Goal: Obtain resource: Obtain resource

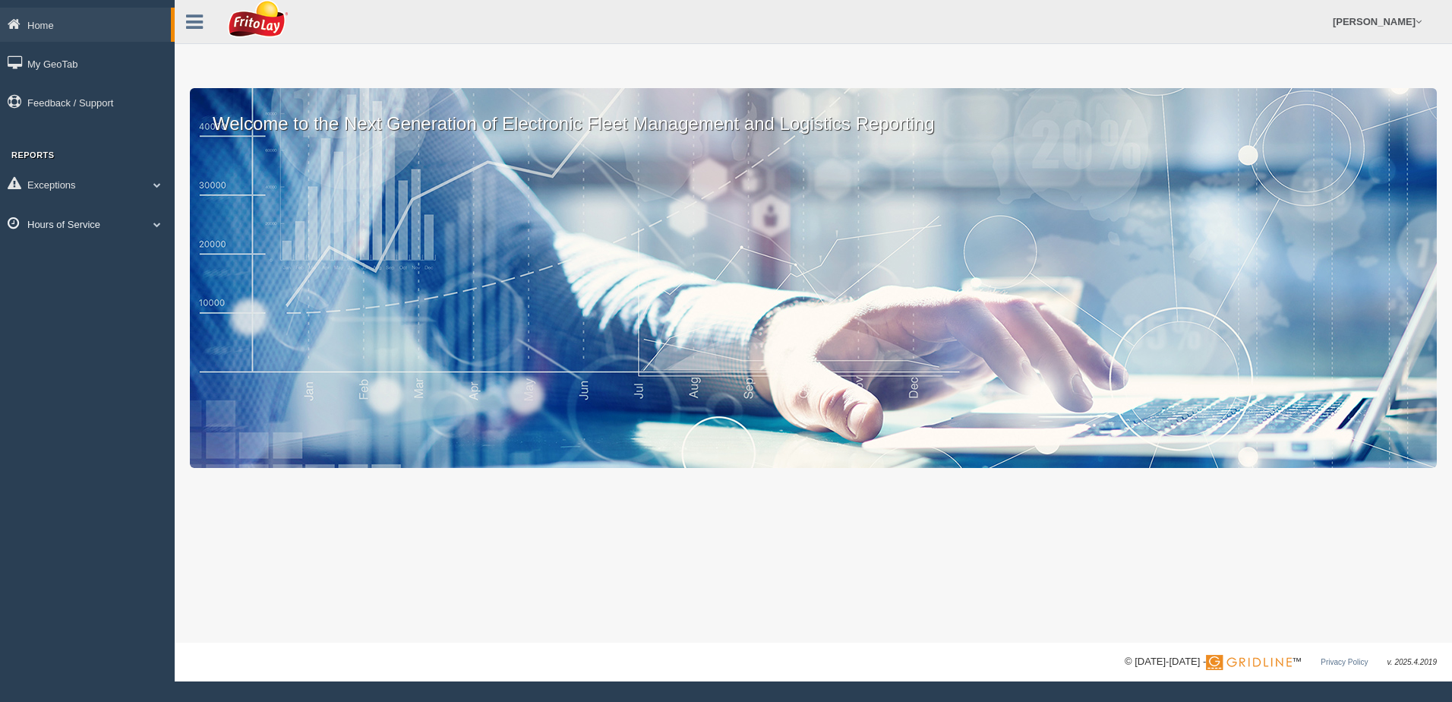
click at [156, 225] on span at bounding box center [157, 224] width 20 height 8
click at [127, 280] on link "HOS Violation Audit Reports" at bounding box center [99, 285] width 144 height 27
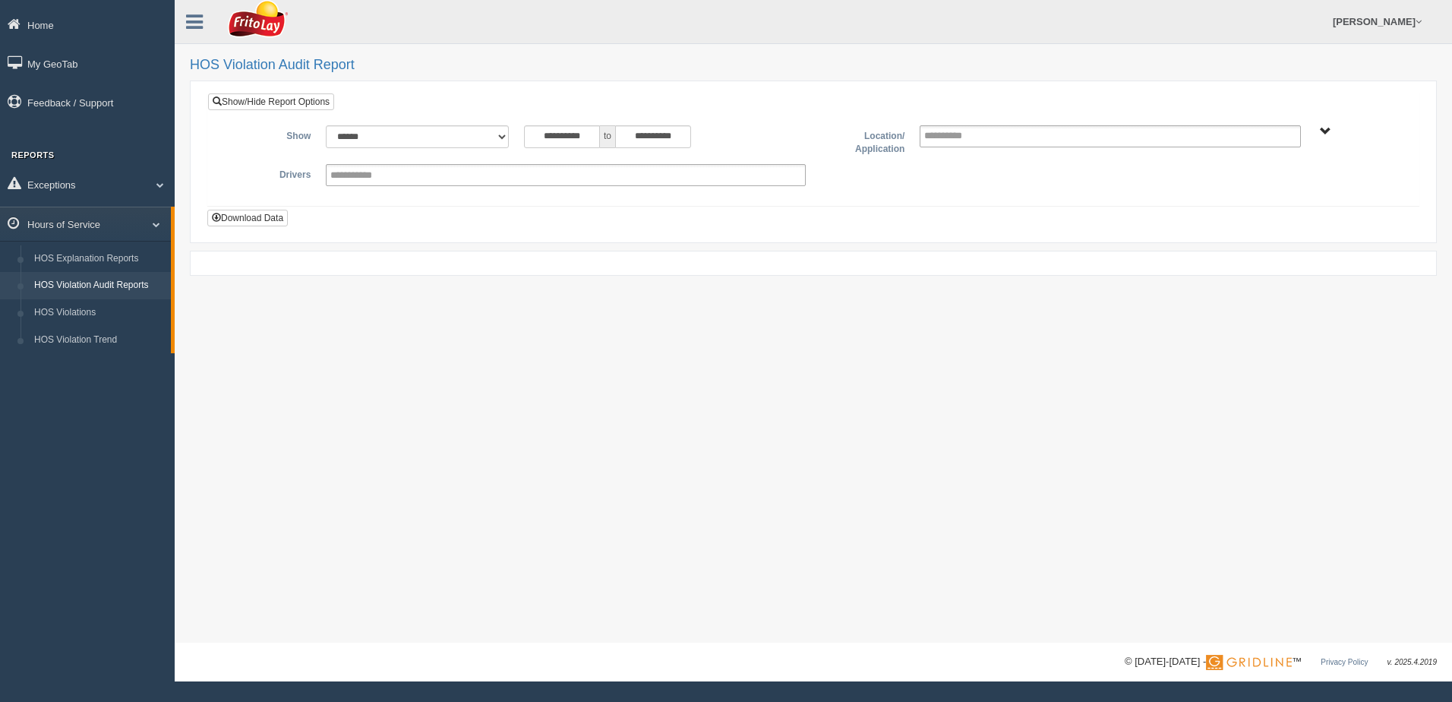
click at [1326, 130] on span "NORTHCENTRAL REGION" at bounding box center [1325, 131] width 11 height 11
click at [1300, 184] on button "NORTHCENTRAL REGION" at bounding box center [1302, 186] width 131 height 17
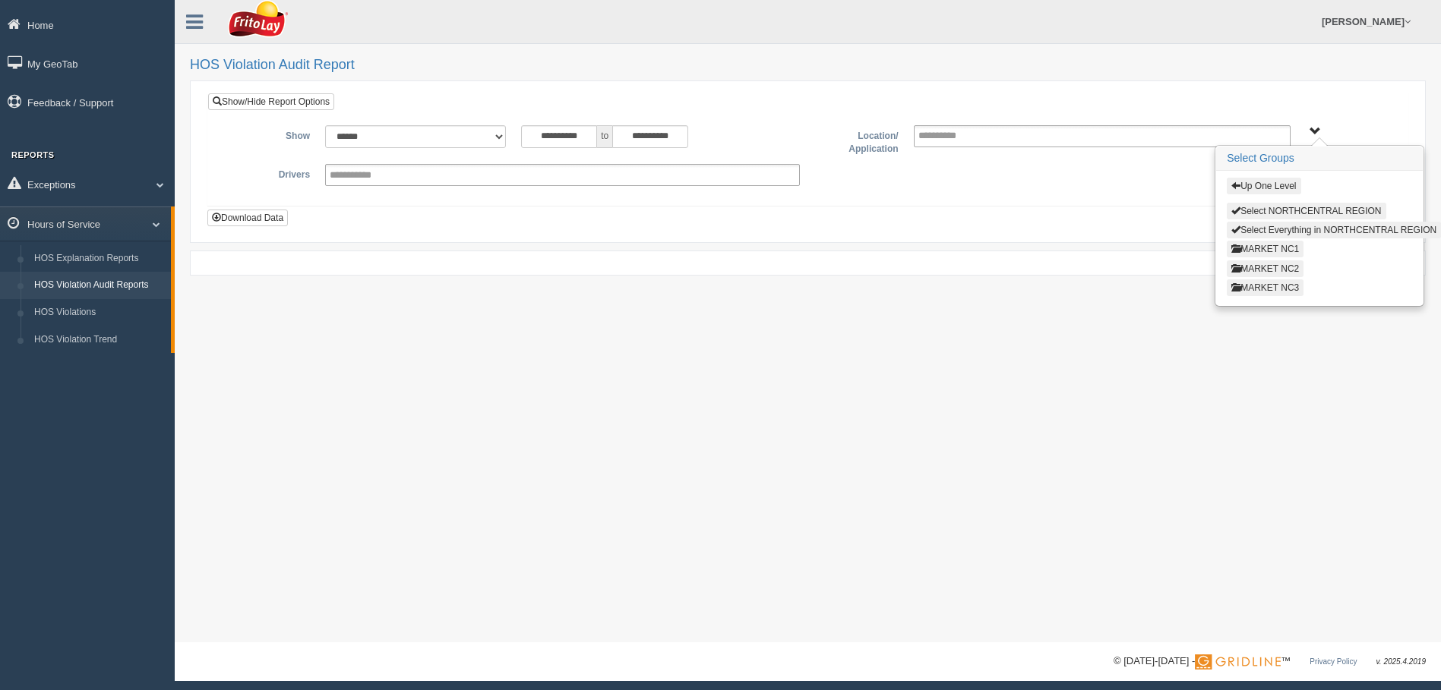
click at [1275, 286] on button "MARKET NC3" at bounding box center [1265, 288] width 77 height 17
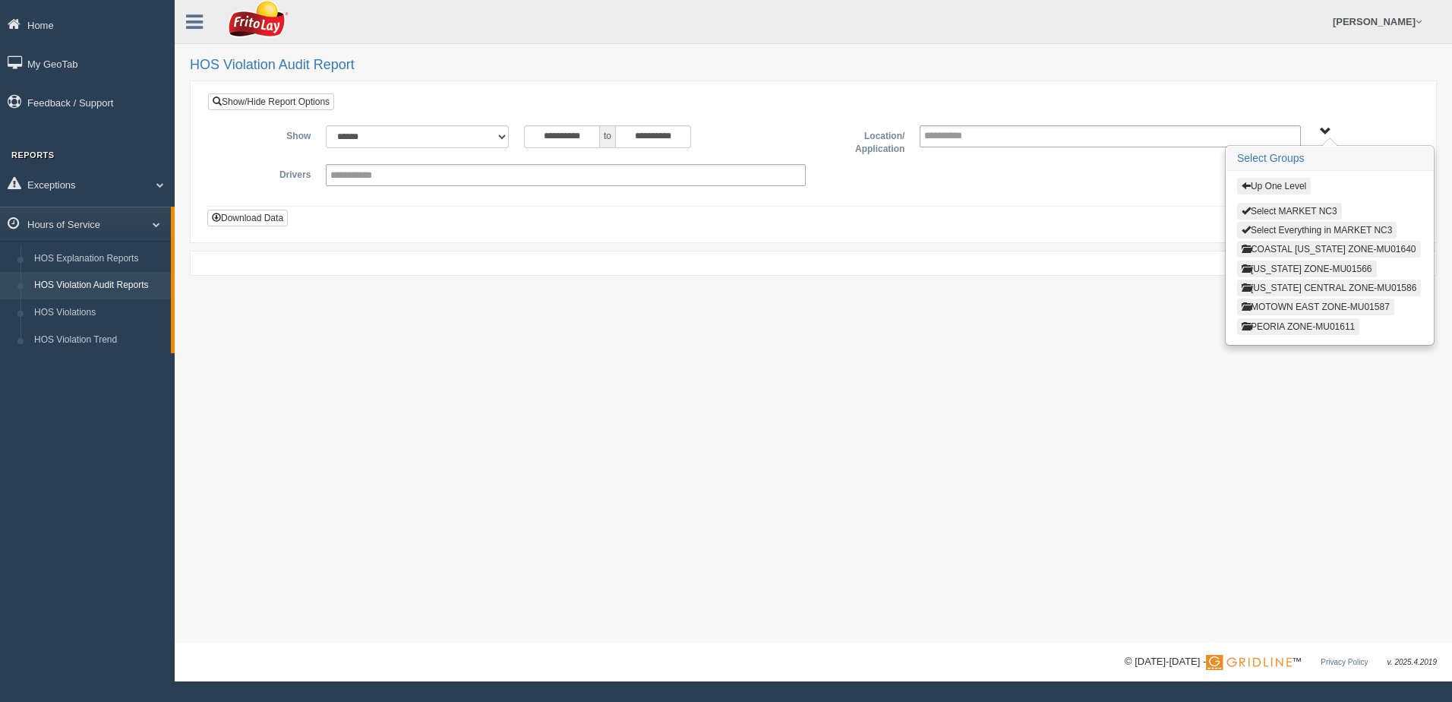
click at [1273, 307] on button "MOTOWN EAST ZONE-MU01587" at bounding box center [1315, 307] width 157 height 17
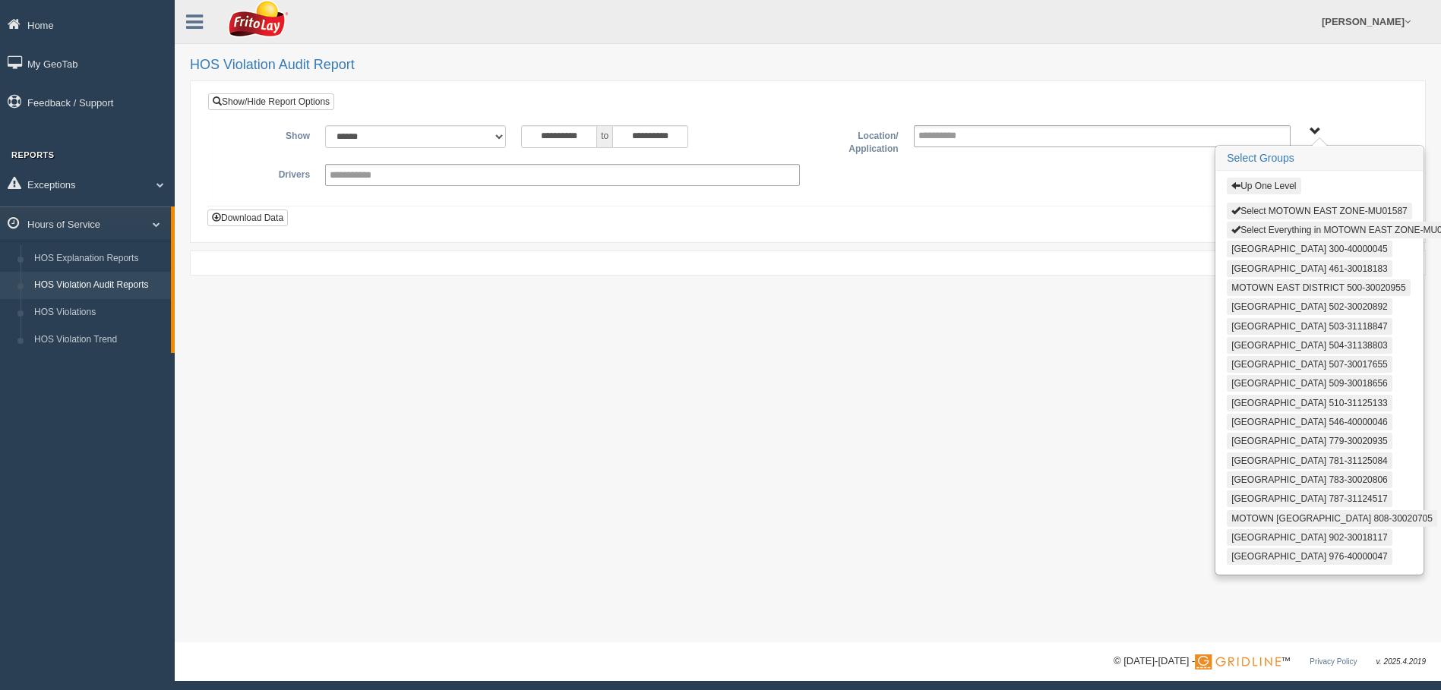
click at [1246, 227] on button "Select Everything in MOTOWN EAST ZONE-MU01587" at bounding box center [1347, 230] width 240 height 17
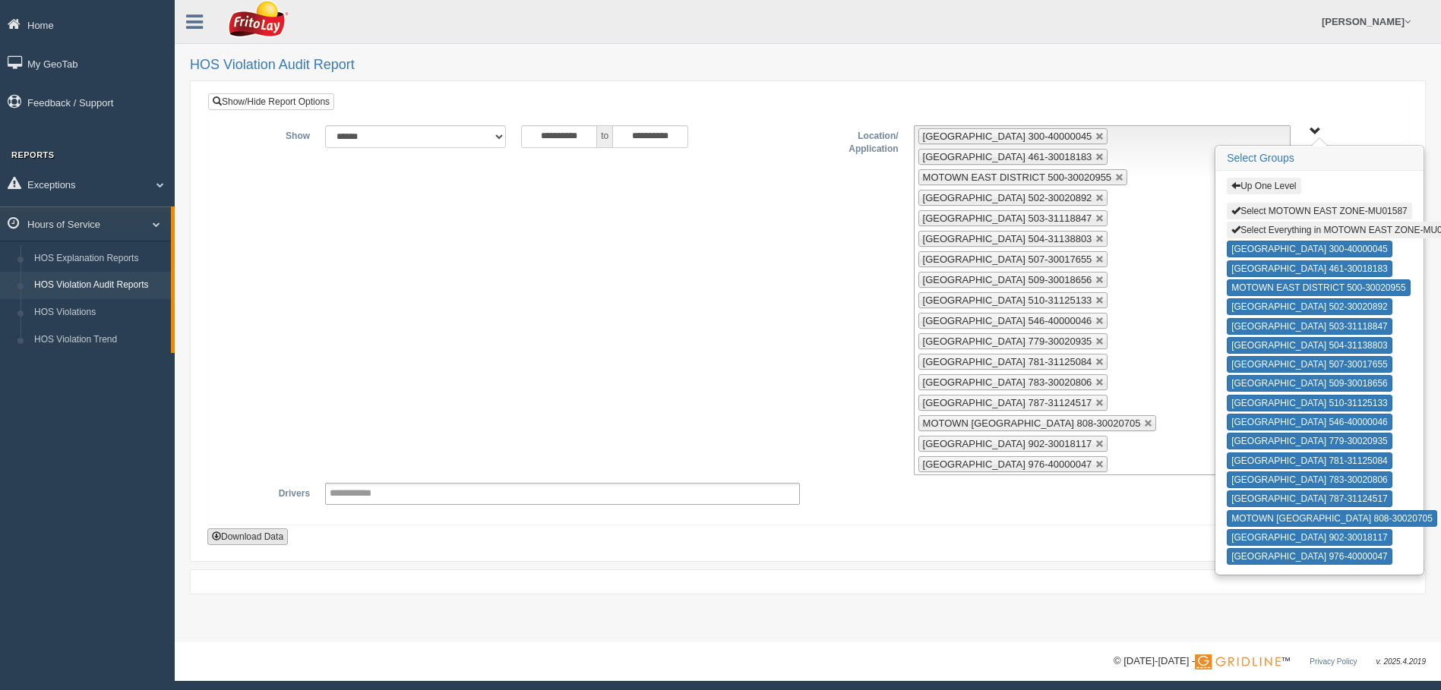
click at [251, 538] on button "Download Data" at bounding box center [247, 537] width 81 height 17
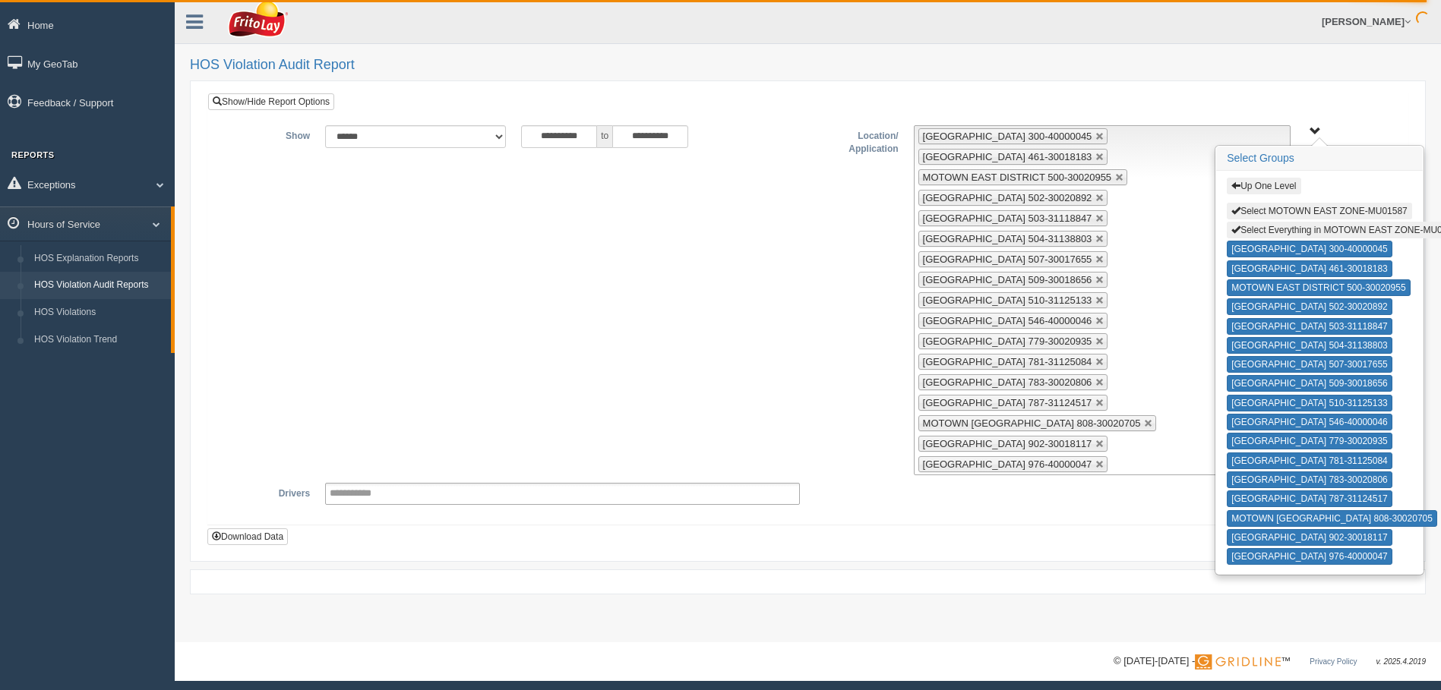
click at [817, 55] on div "**********" at bounding box center [808, 321] width 1266 height 643
click at [1104, 136] on link at bounding box center [1099, 136] width 9 height 9
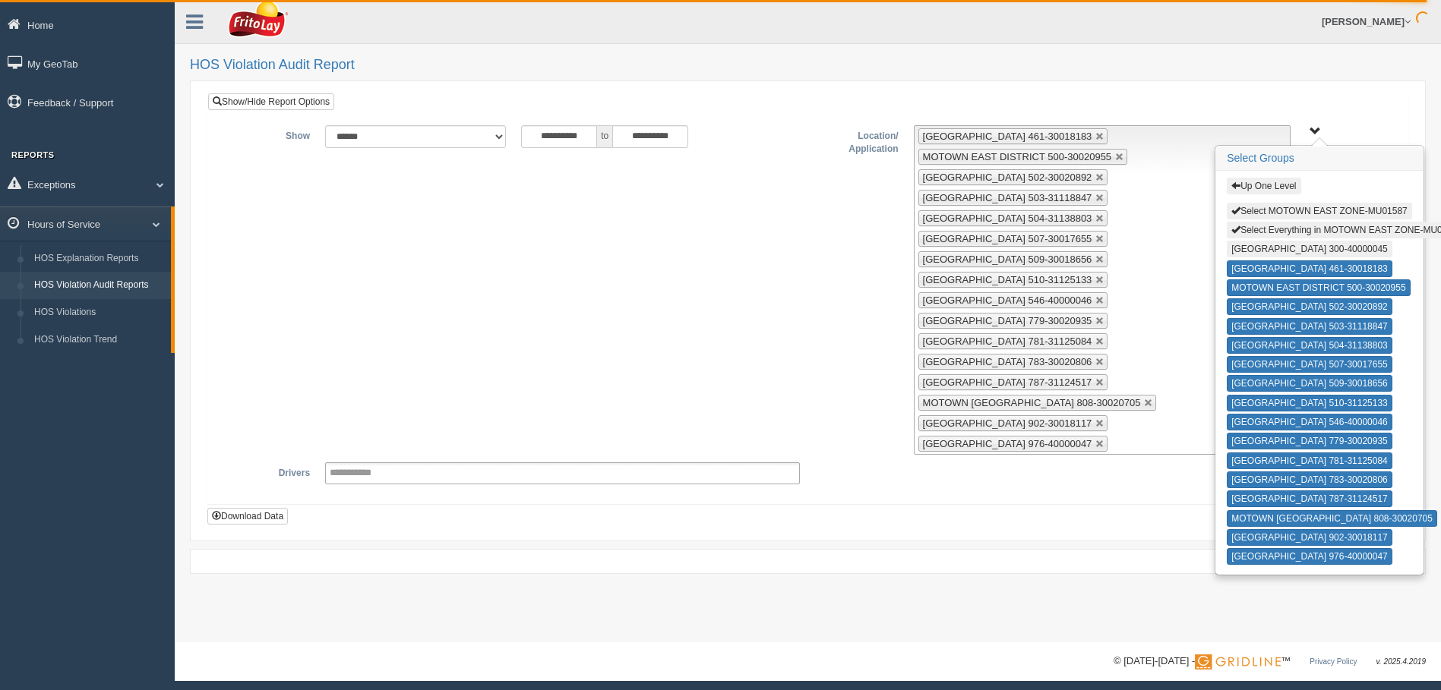
click at [1104, 136] on link at bounding box center [1099, 136] width 9 height 9
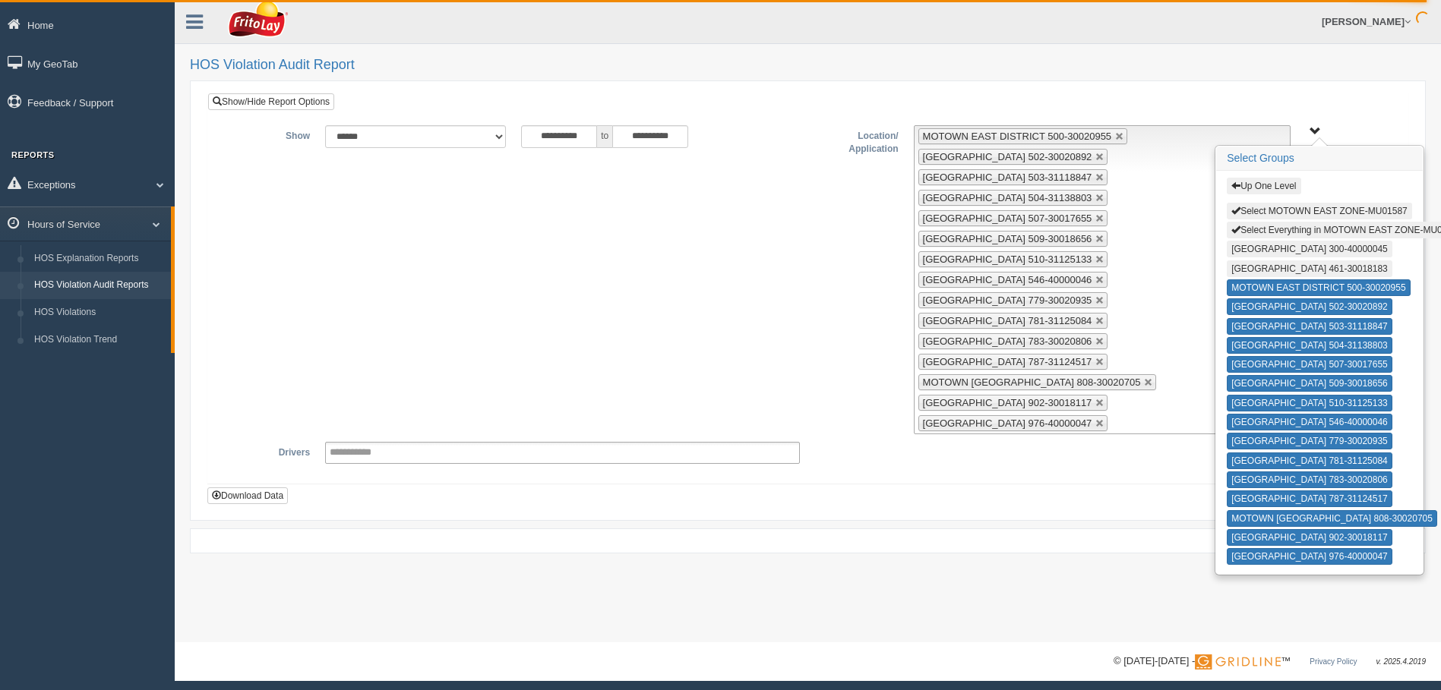
click at [1115, 136] on link at bounding box center [1119, 136] width 9 height 9
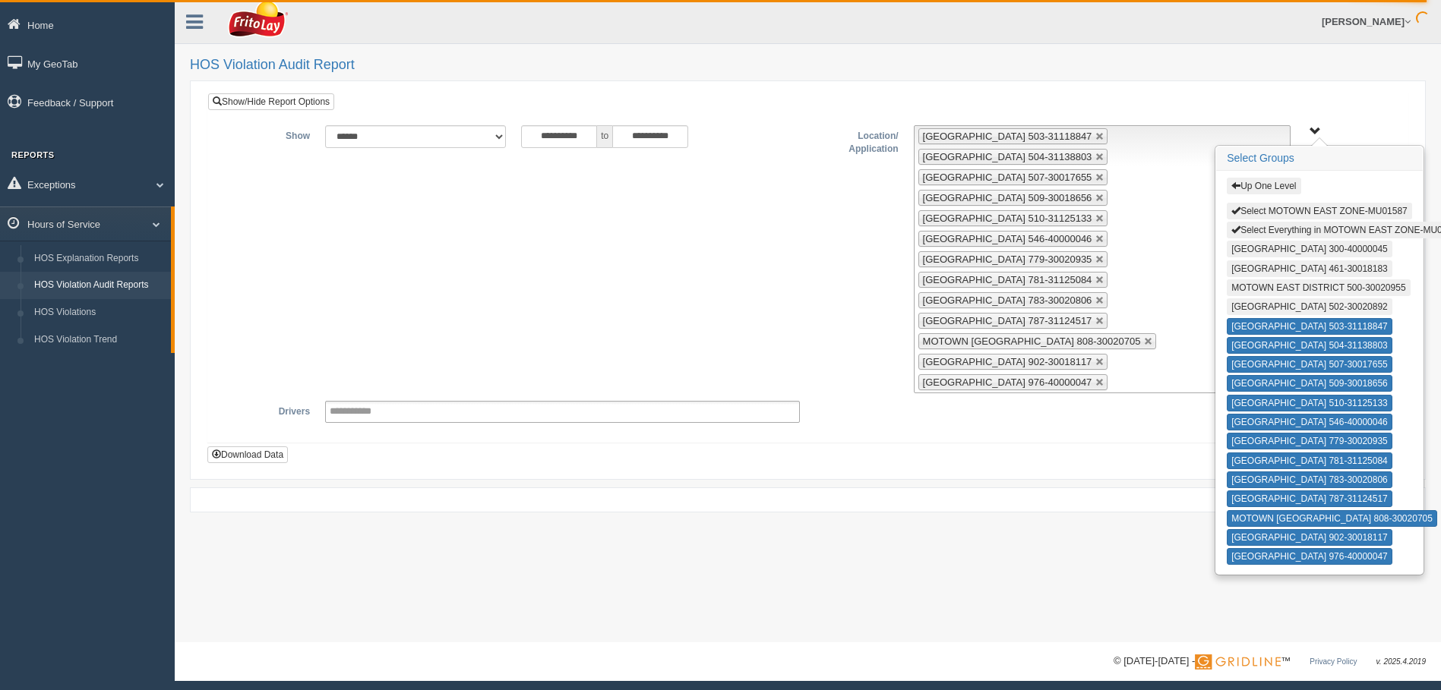
click at [1104, 136] on link at bounding box center [1099, 136] width 9 height 9
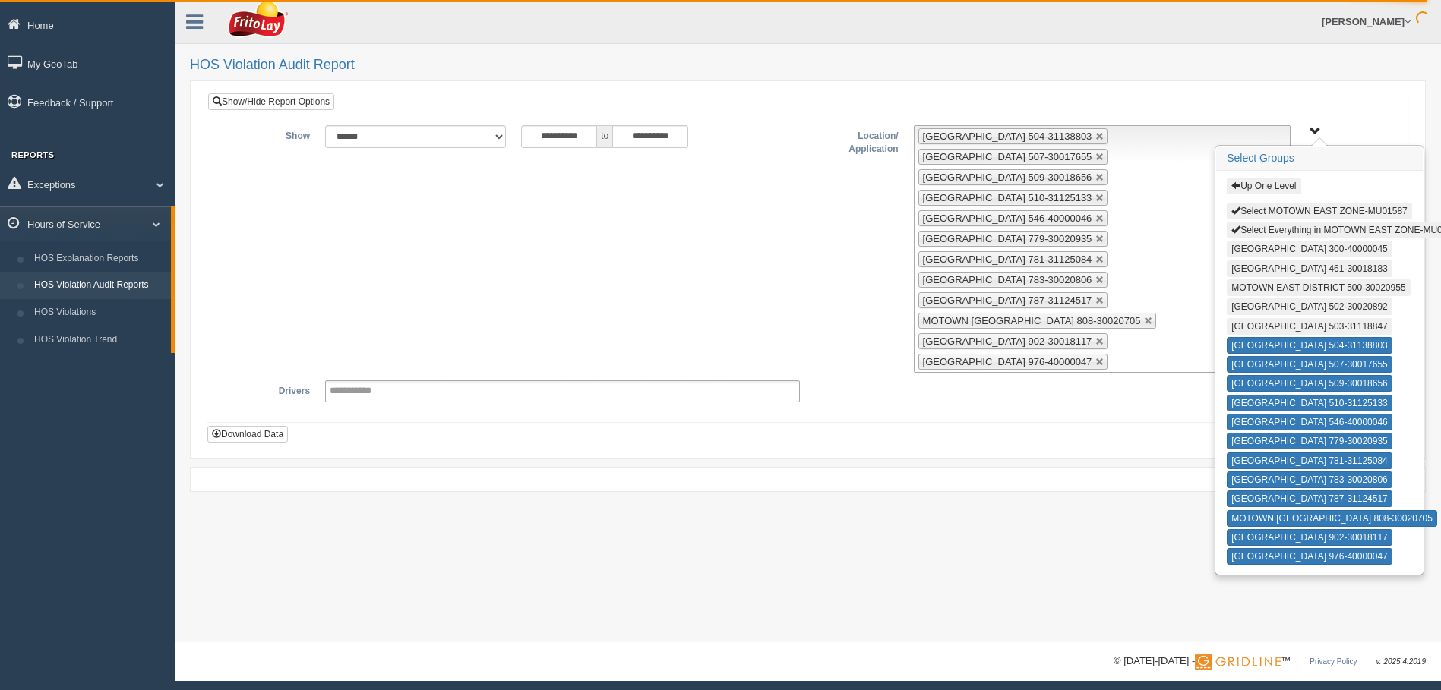
click at [1104, 136] on link at bounding box center [1099, 136] width 9 height 9
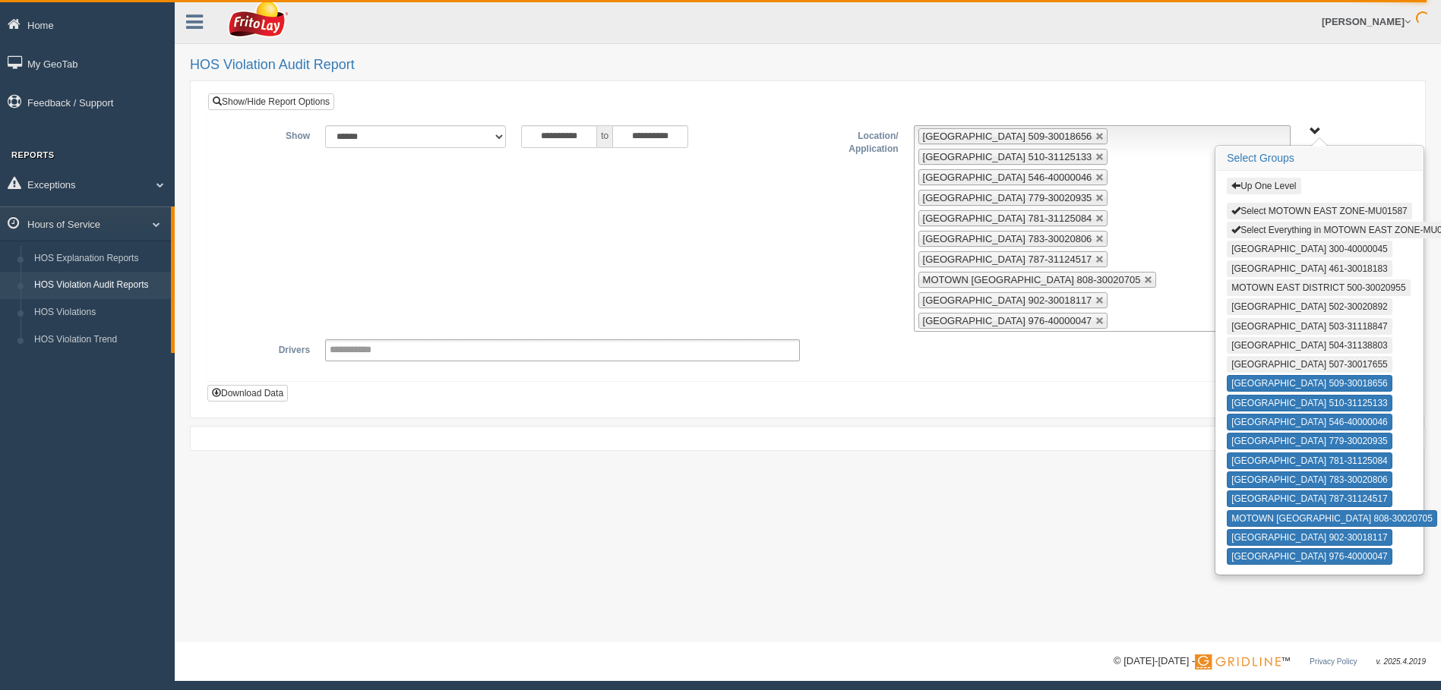
click at [1104, 136] on link at bounding box center [1099, 136] width 9 height 9
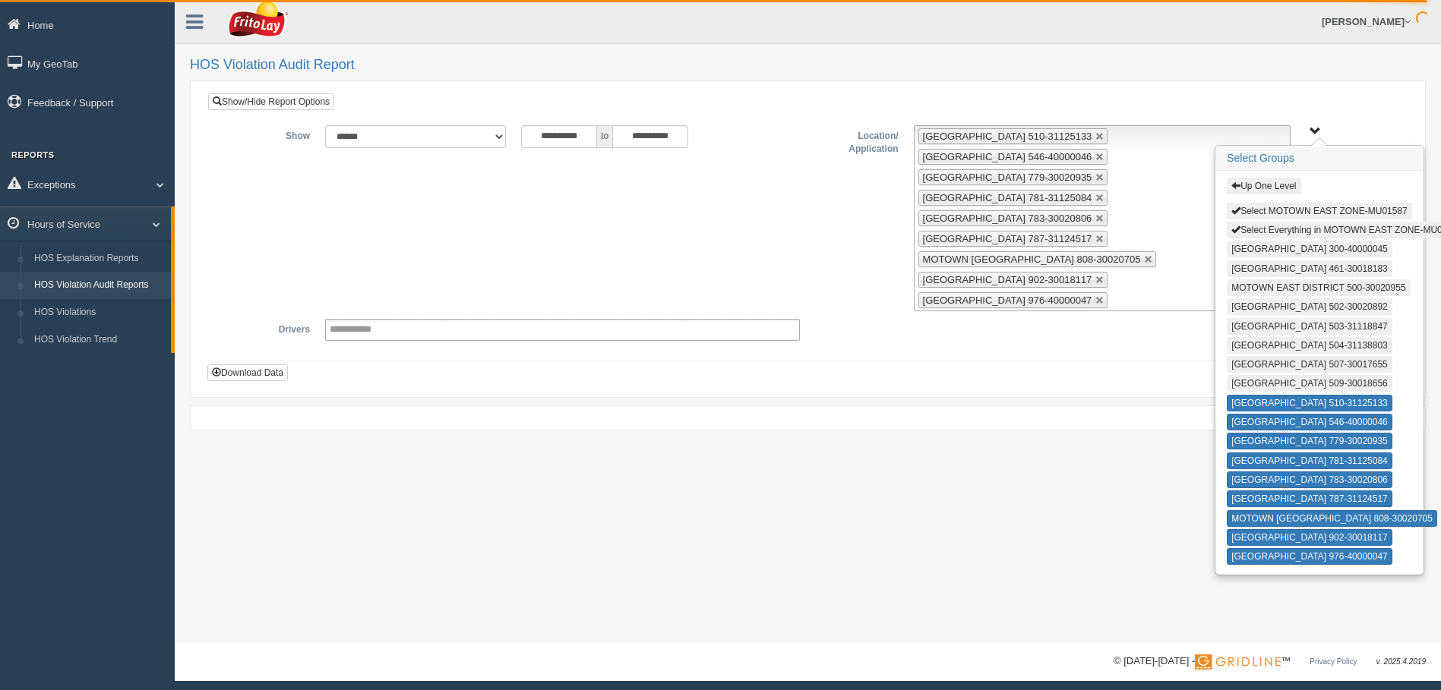
click at [1104, 136] on link at bounding box center [1099, 136] width 9 height 9
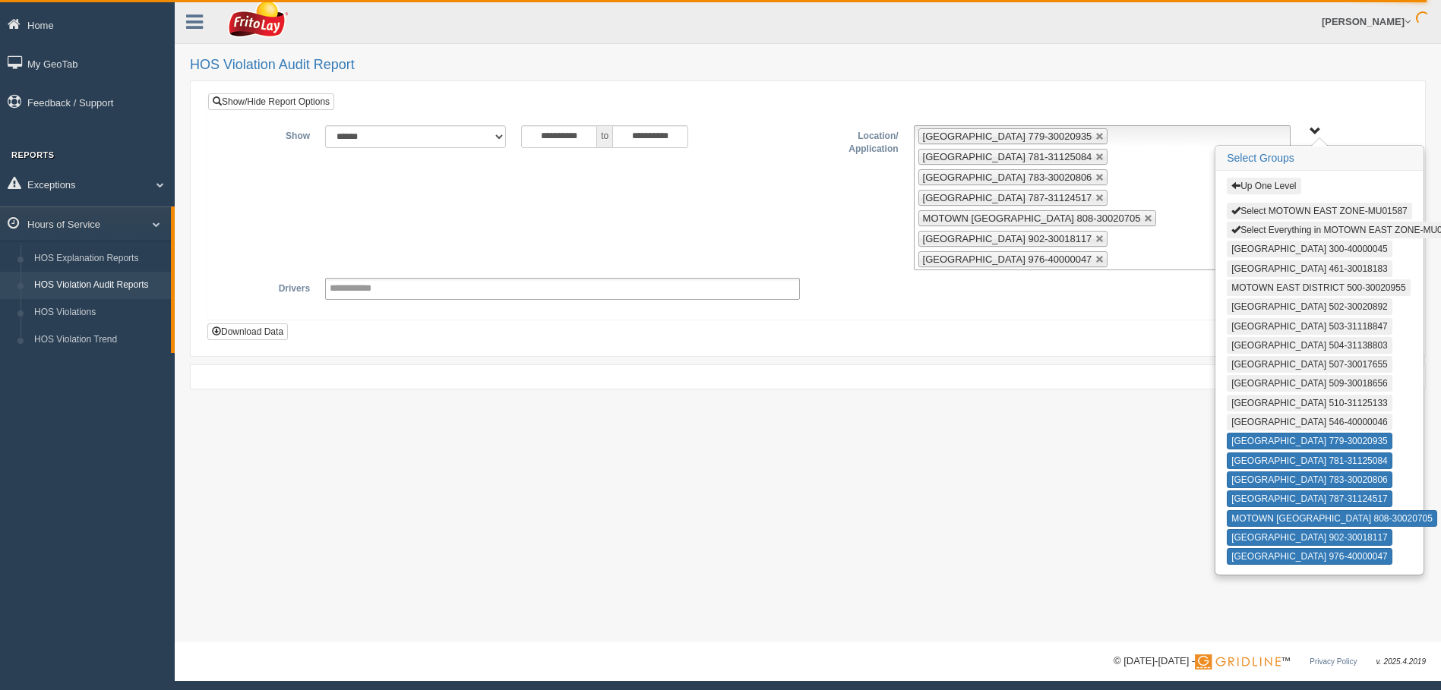
click at [1104, 135] on link at bounding box center [1099, 136] width 9 height 9
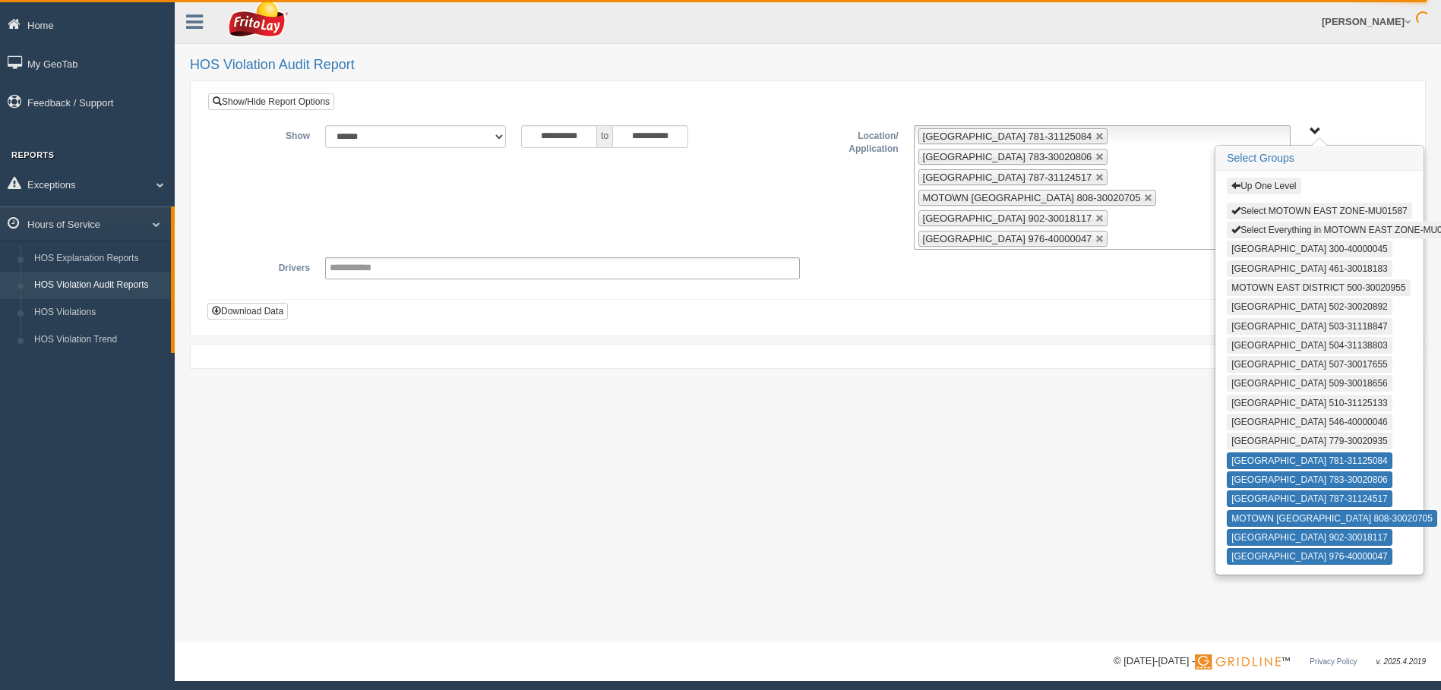
click at [1104, 135] on link at bounding box center [1099, 136] width 9 height 9
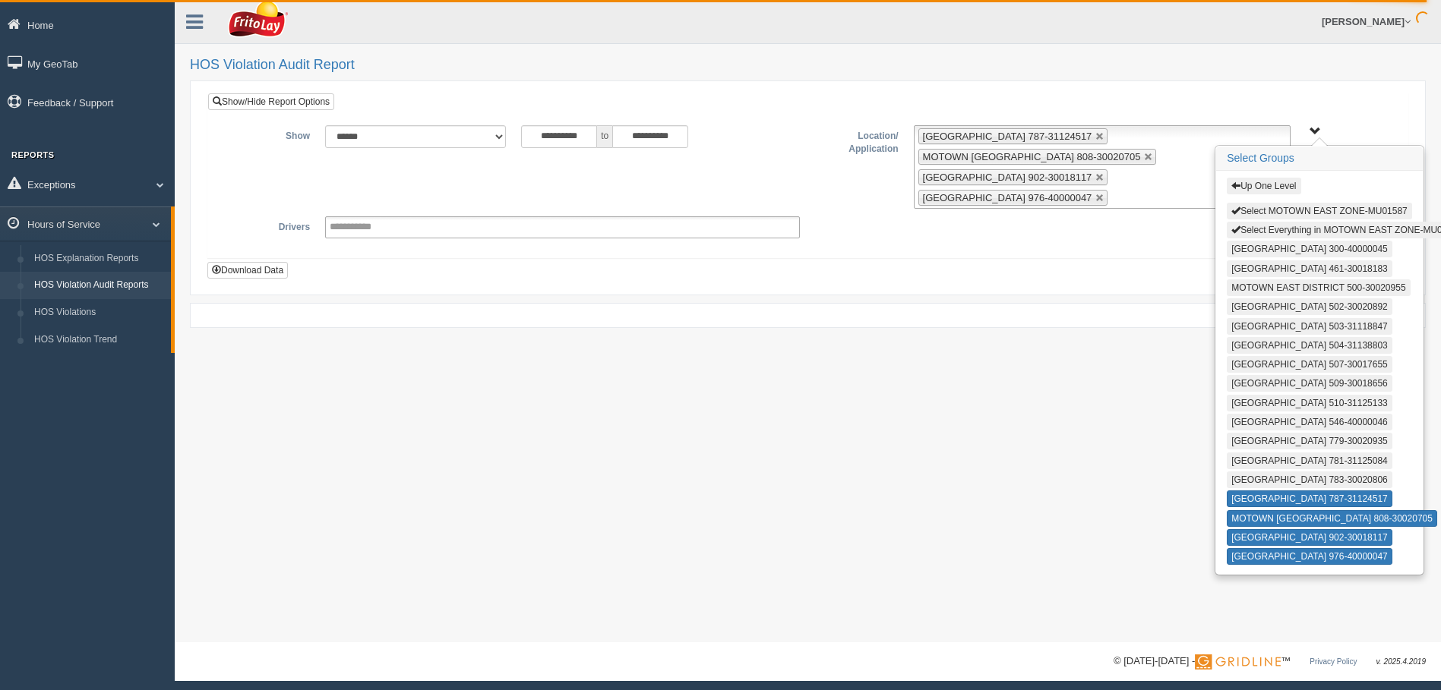
click at [1104, 135] on link at bounding box center [1099, 136] width 9 height 9
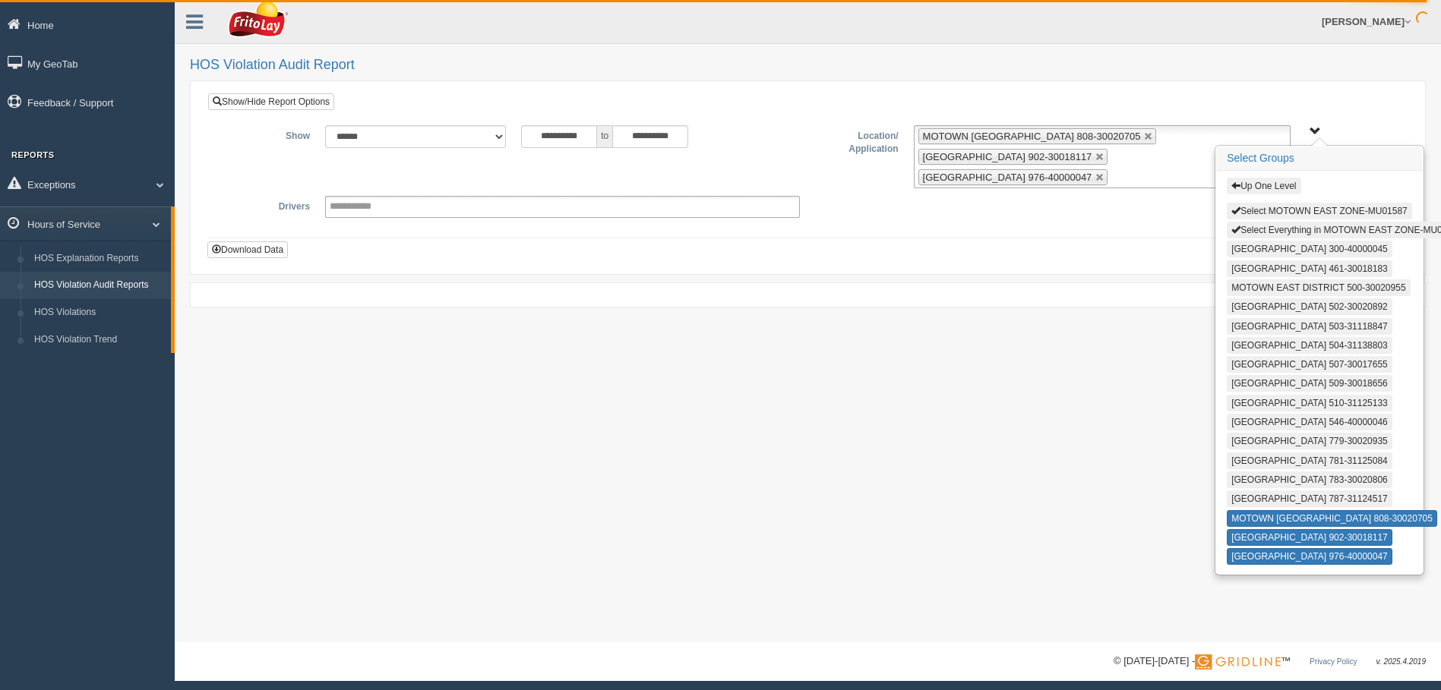
click at [1144, 135] on link at bounding box center [1148, 136] width 9 height 9
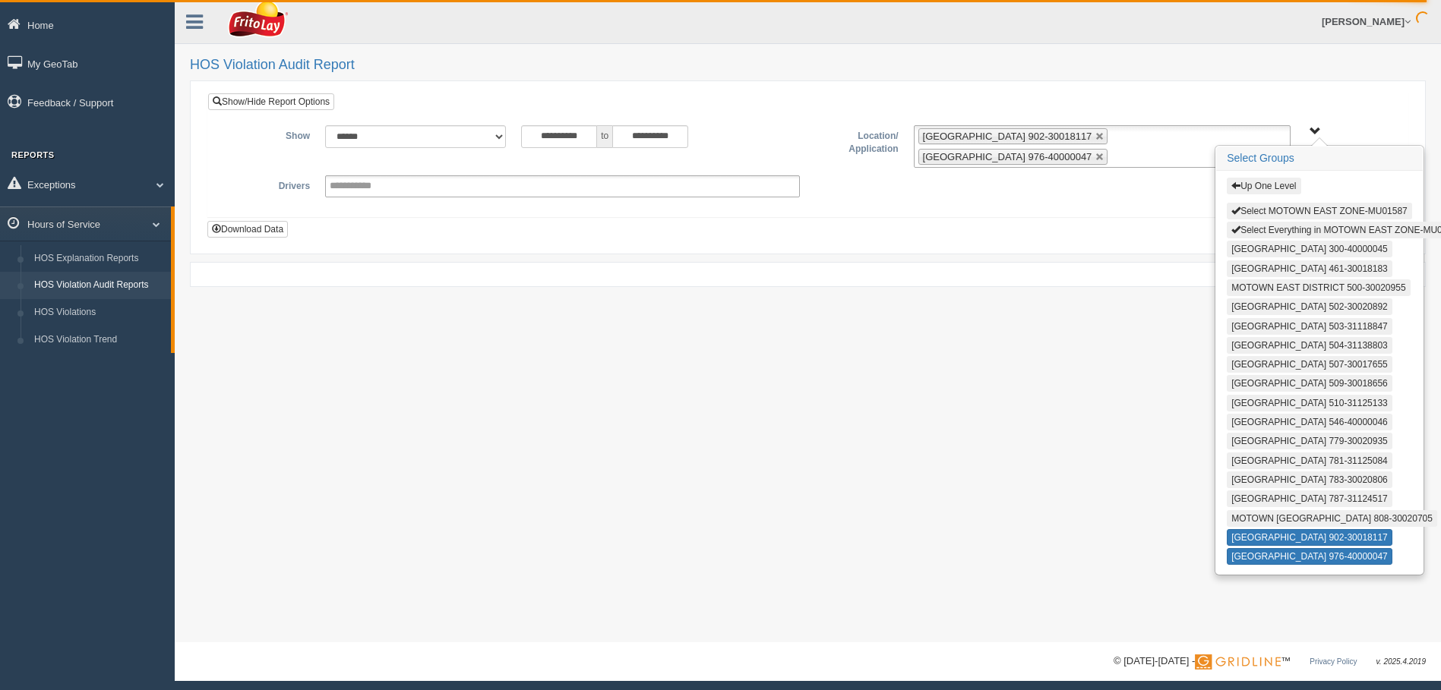
click at [1104, 135] on link at bounding box center [1099, 136] width 9 height 9
type input "**********"
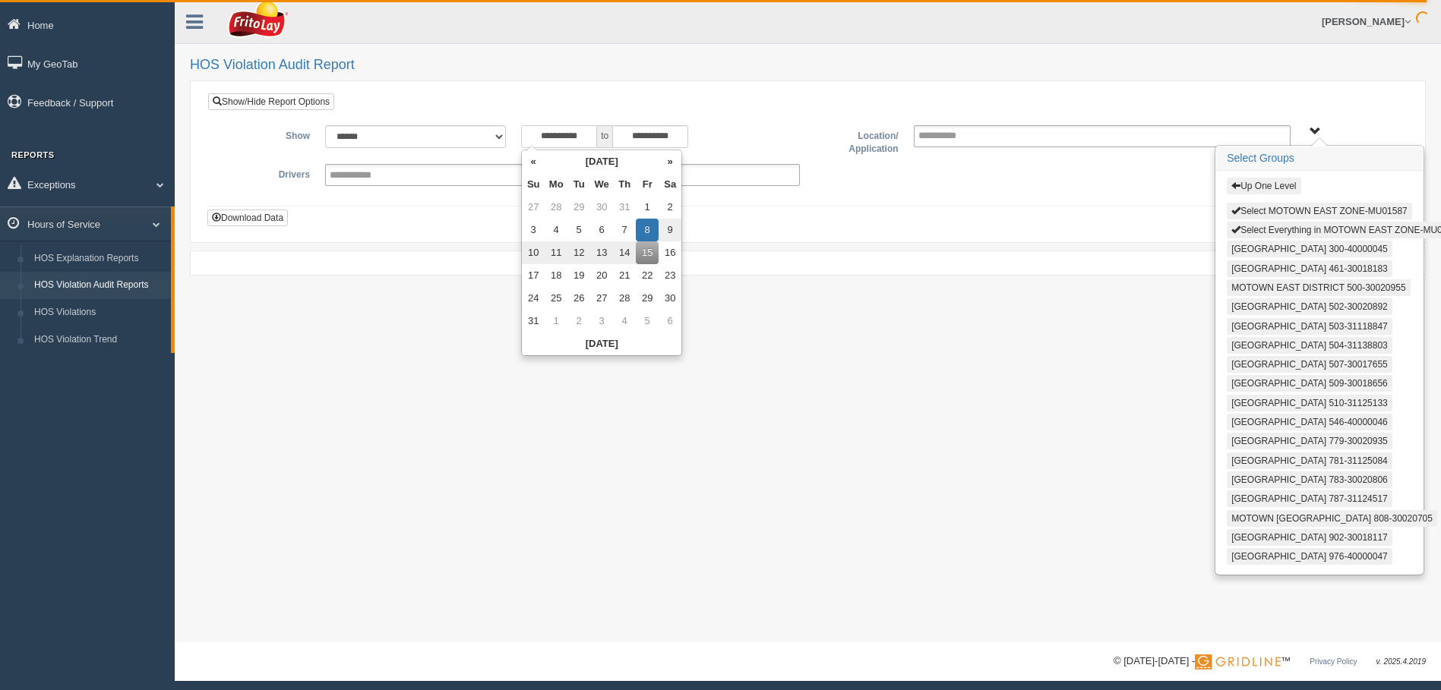
click at [523, 140] on input "**********" at bounding box center [559, 136] width 76 height 23
click at [534, 160] on th "«" at bounding box center [533, 161] width 23 height 23
click at [553, 280] on td "21" at bounding box center [556, 275] width 23 height 23
type input "**********"
click at [713, 333] on div "**********" at bounding box center [808, 321] width 1266 height 643
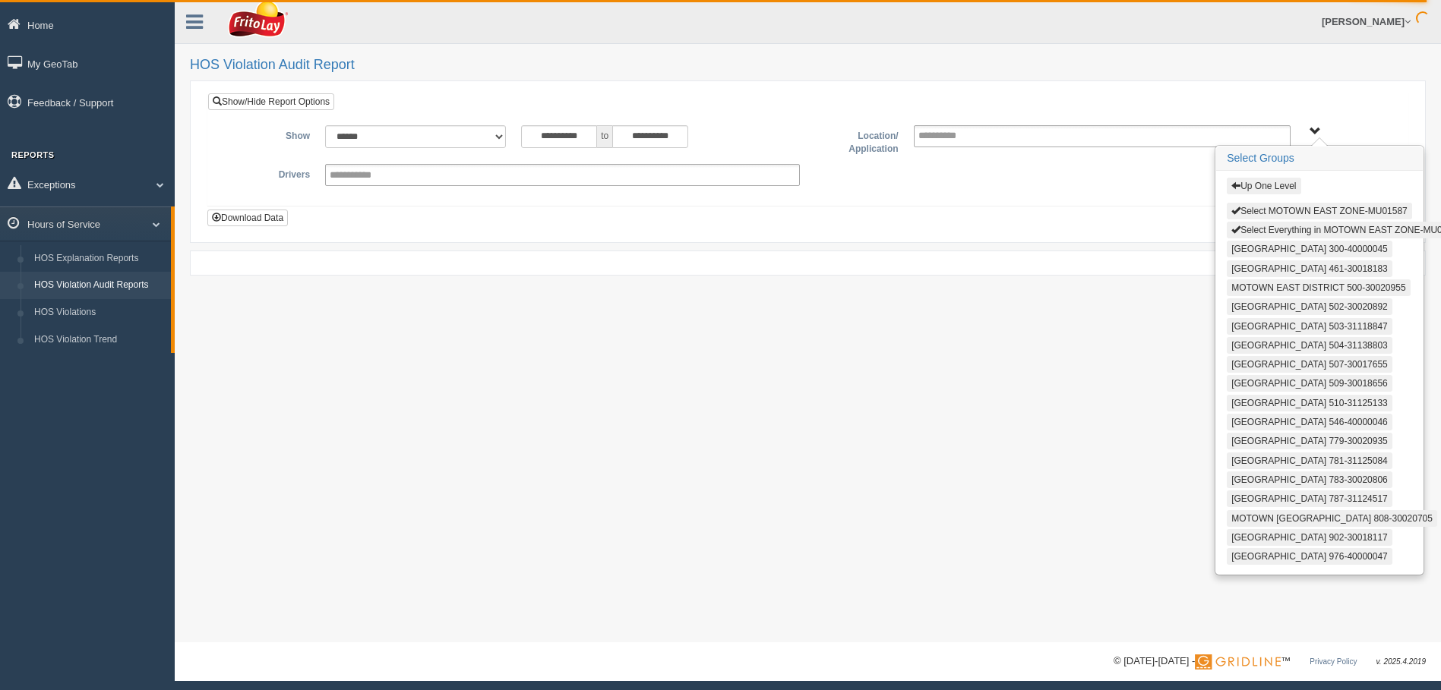
click at [1281, 182] on button "Up One Level" at bounding box center [1264, 186] width 74 height 17
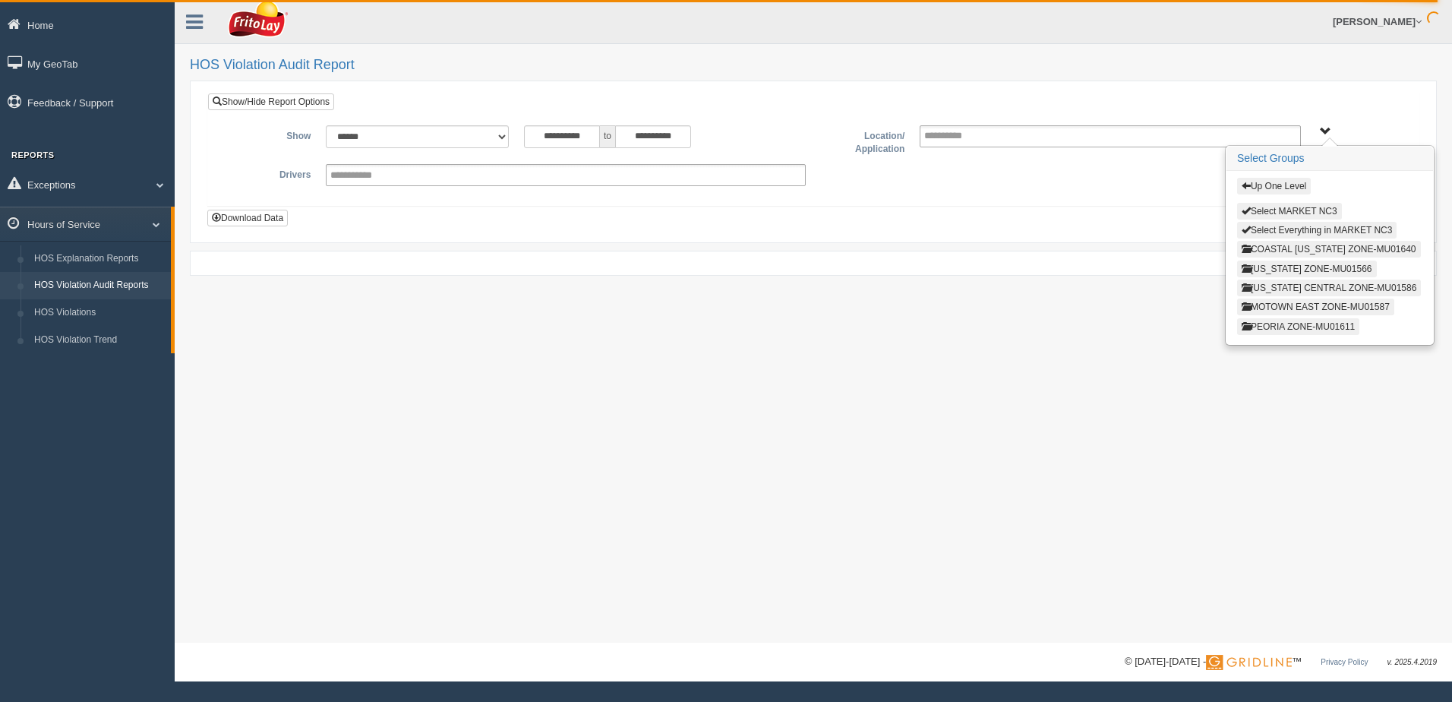
click at [1288, 285] on button "[US_STATE] CENTRAL ZONE-MU01586" at bounding box center [1329, 288] width 185 height 17
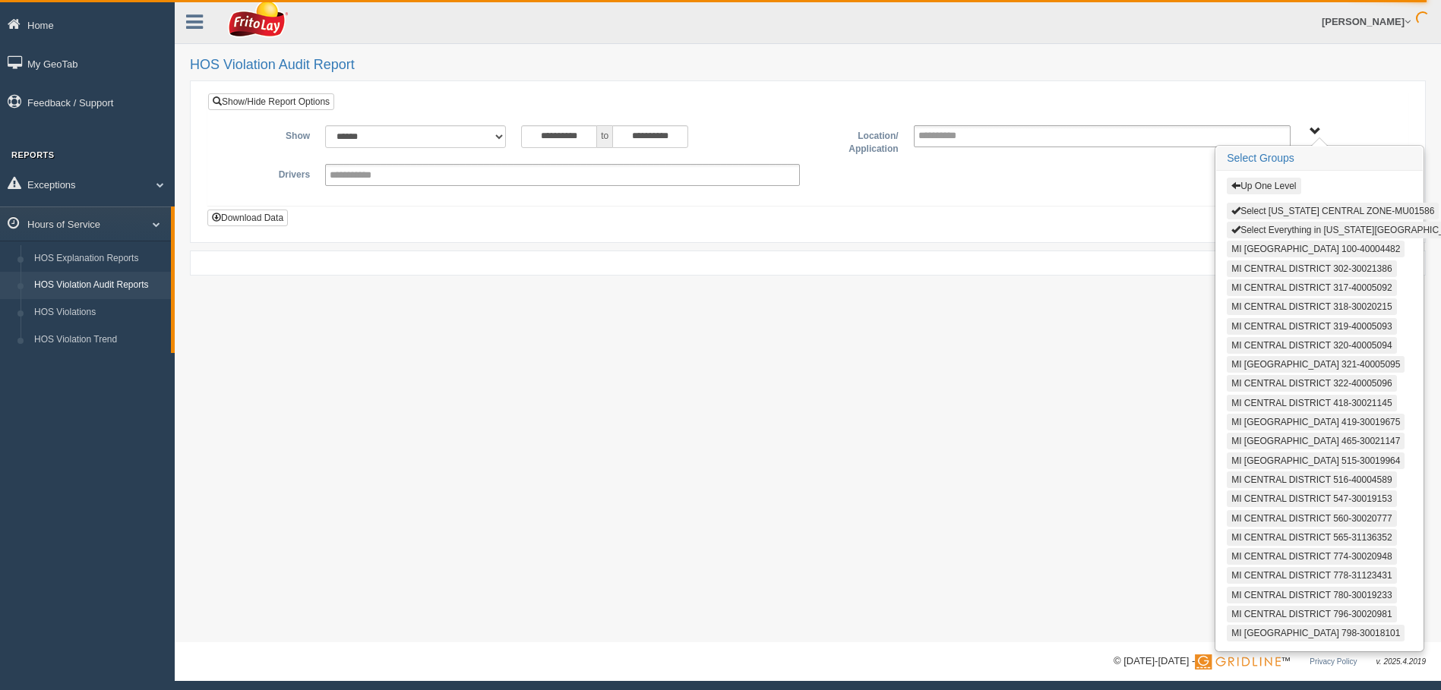
click at [1247, 229] on button "Select Everything in MICHIGAN CENTRAL ZONE-MU01586" at bounding box center [1371, 230] width 289 height 17
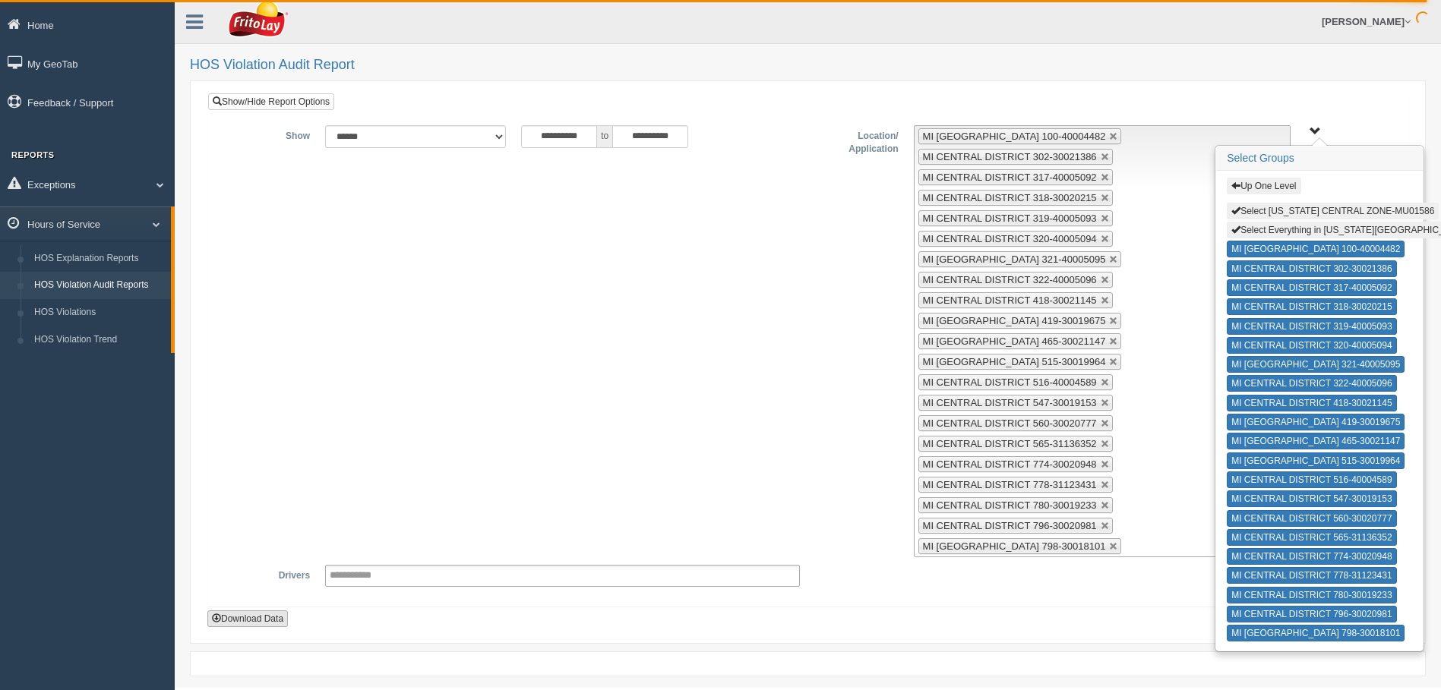
click at [253, 621] on button "Download Data" at bounding box center [247, 619] width 81 height 17
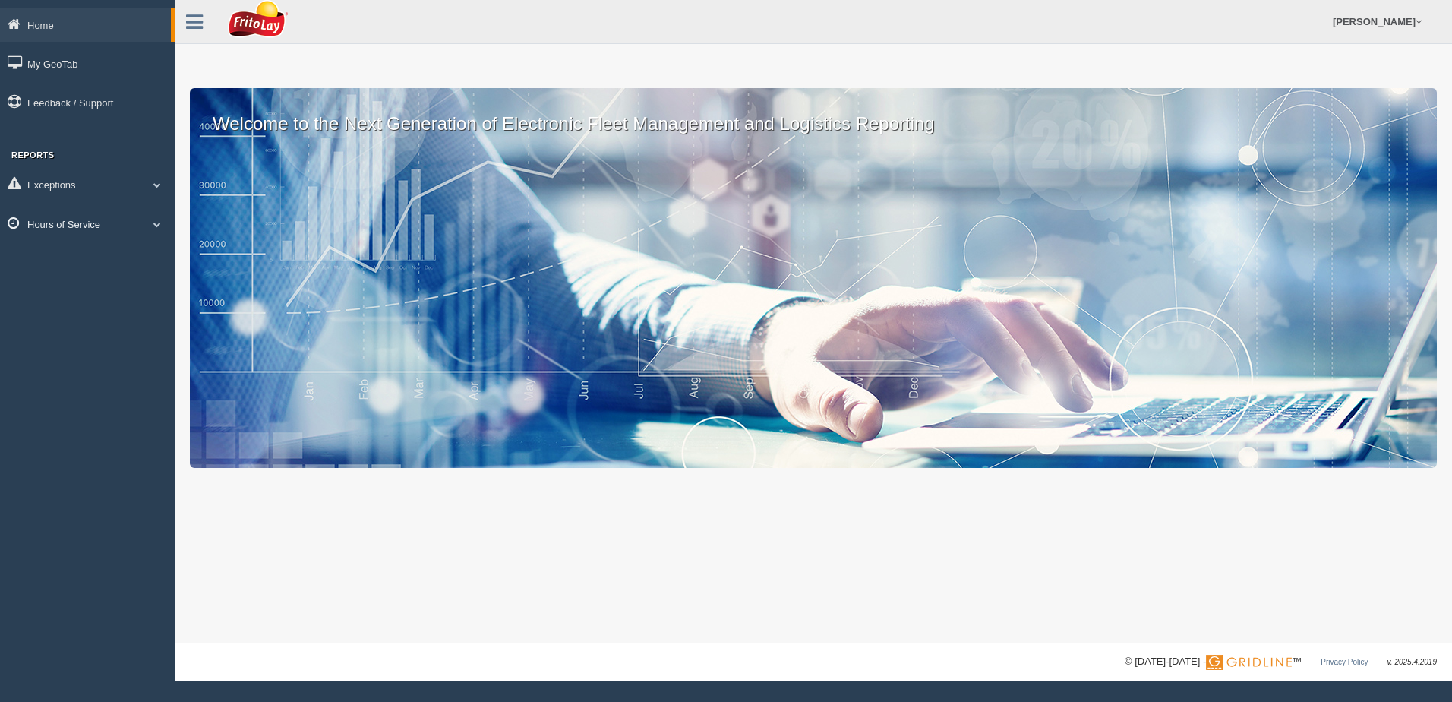
click at [156, 222] on span at bounding box center [157, 224] width 20 height 8
click at [116, 284] on link "HOS Violation Audit Reports" at bounding box center [99, 285] width 144 height 27
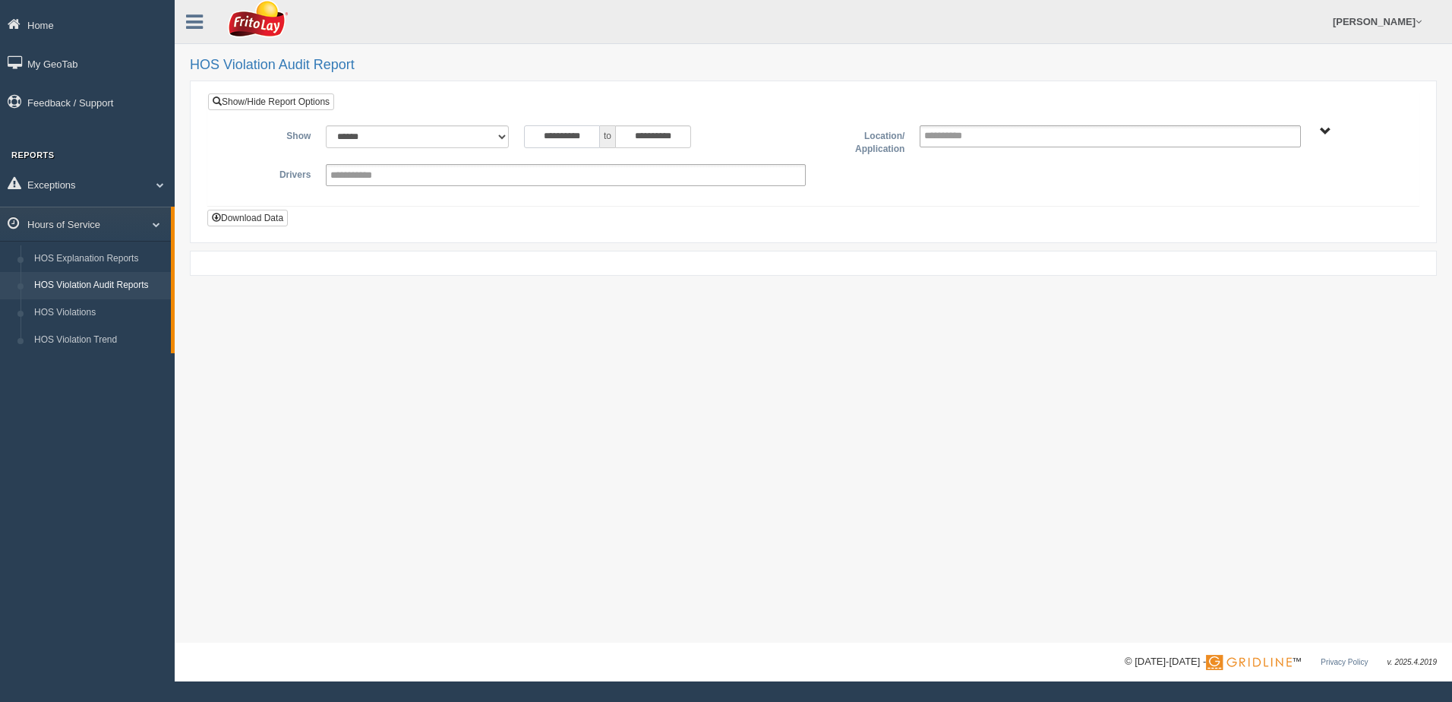
click at [528, 135] on input "**********" at bounding box center [562, 136] width 76 height 23
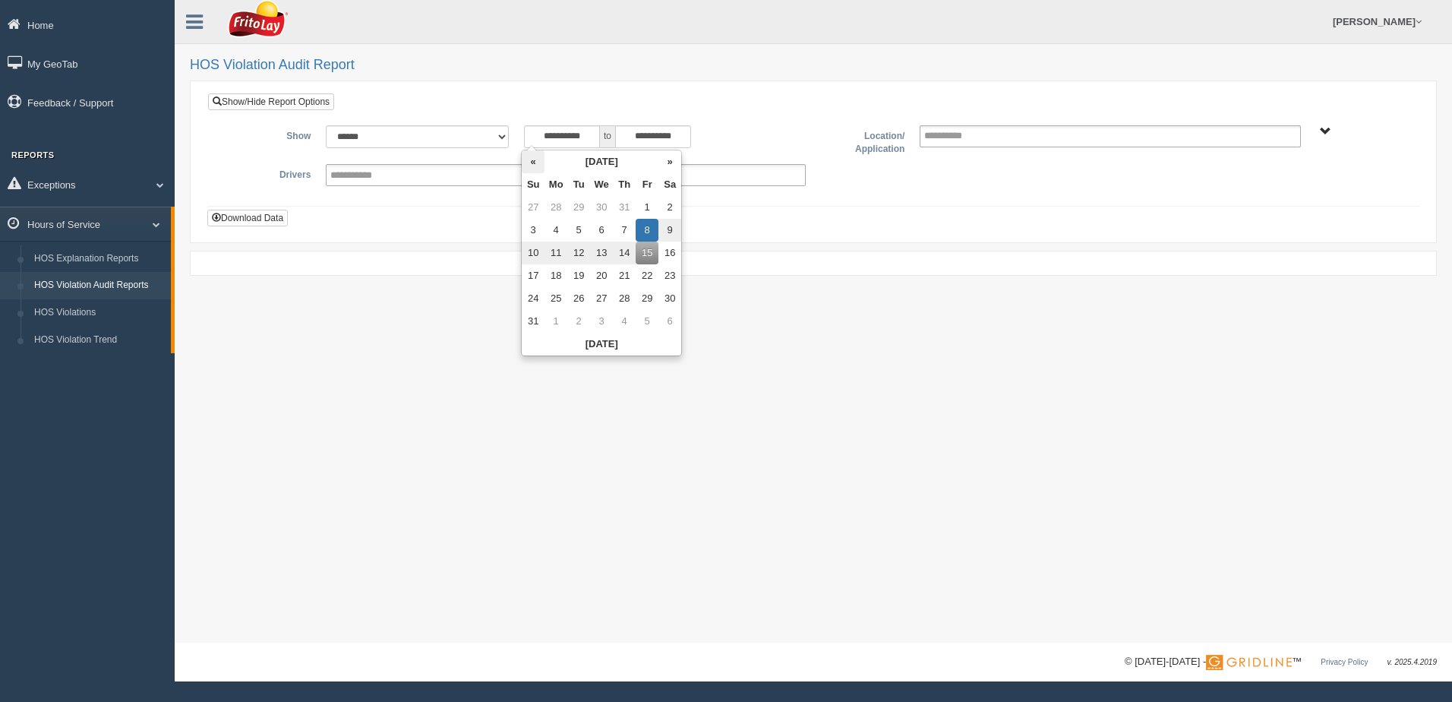
click at [530, 166] on th "«" at bounding box center [533, 161] width 23 height 23
click at [554, 274] on td "21" at bounding box center [559, 275] width 23 height 23
type input "**********"
click at [781, 284] on div "**********" at bounding box center [814, 321] width 1278 height 643
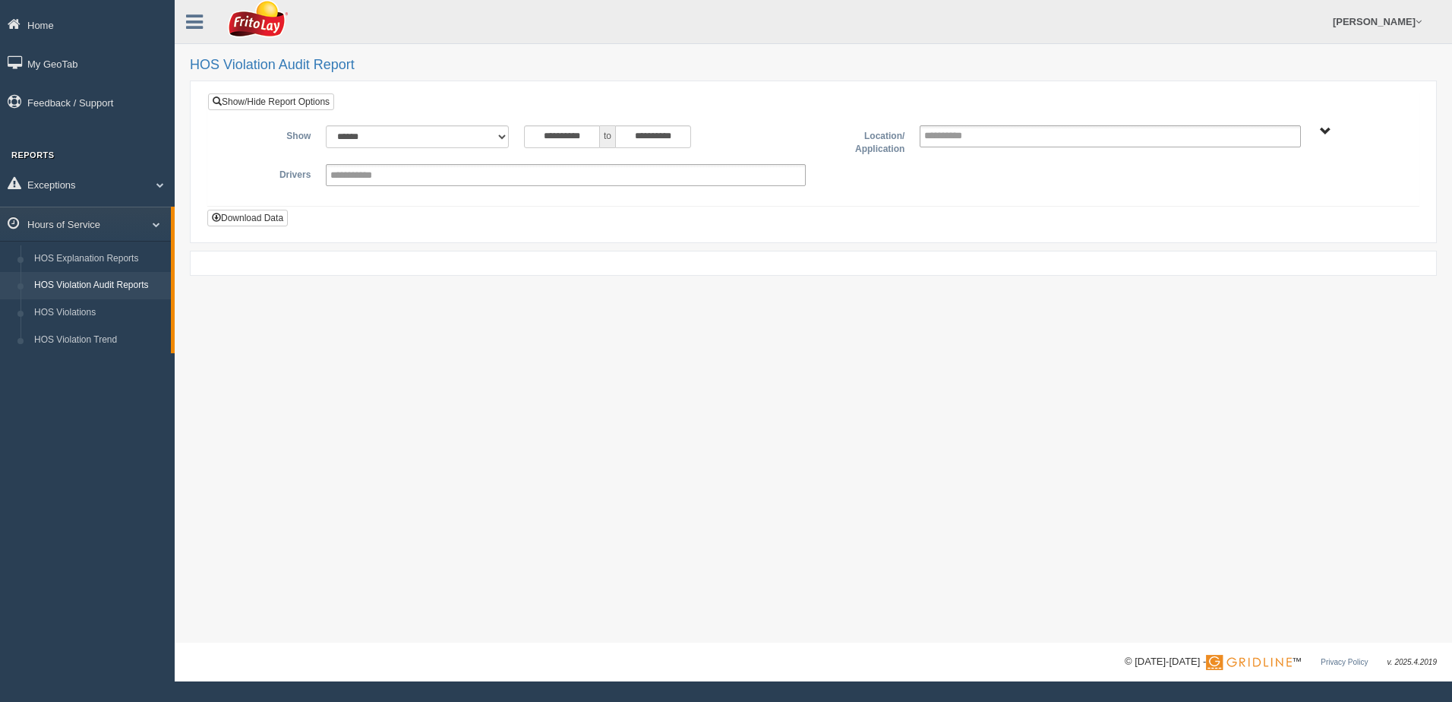
click at [1324, 128] on span "NORTHCENTRAL REGION" at bounding box center [1325, 131] width 11 height 11
click at [1315, 185] on button "NORTHCENTRAL REGION" at bounding box center [1302, 186] width 131 height 17
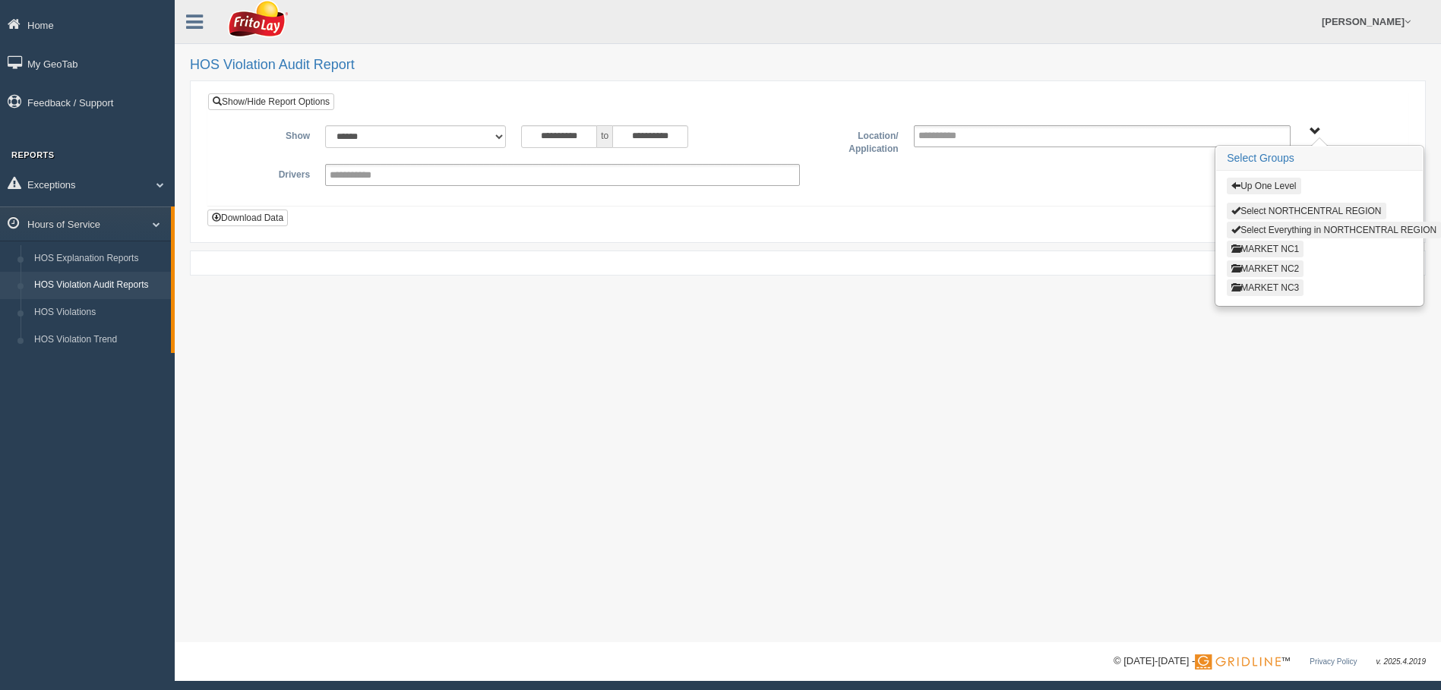
click at [1283, 286] on button "MARKET NC3" at bounding box center [1265, 288] width 77 height 17
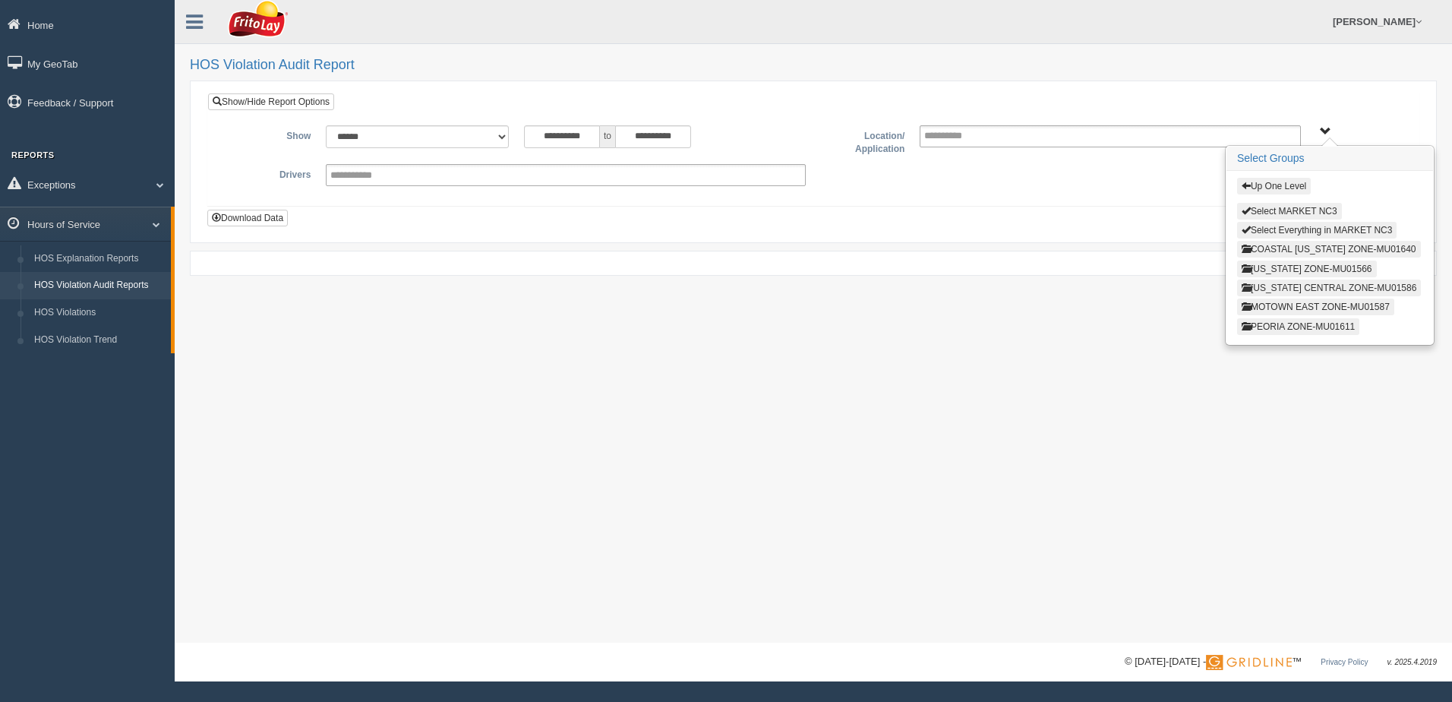
click at [1283, 286] on button "[US_STATE] CENTRAL ZONE-MU01586" at bounding box center [1329, 288] width 185 height 17
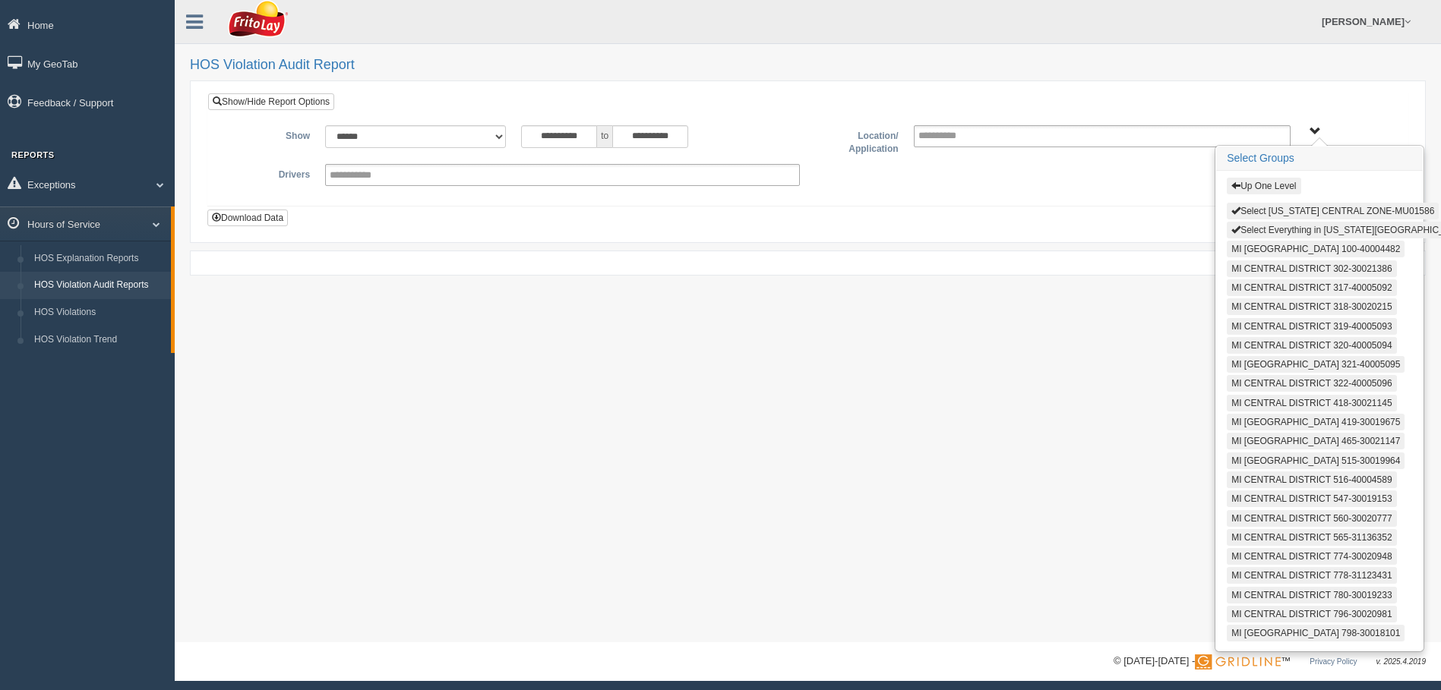
click at [1251, 230] on button "Select Everything in MICHIGAN CENTRAL ZONE-MU01586" at bounding box center [1371, 230] width 289 height 17
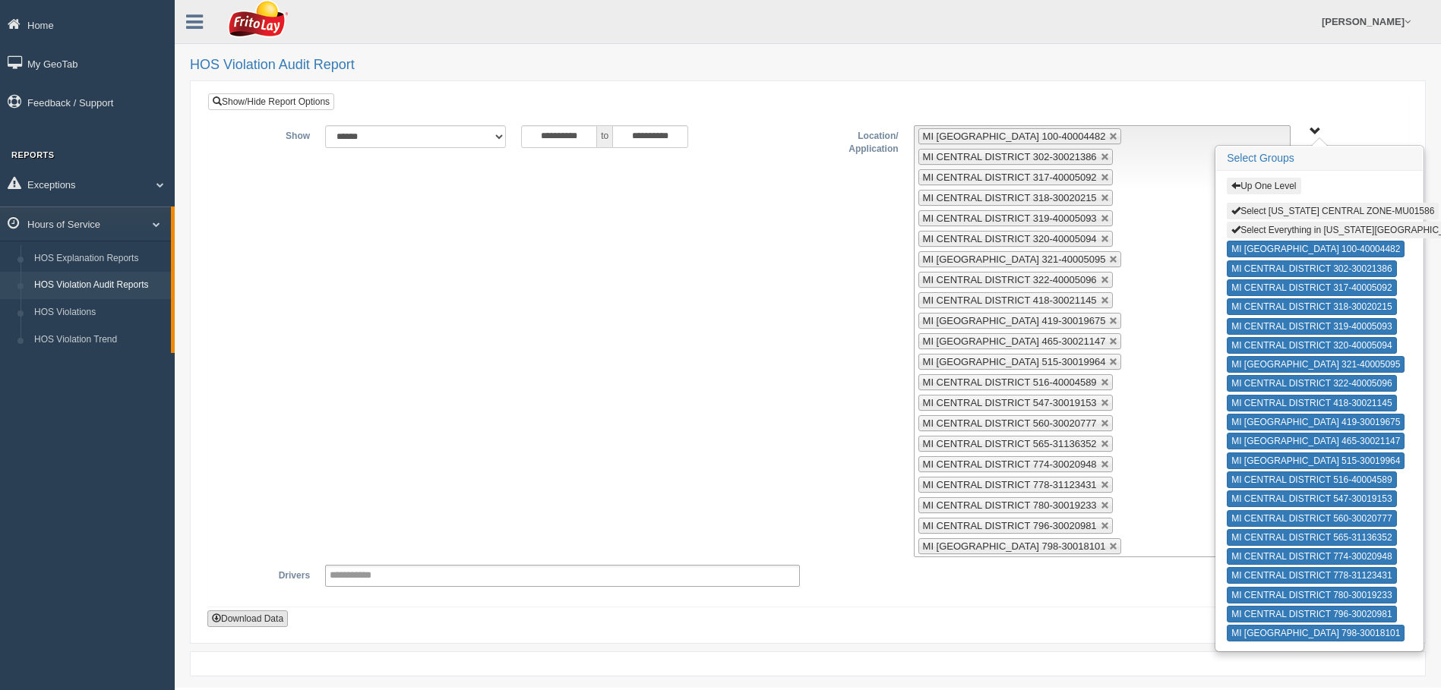
click at [242, 619] on button "Download Data" at bounding box center [247, 619] width 81 height 17
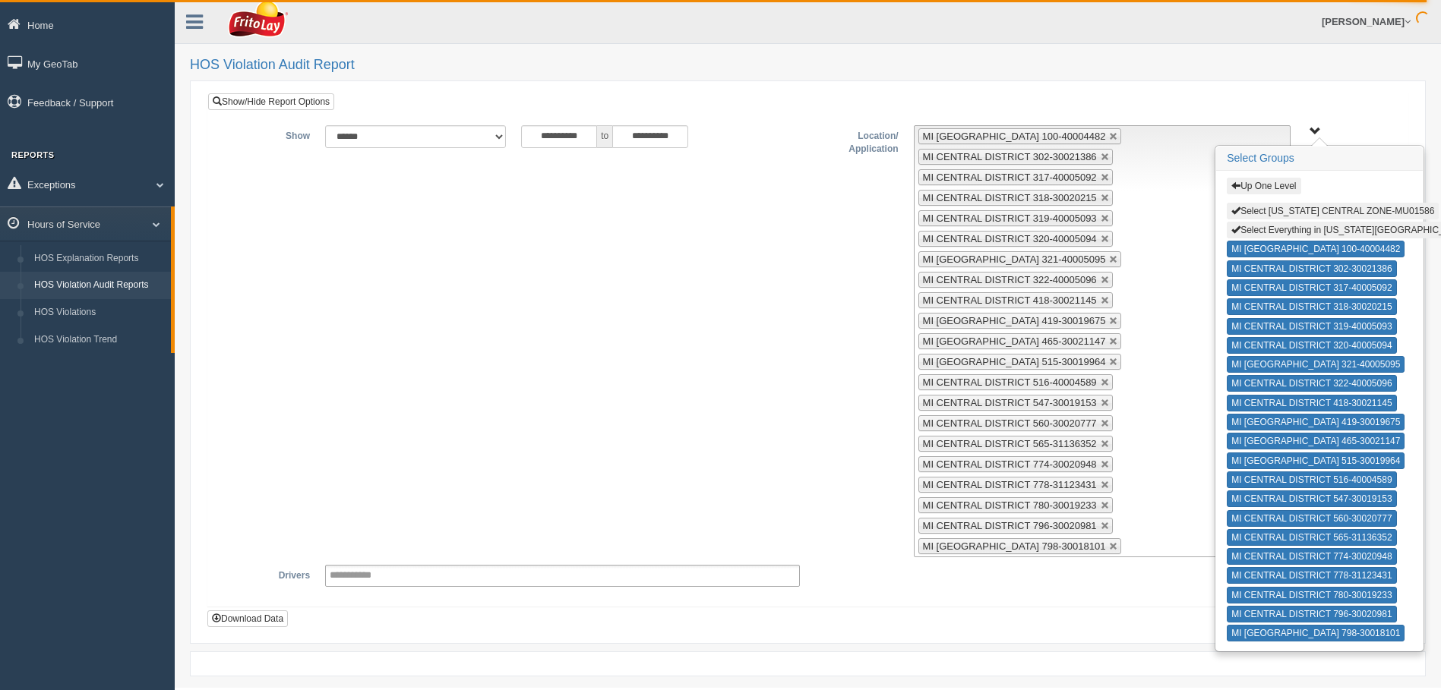
click at [800, 290] on div "**********" at bounding box center [808, 341] width 1177 height 432
click at [1237, 185] on span "button" at bounding box center [1235, 185] width 9 height 9
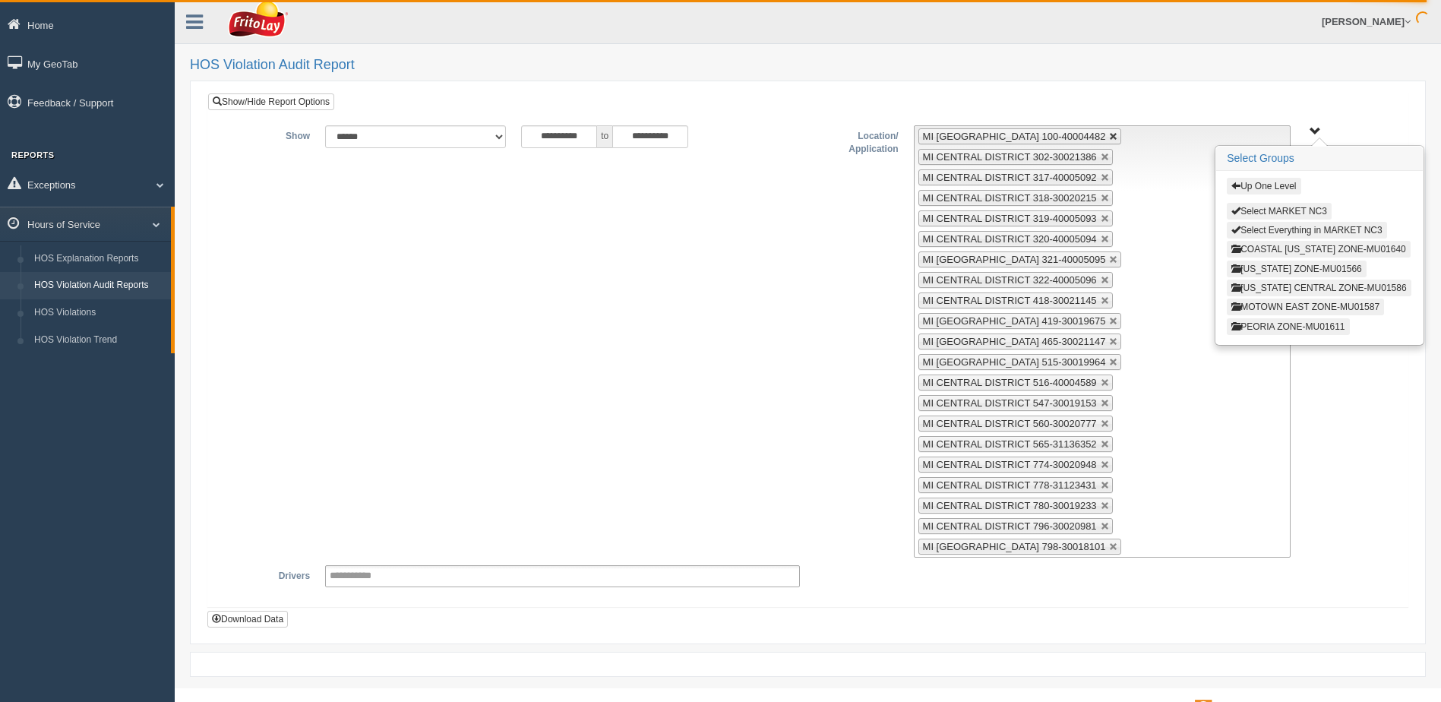
click at [1109, 132] on link at bounding box center [1113, 136] width 9 height 9
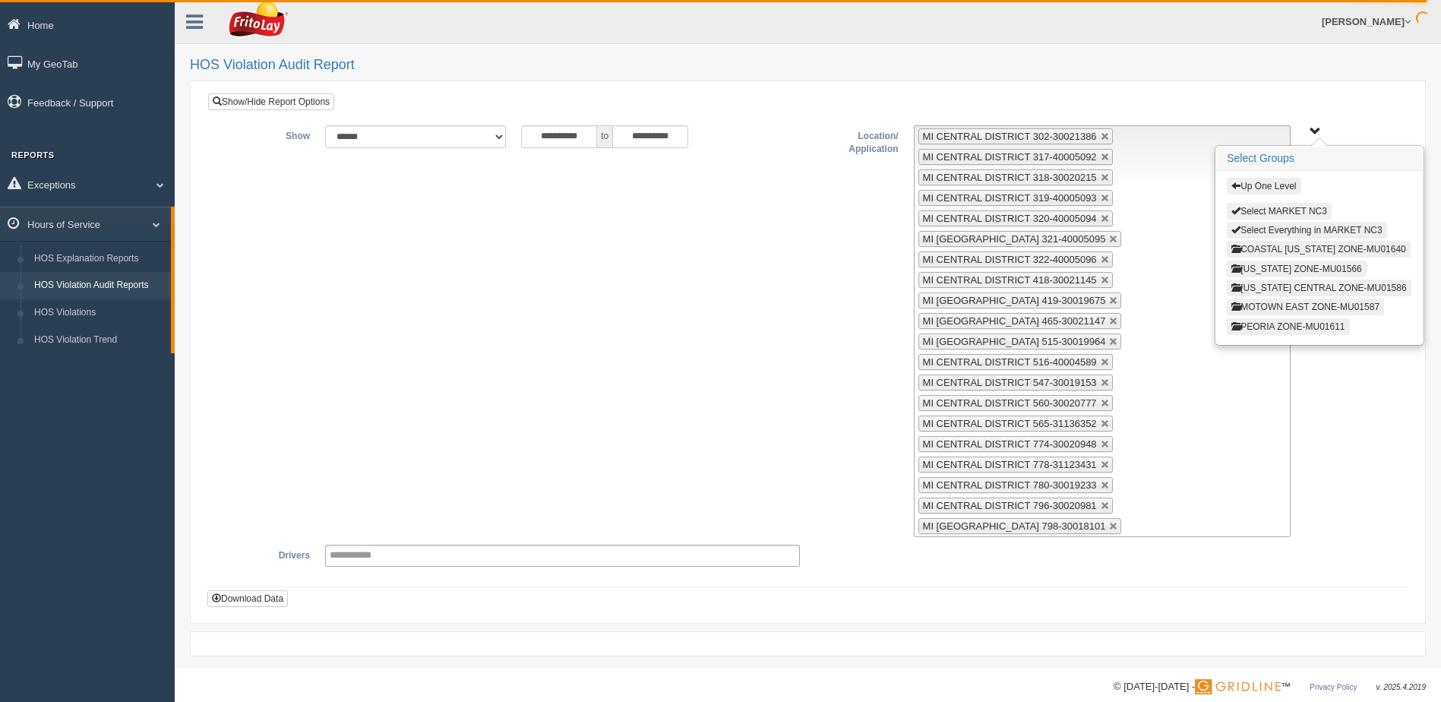
click at [1101, 132] on link at bounding box center [1105, 136] width 9 height 9
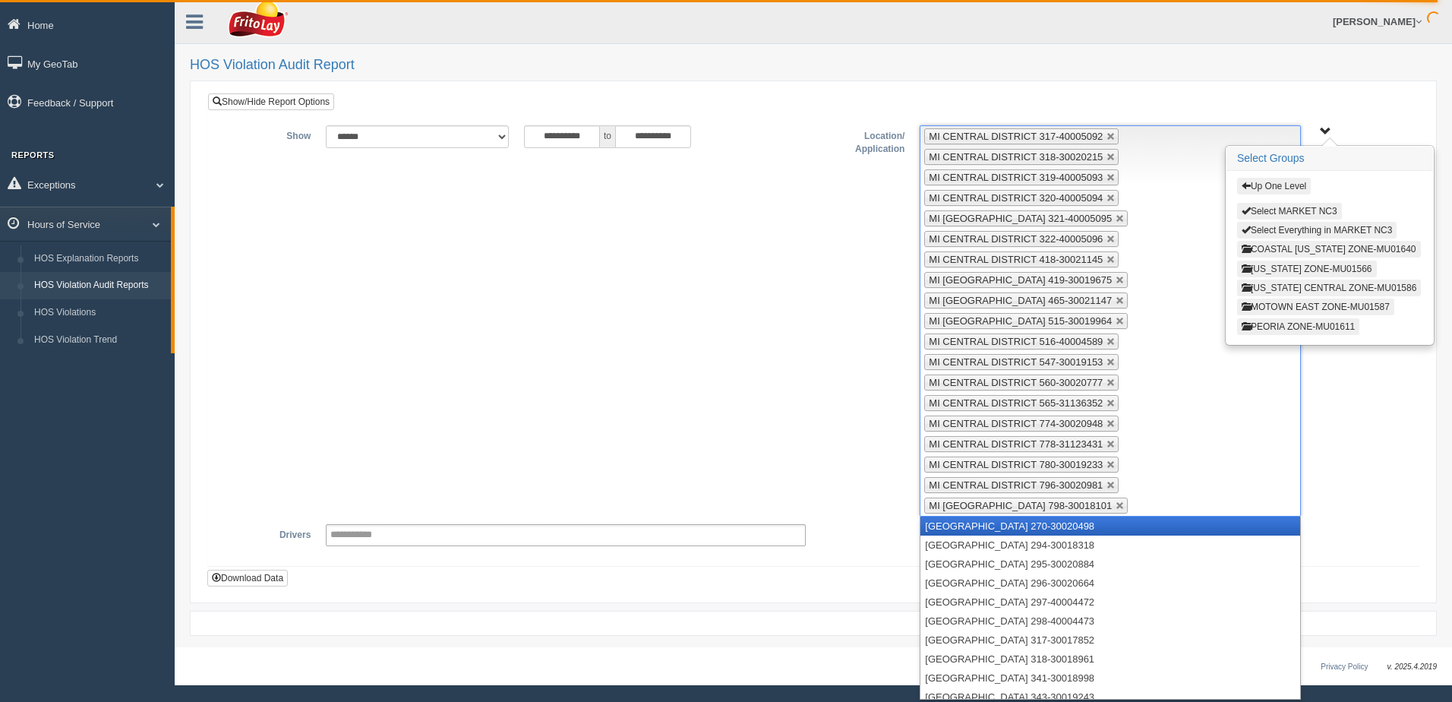
click at [1096, 132] on li "MI CENTRAL DISTRICT 317-40005092" at bounding box center [1021, 136] width 194 height 16
click at [1107, 136] on link at bounding box center [1111, 136] width 9 height 9
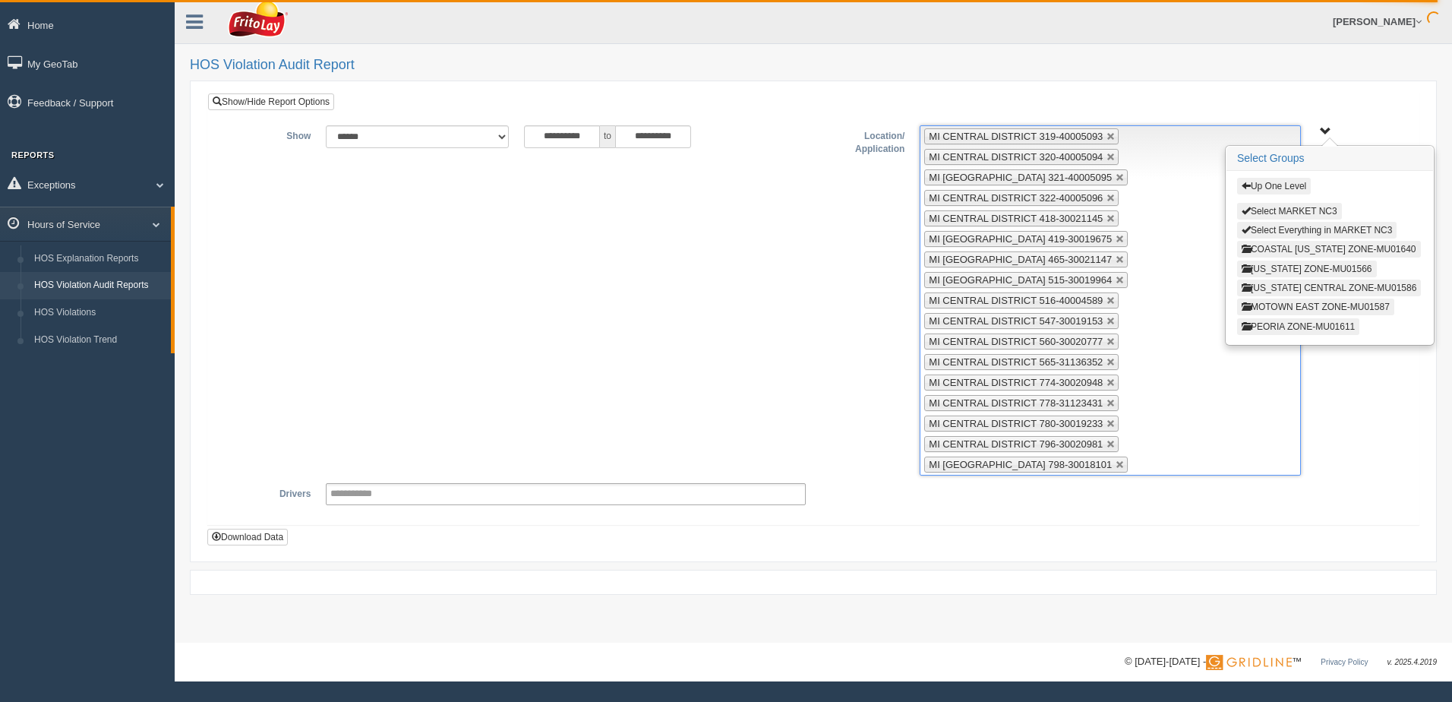
click at [1107, 136] on link at bounding box center [1111, 136] width 9 height 9
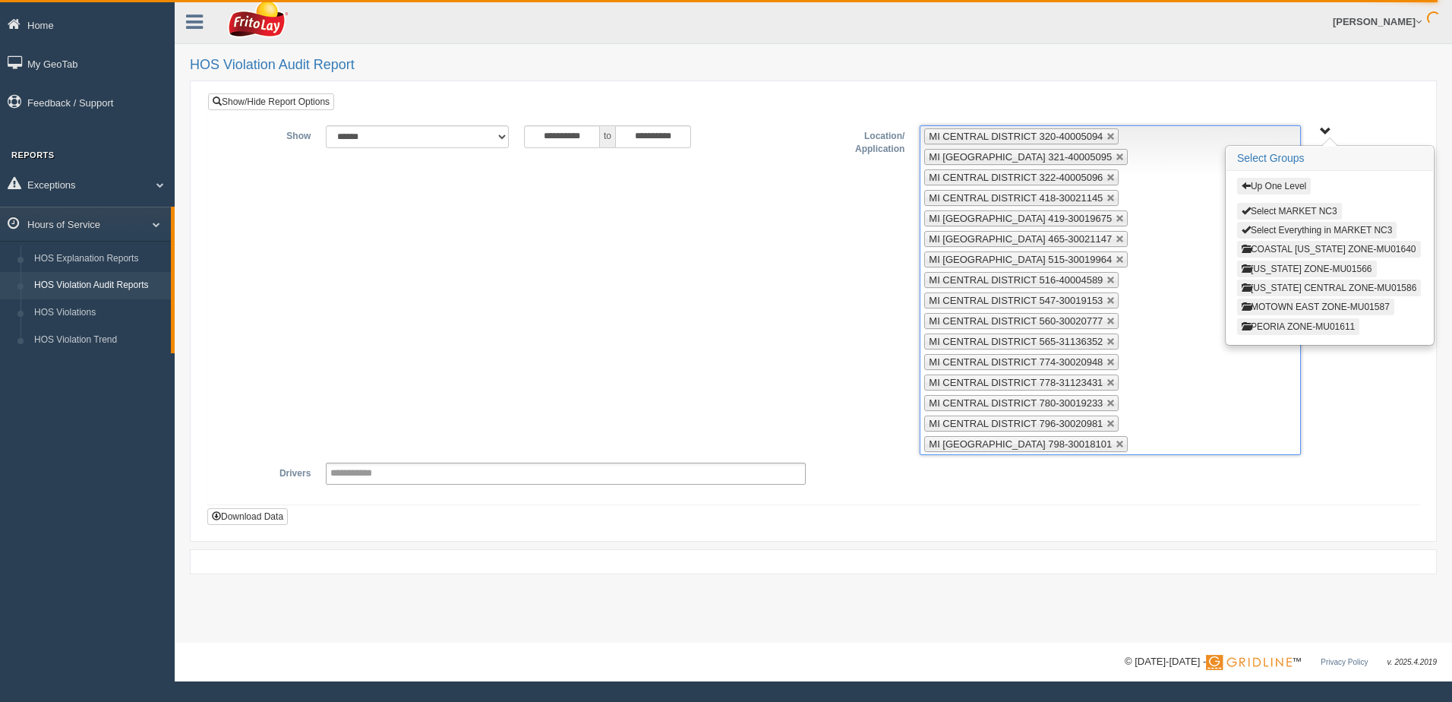
click at [1107, 136] on link at bounding box center [1111, 136] width 9 height 9
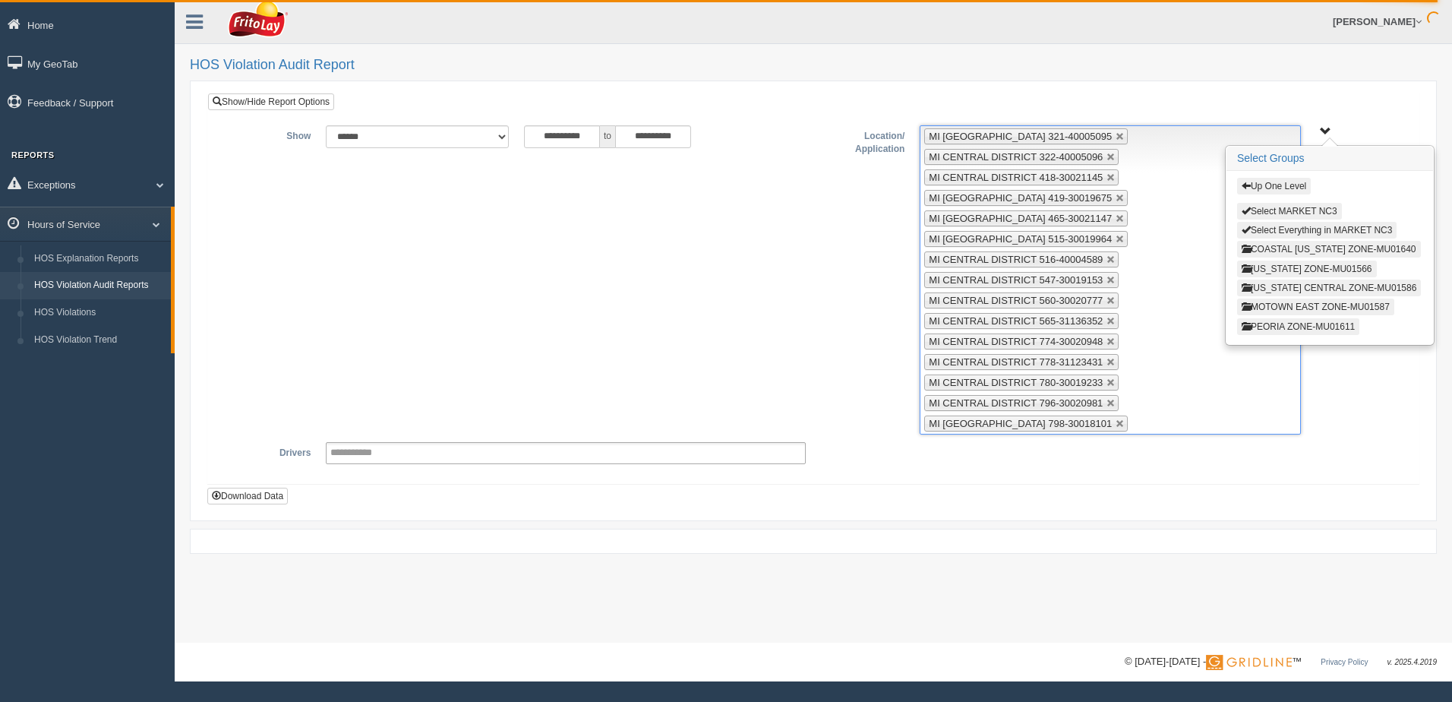
click at [1116, 136] on link at bounding box center [1120, 136] width 9 height 9
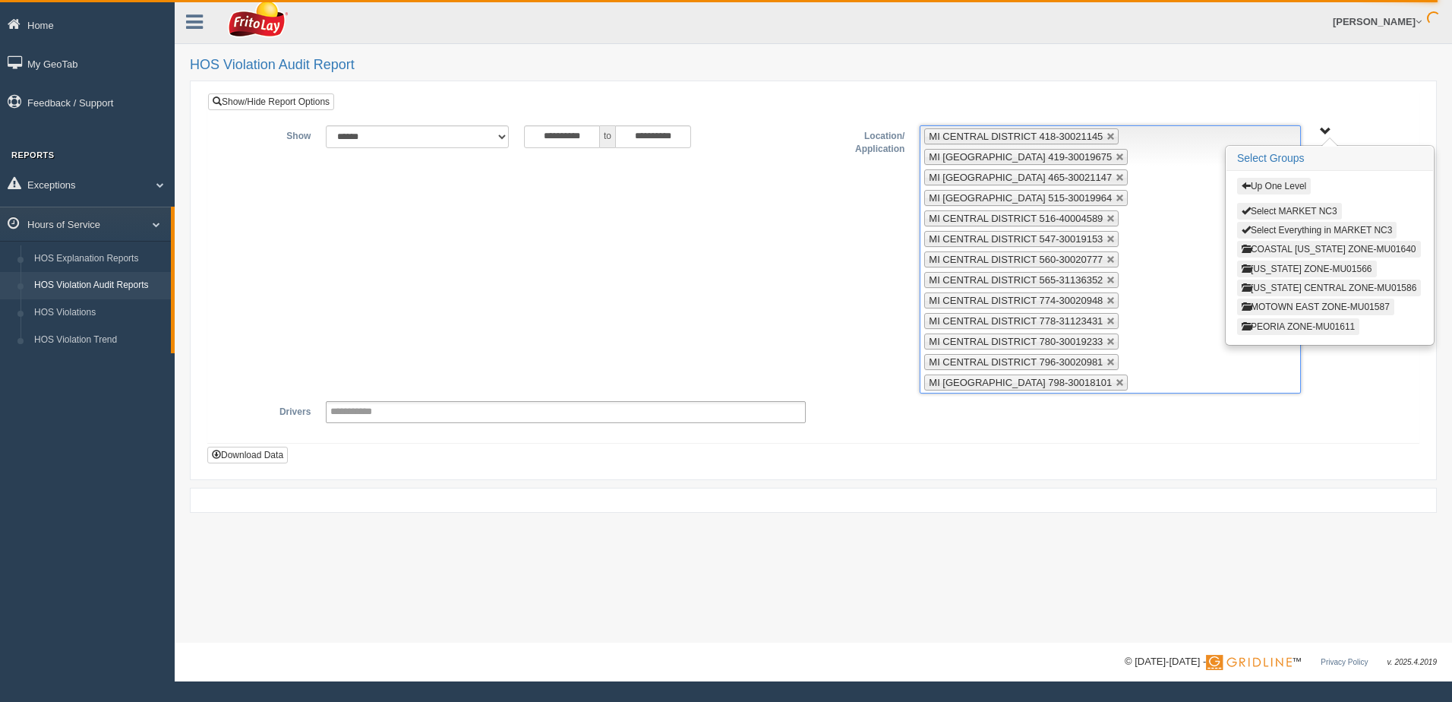
click at [1107, 136] on link at bounding box center [1111, 136] width 9 height 9
click at [1116, 136] on link at bounding box center [1120, 136] width 9 height 9
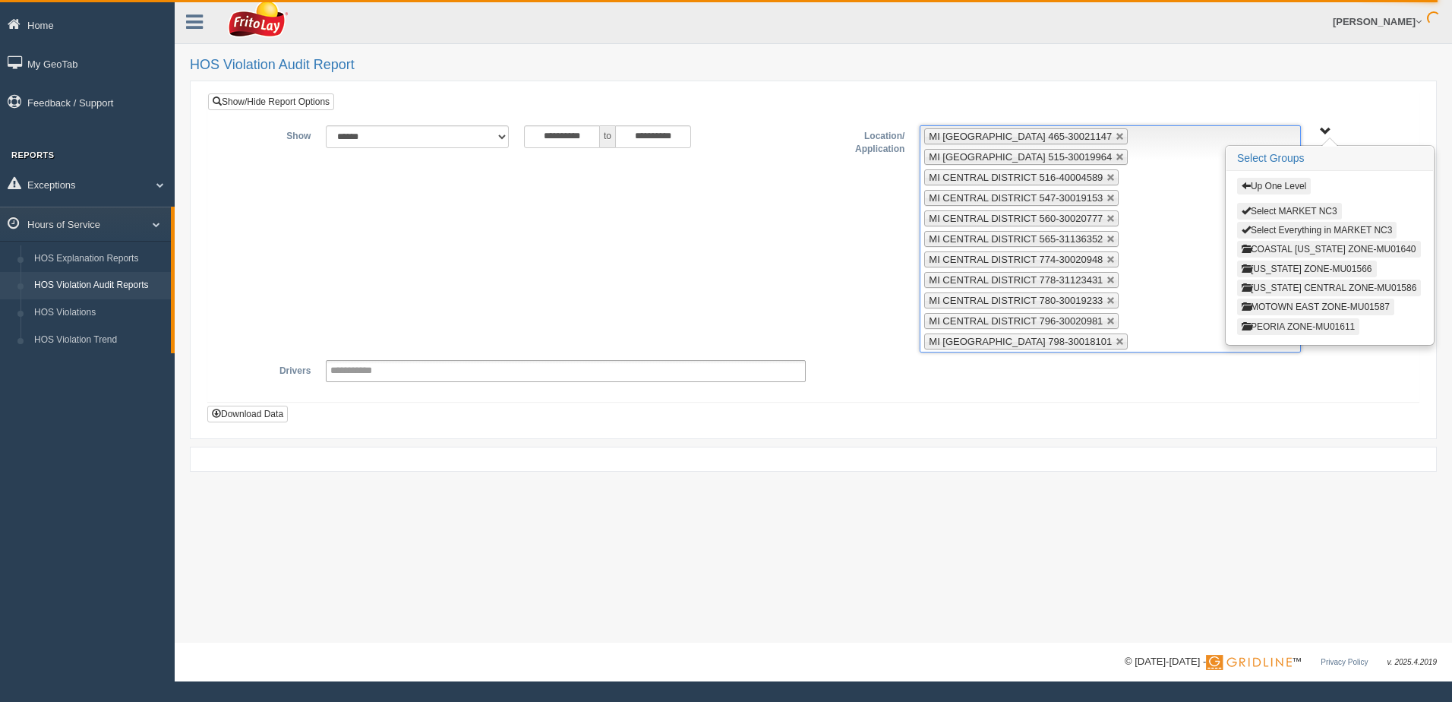
click at [1116, 136] on link at bounding box center [1120, 136] width 9 height 9
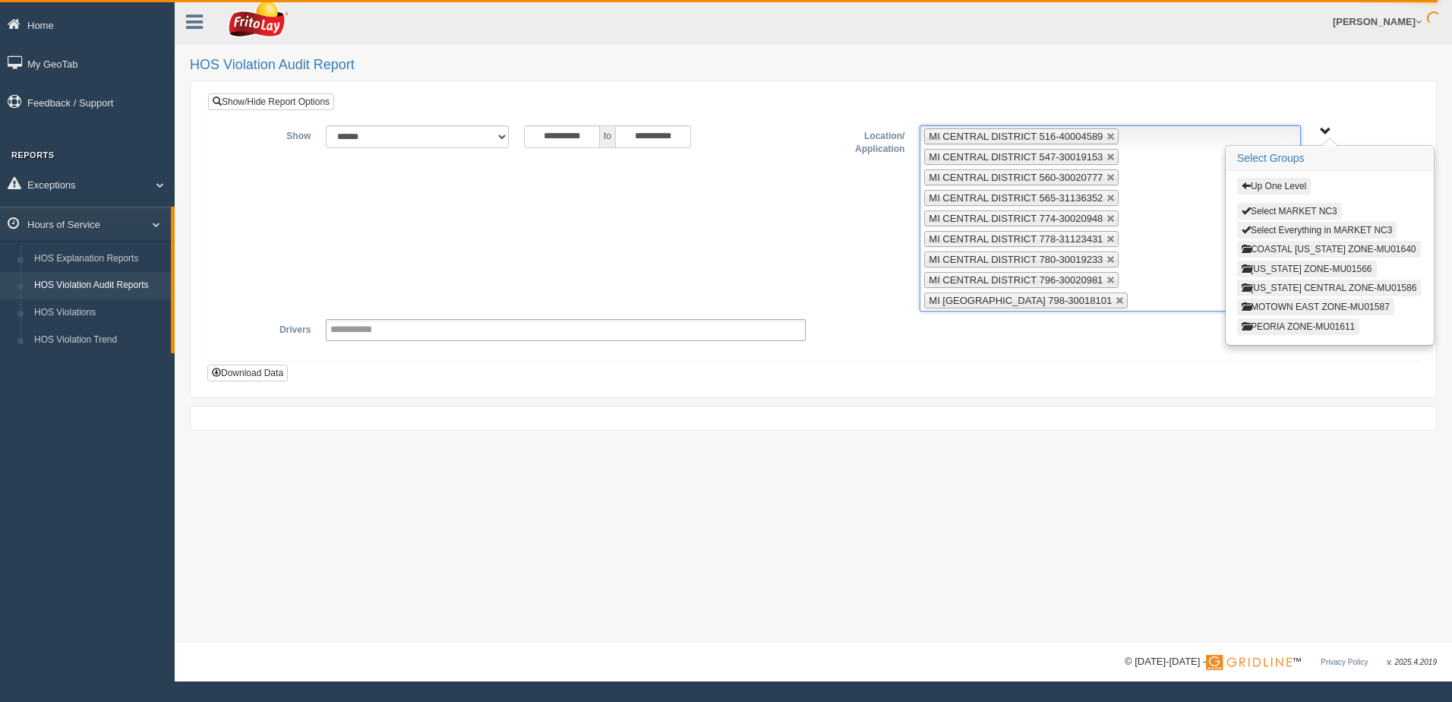
click at [1107, 136] on link at bounding box center [1111, 136] width 9 height 9
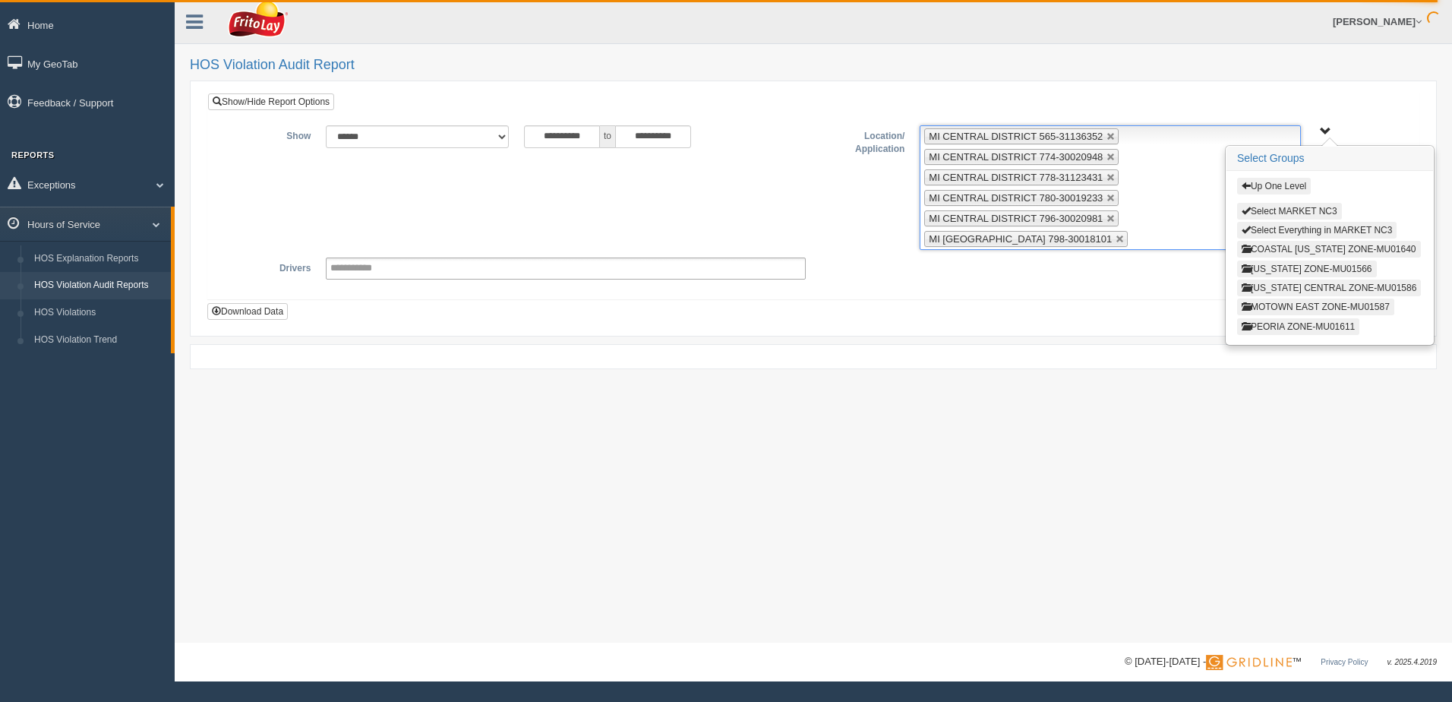
click at [1107, 136] on link at bounding box center [1111, 136] width 9 height 9
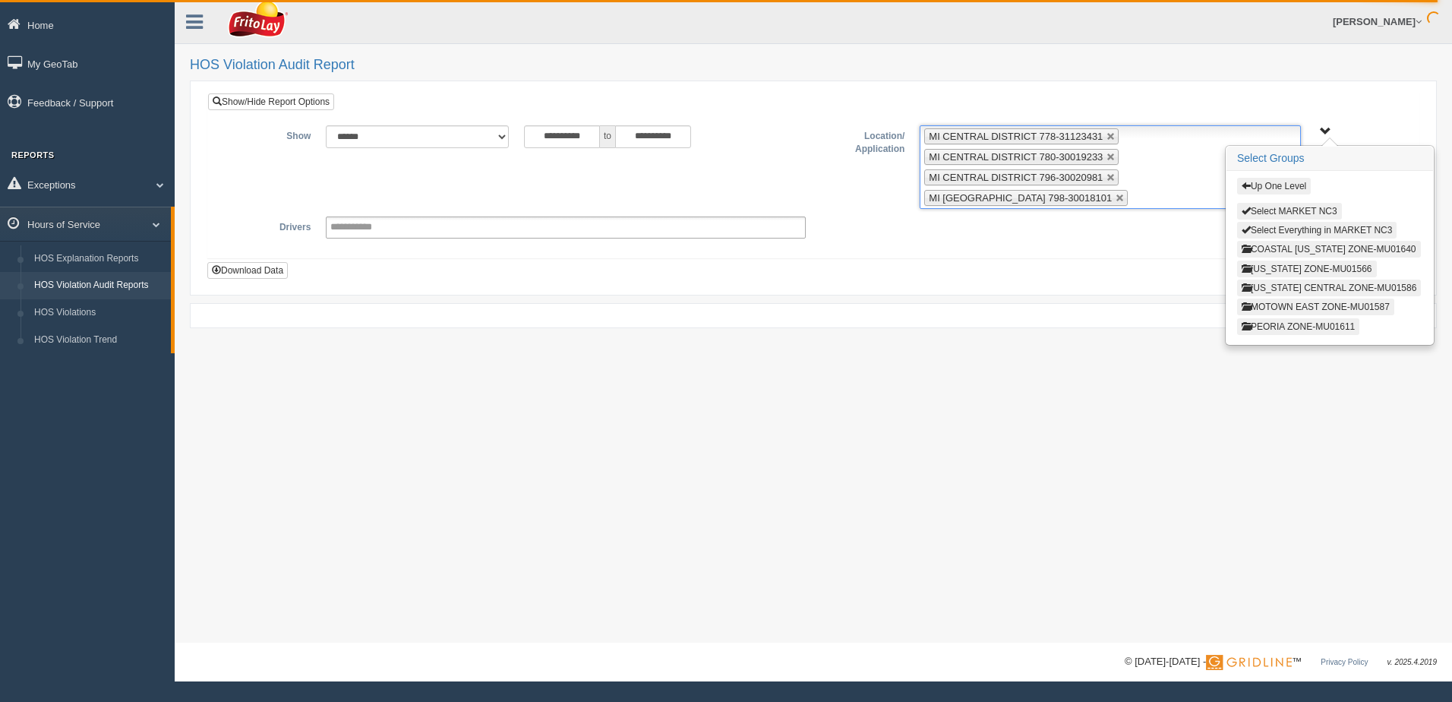
click at [1107, 137] on link at bounding box center [1111, 136] width 9 height 9
click at [1107, 138] on link at bounding box center [1111, 136] width 9 height 9
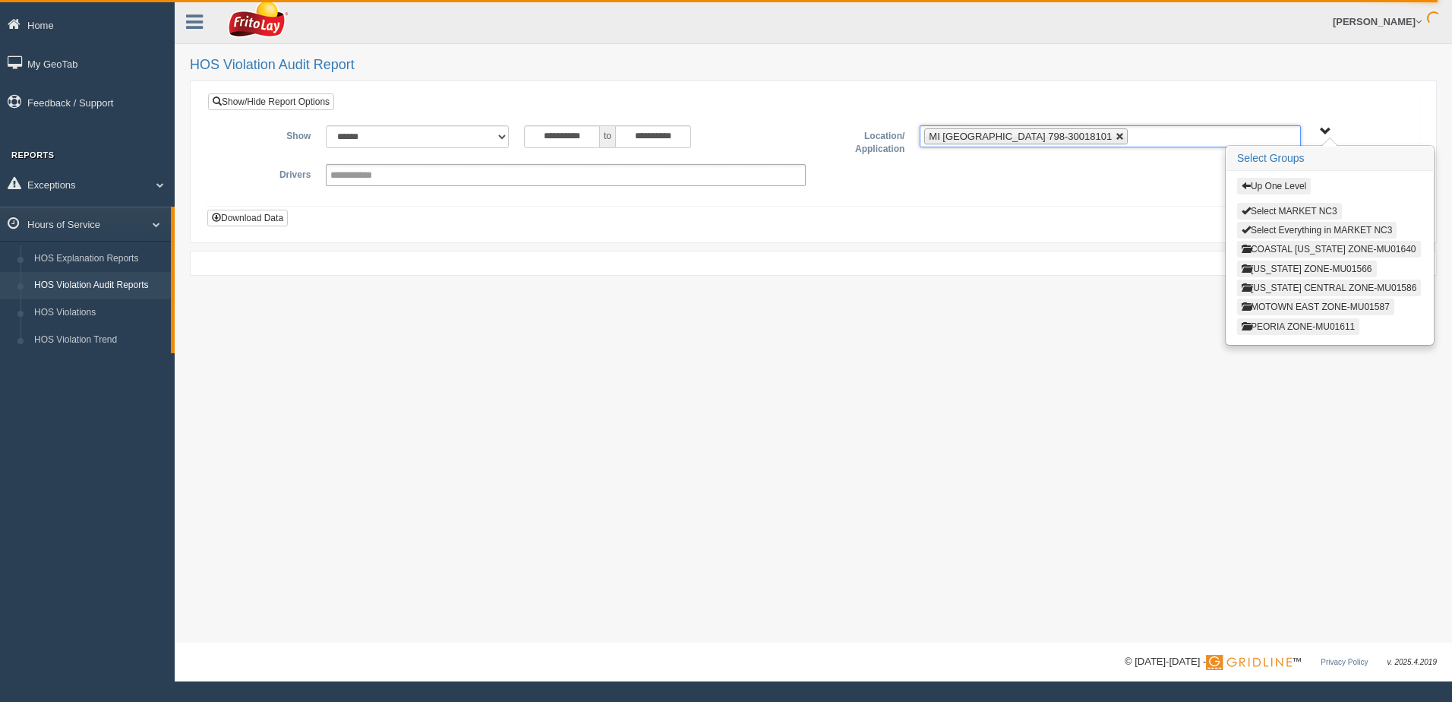
click at [1116, 139] on link at bounding box center [1120, 136] width 9 height 9
click at [1028, 173] on div "**********" at bounding box center [814, 175] width 1188 height 22
type input "**********"
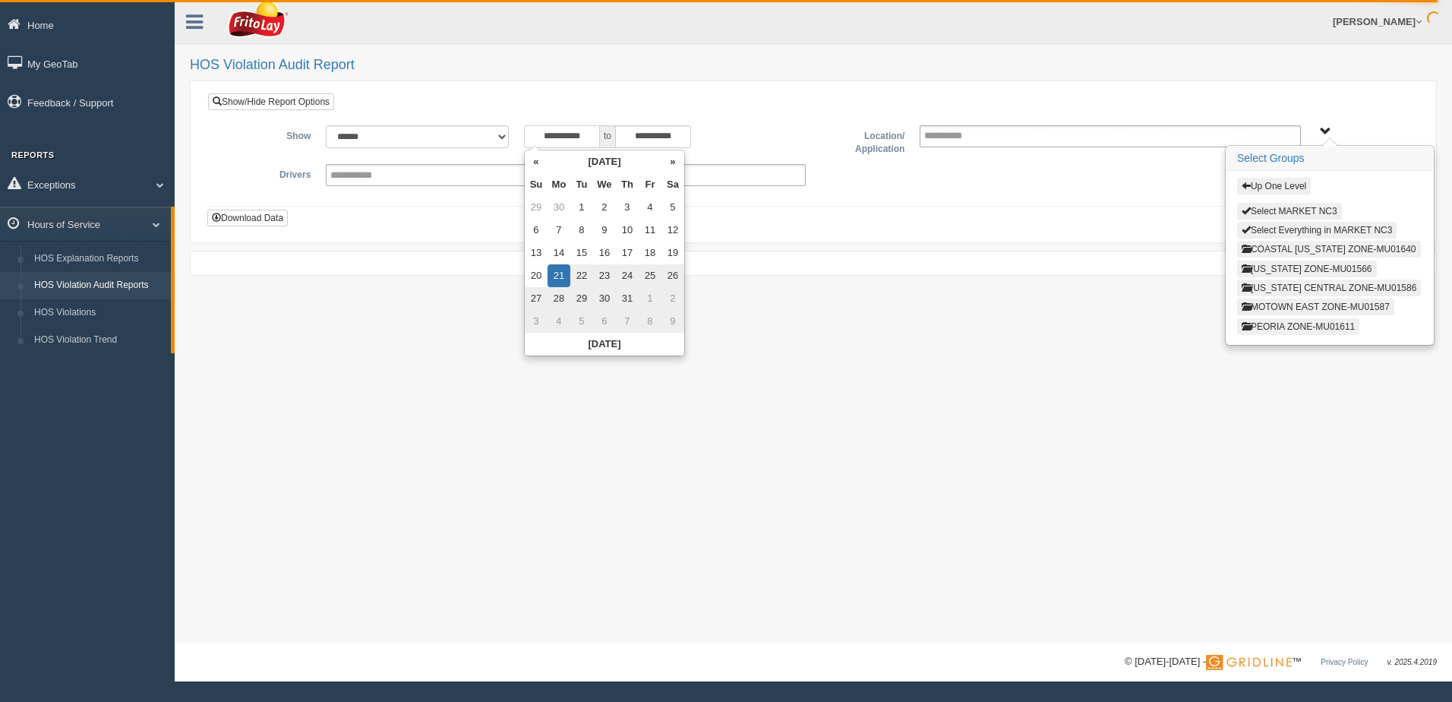
click at [529, 135] on input "**********" at bounding box center [562, 136] width 76 height 23
click at [538, 160] on th "«" at bounding box center [536, 161] width 23 height 23
click at [581, 273] on td "17" at bounding box center [581, 275] width 23 height 23
type input "**********"
click at [1066, 143] on ul at bounding box center [1110, 136] width 381 height 22
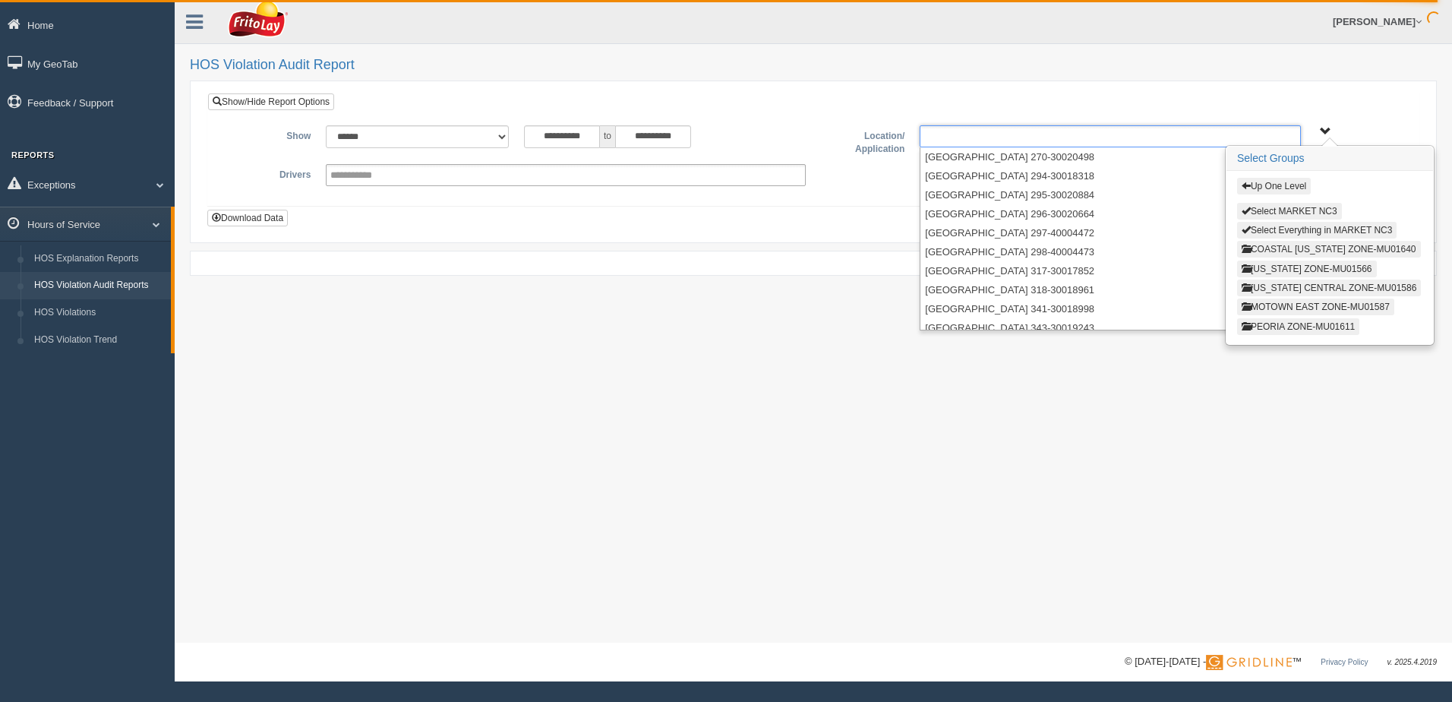
type input "**********"
click at [1275, 248] on button "COASTAL [US_STATE] ZONE-MU01640" at bounding box center [1329, 249] width 184 height 17
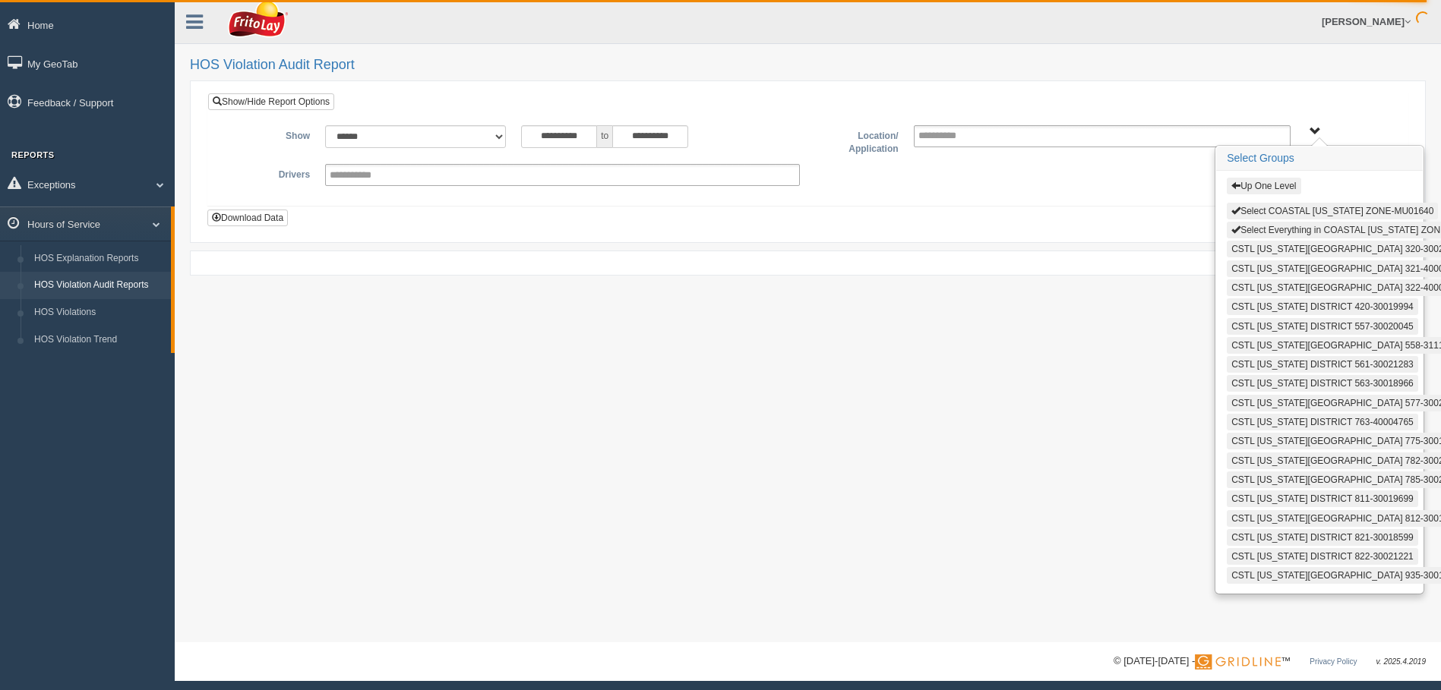
click at [1253, 229] on button "Select Everything in COASTAL [US_STATE] ZONE-MU01640" at bounding box center [1360, 230] width 267 height 17
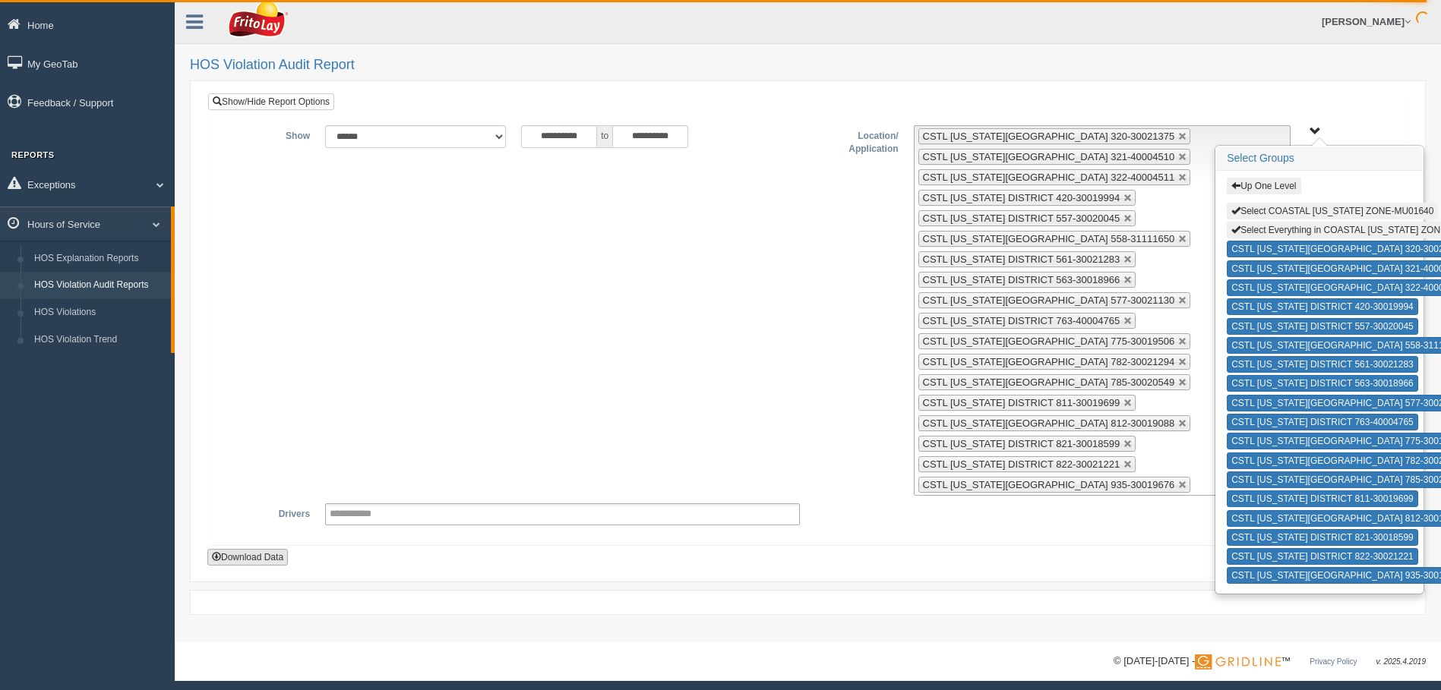
click at [253, 558] on button "Download Data" at bounding box center [247, 557] width 81 height 17
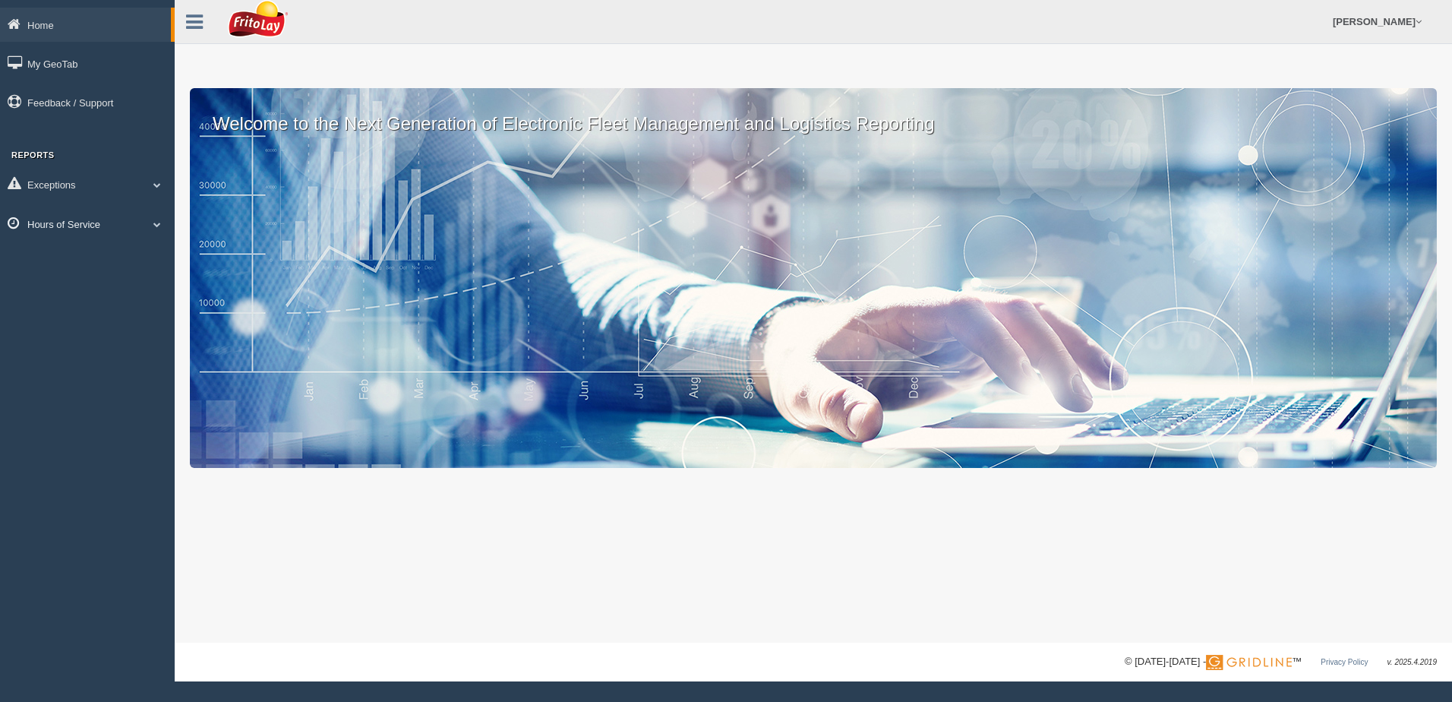
click at [159, 225] on span at bounding box center [157, 224] width 20 height 8
click at [130, 287] on link "HOS Violation Audit Reports" at bounding box center [99, 285] width 144 height 27
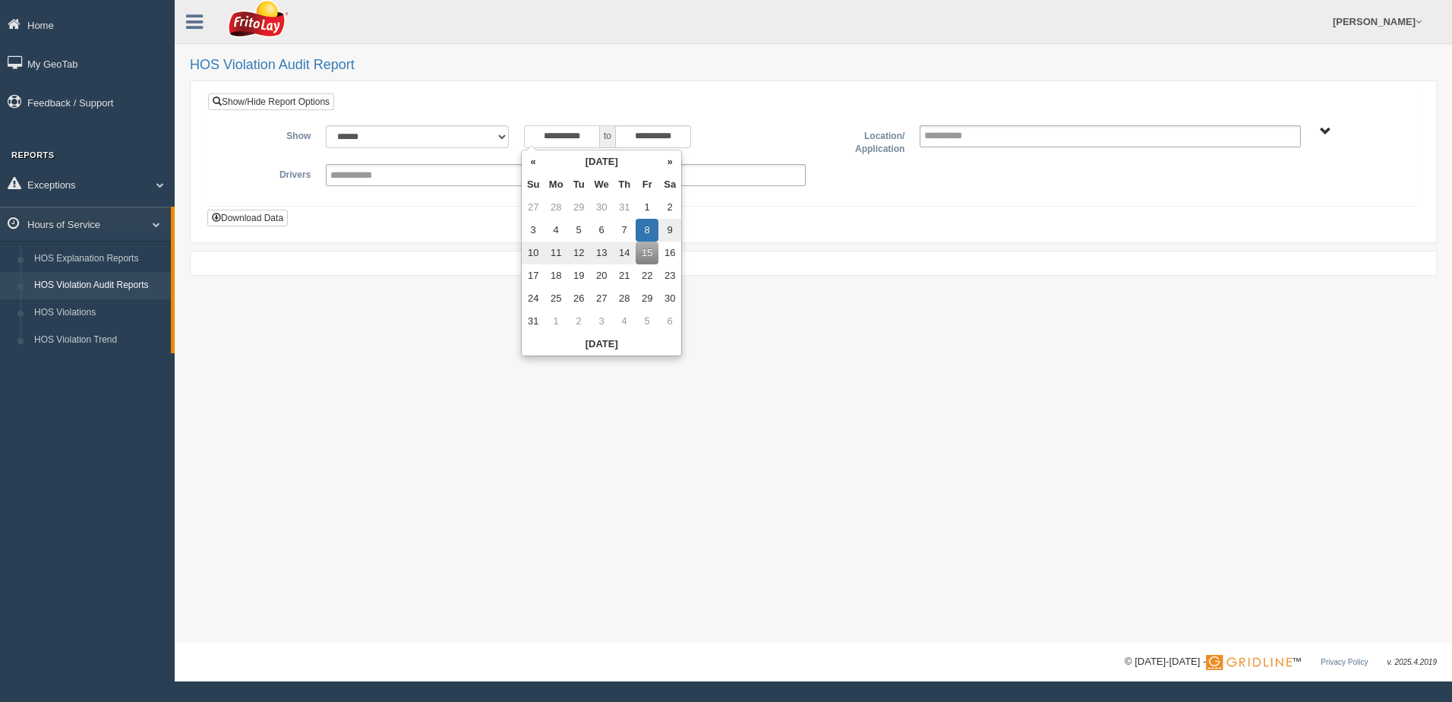
click at [534, 137] on input "**********" at bounding box center [562, 136] width 76 height 23
click at [534, 163] on th "«" at bounding box center [533, 161] width 23 height 23
click at [538, 162] on th "«" at bounding box center [536, 161] width 23 height 23
click at [584, 274] on td "17" at bounding box center [581, 275] width 23 height 23
type input "**********"
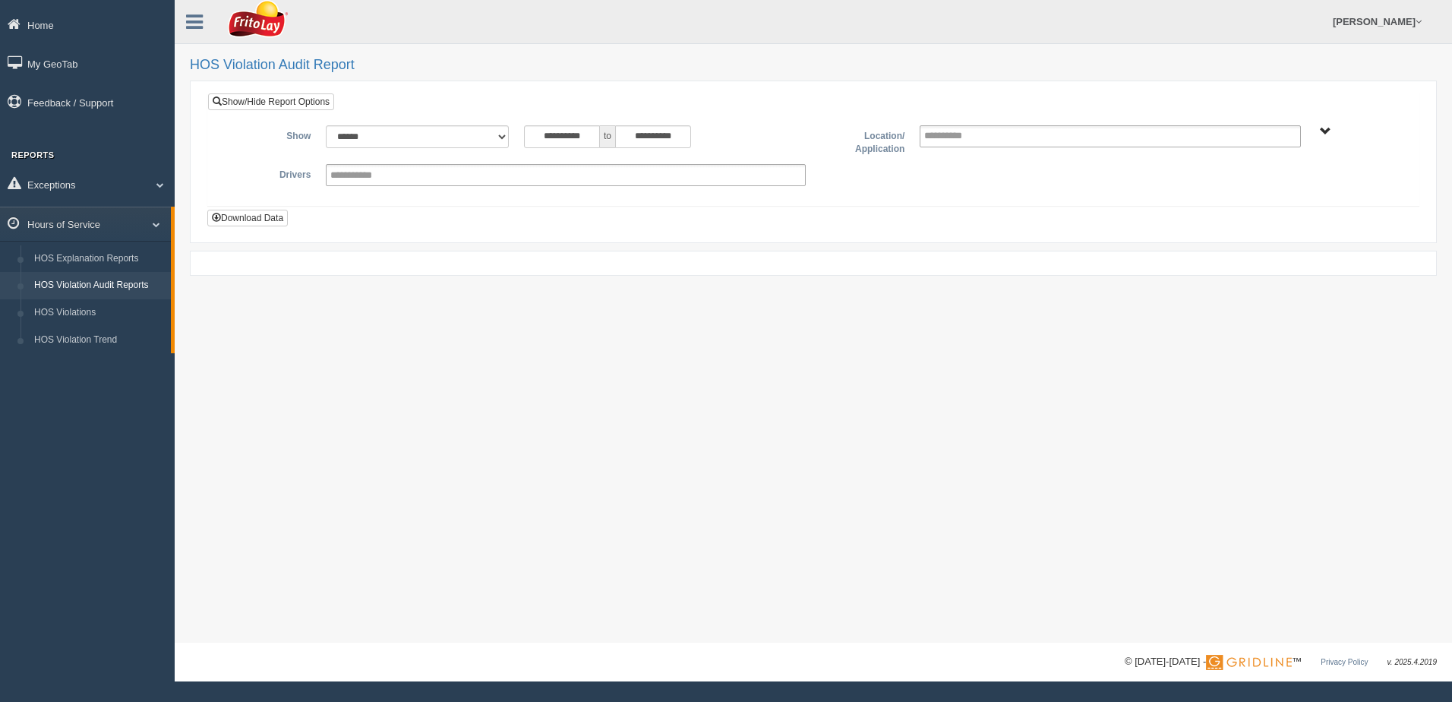
click at [766, 283] on div "**********" at bounding box center [814, 321] width 1278 height 643
click at [1328, 132] on span "NORTHCENTRAL REGION" at bounding box center [1325, 131] width 11 height 11
click at [1294, 186] on button "NORTHCENTRAL REGION" at bounding box center [1302, 186] width 131 height 17
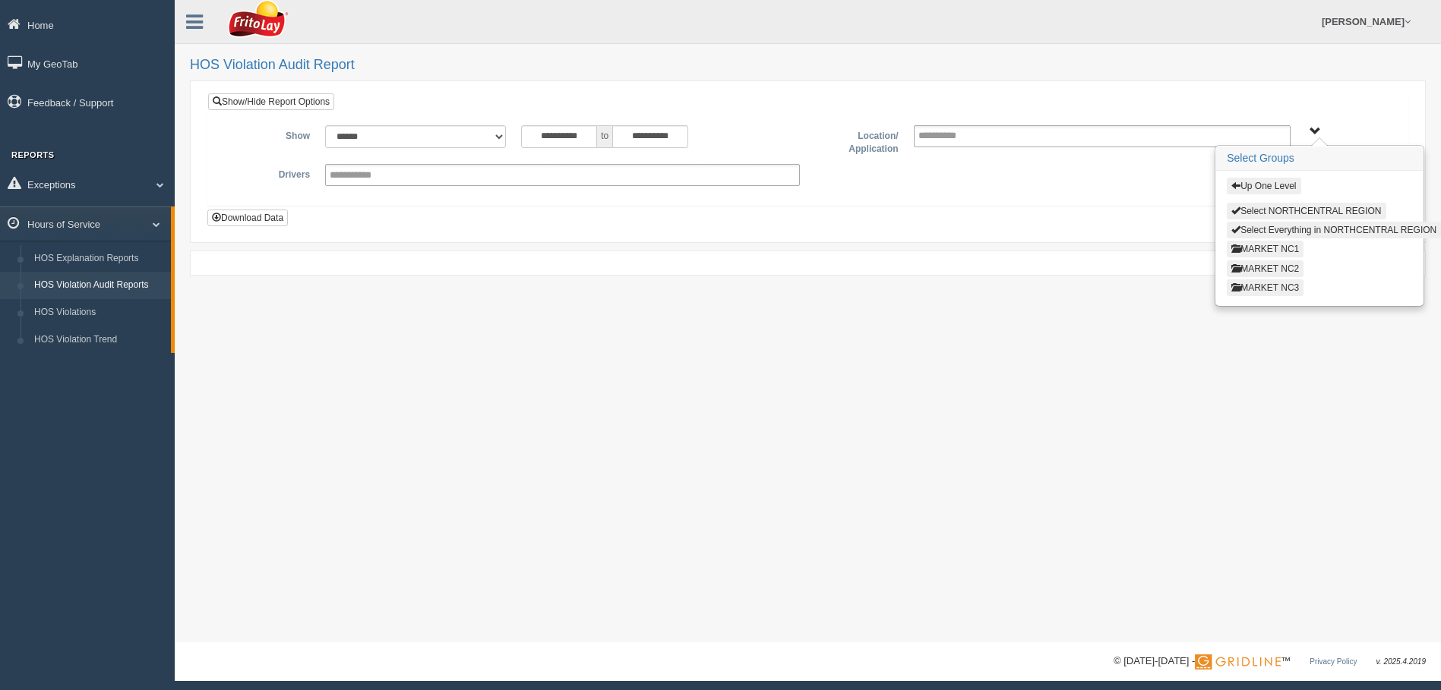
click at [1289, 283] on button "MARKET NC3" at bounding box center [1265, 288] width 77 height 17
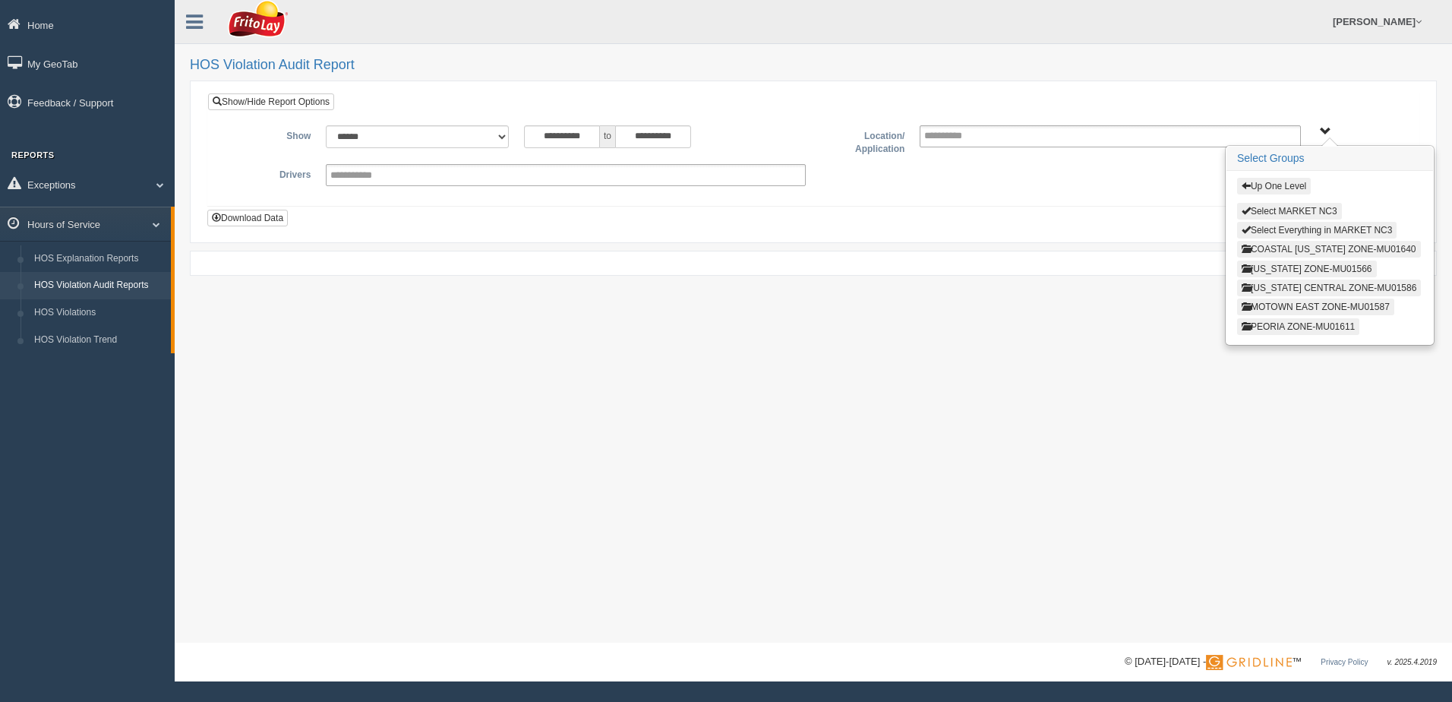
click at [1281, 243] on button "COASTAL [US_STATE] ZONE-MU01640" at bounding box center [1329, 249] width 184 height 17
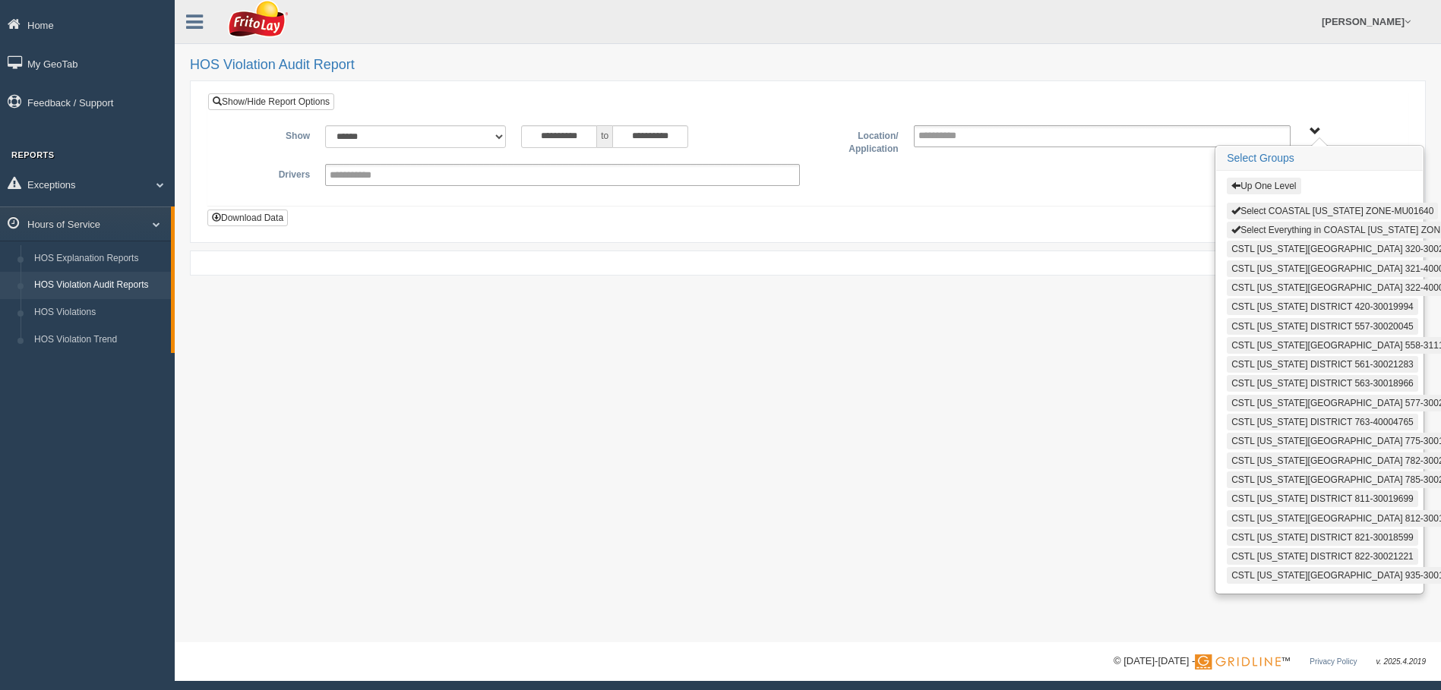
click at [1266, 229] on button "Select Everything in COASTAL [US_STATE] ZONE-MU01640" at bounding box center [1360, 230] width 267 height 17
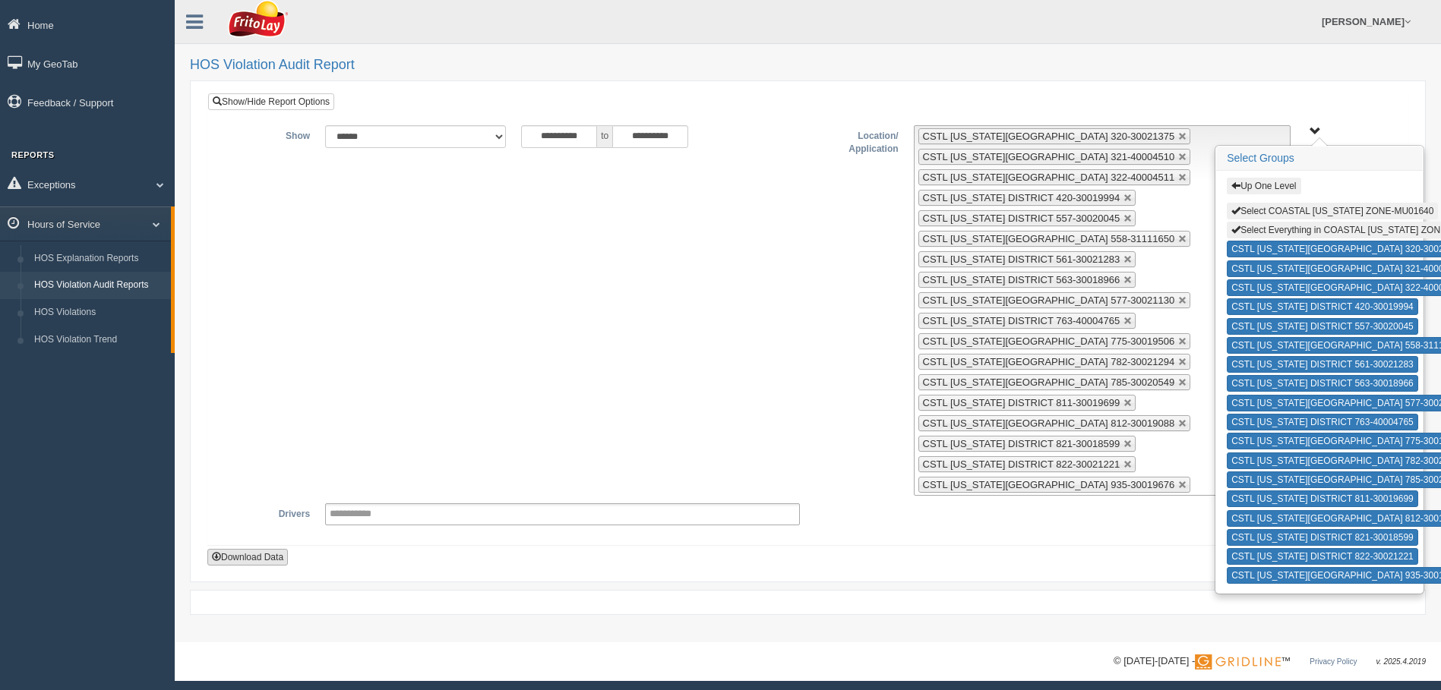
click at [258, 560] on button "Download Data" at bounding box center [247, 557] width 81 height 17
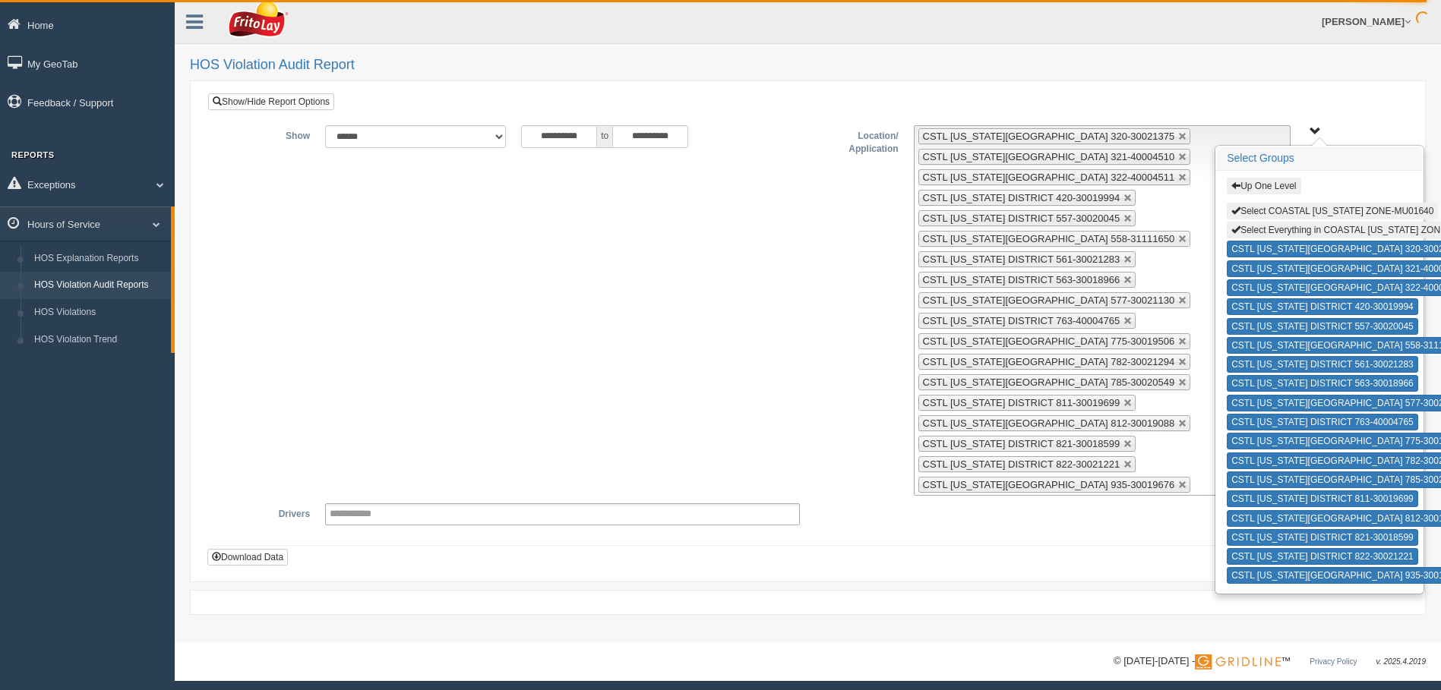
click at [1310, 130] on span "Up One Level Select COASTAL [US_STATE] ZONE-MU01640 Select Everything in COASTA…" at bounding box center [1315, 131] width 11 height 11
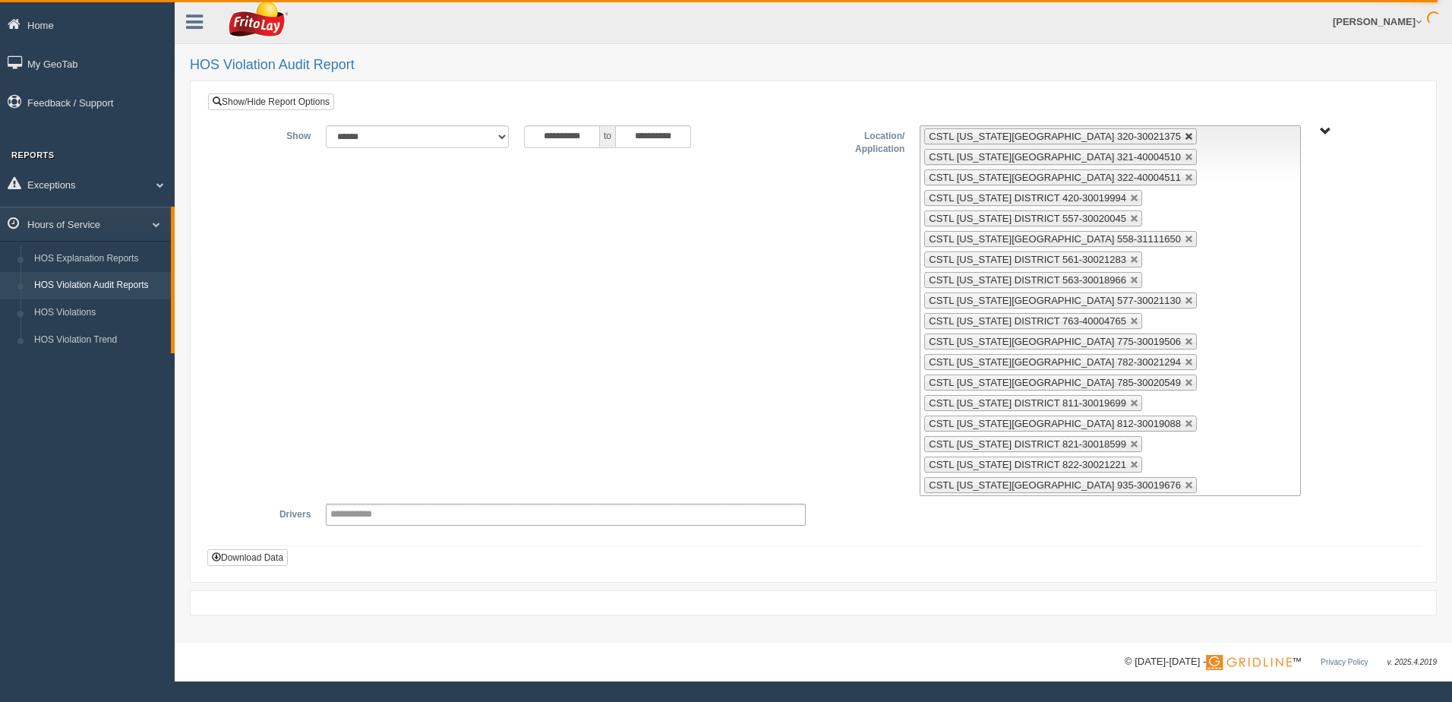
click at [1185, 134] on link at bounding box center [1189, 136] width 9 height 9
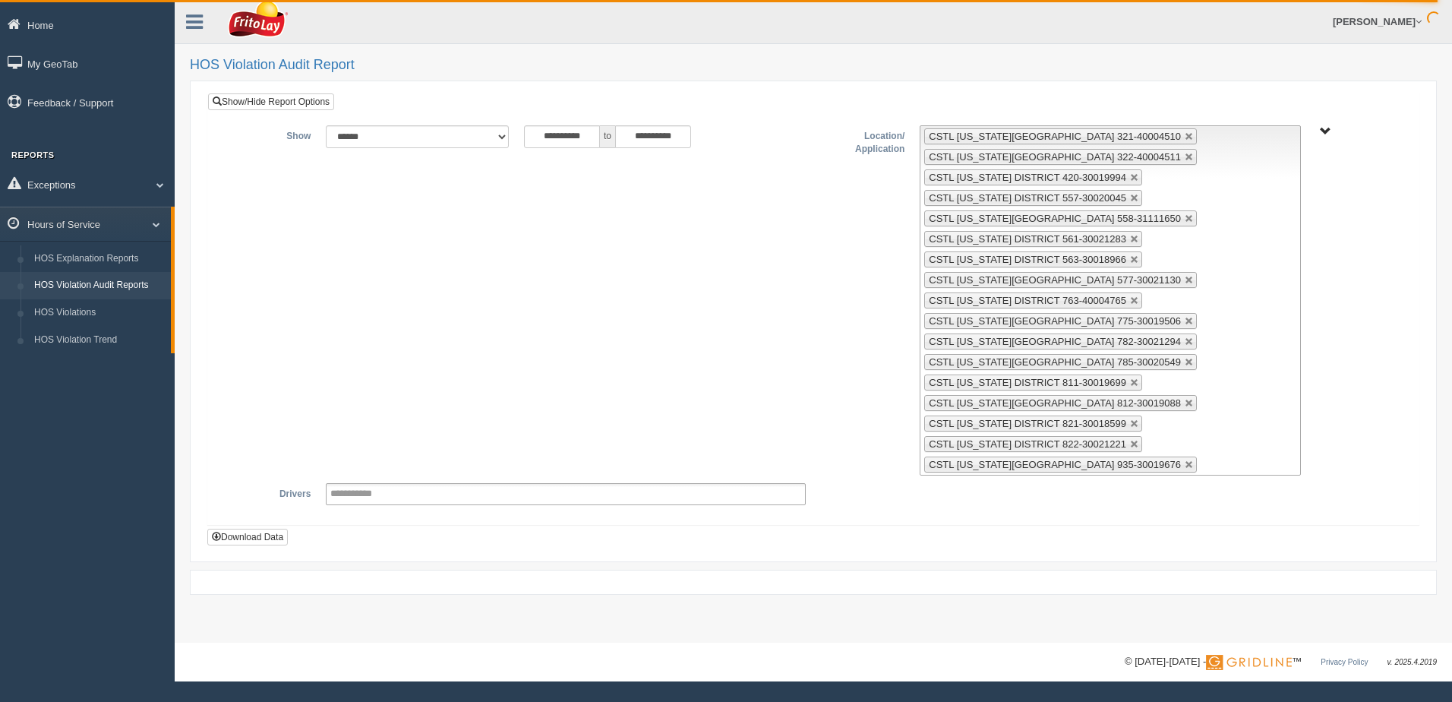
click at [1185, 134] on link at bounding box center [1189, 136] width 9 height 9
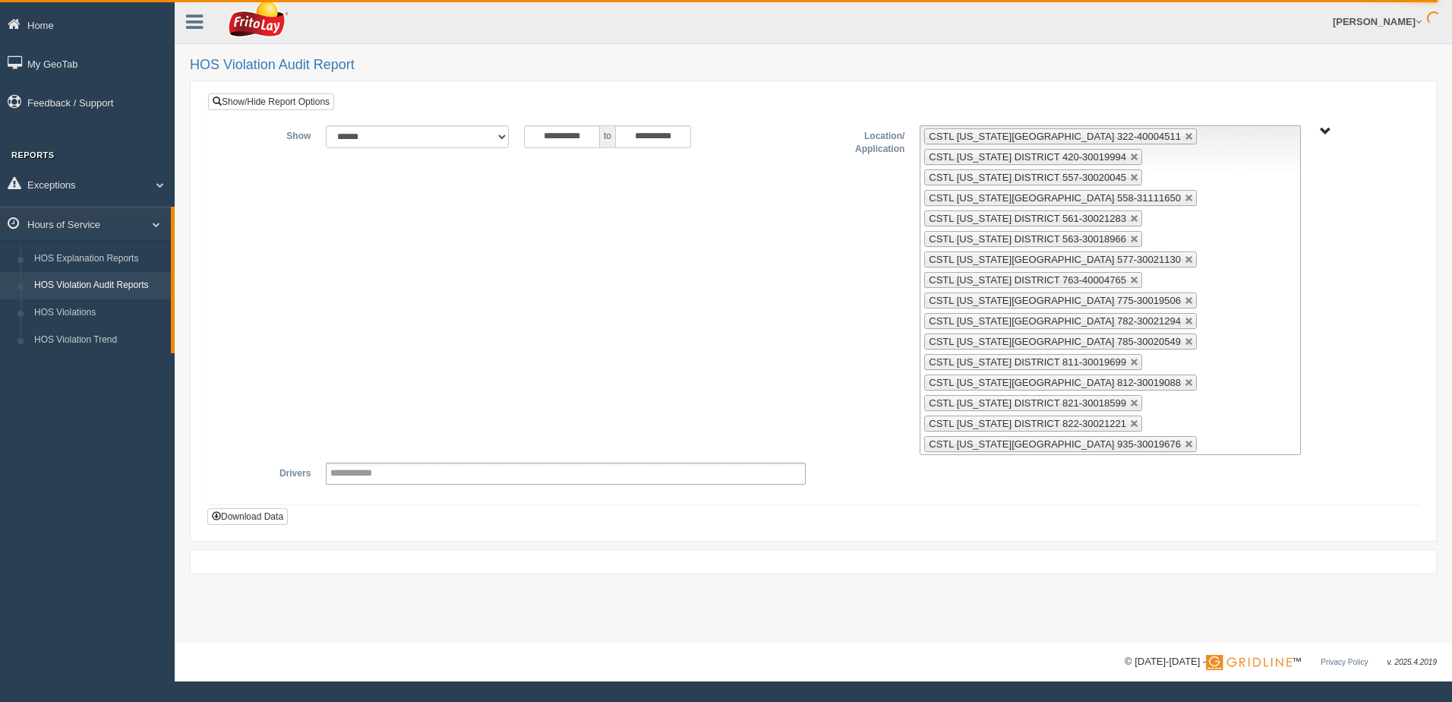
click at [1185, 134] on link at bounding box center [1189, 136] width 9 height 9
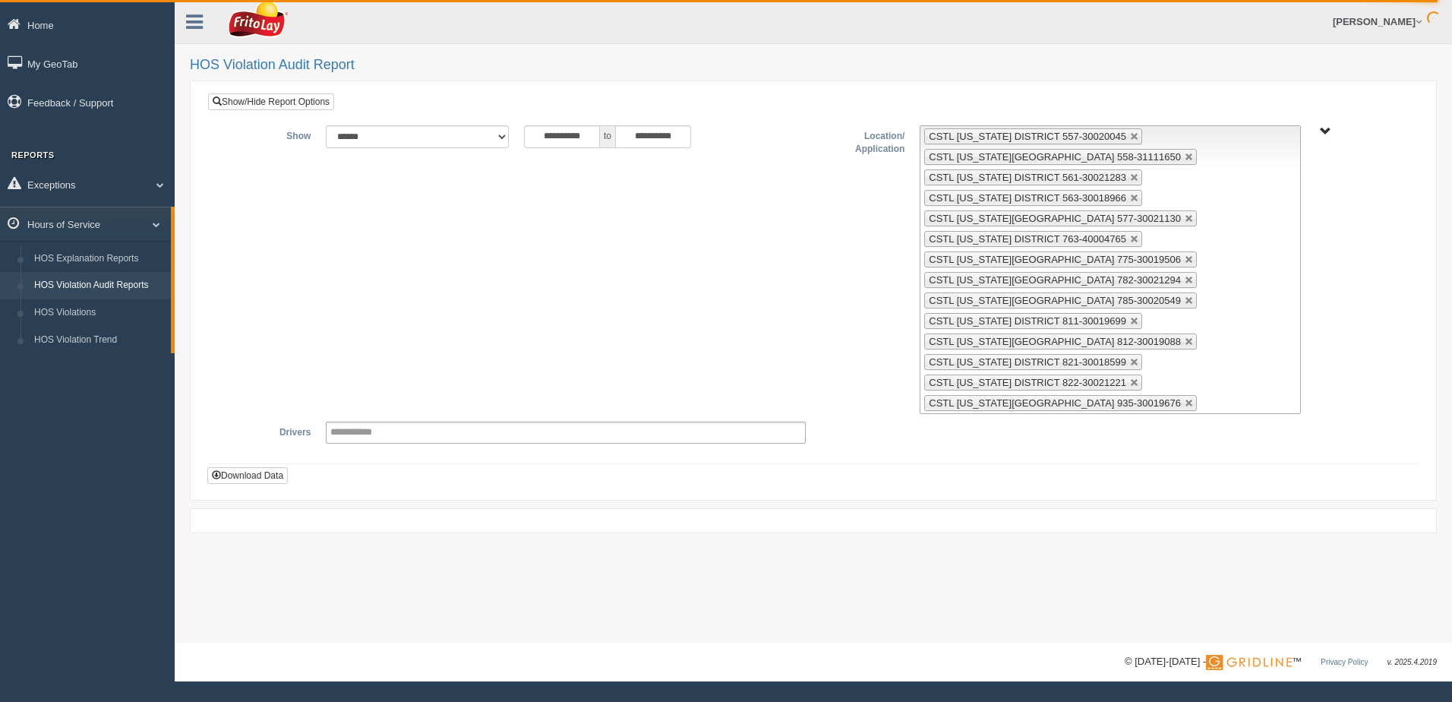
click at [1130, 134] on link at bounding box center [1134, 136] width 9 height 9
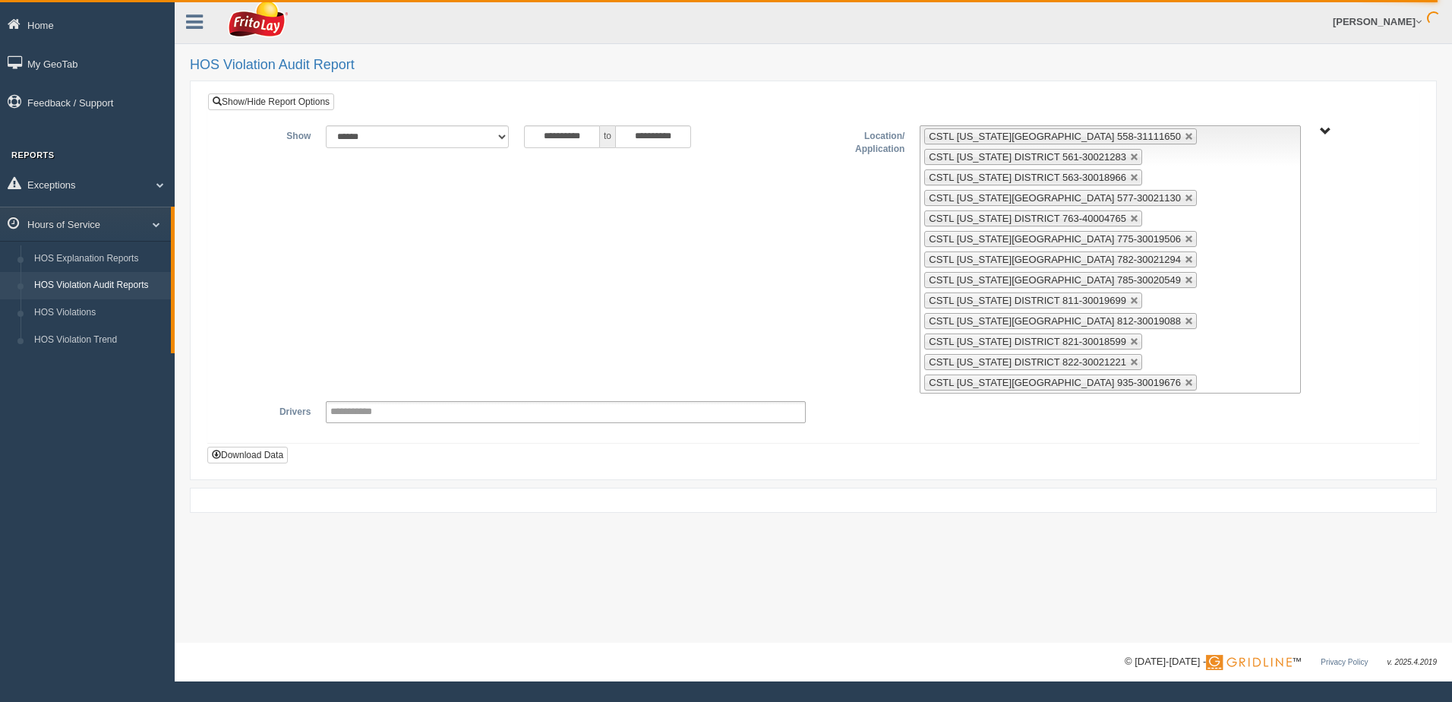
click at [1185, 134] on link at bounding box center [1189, 136] width 9 height 9
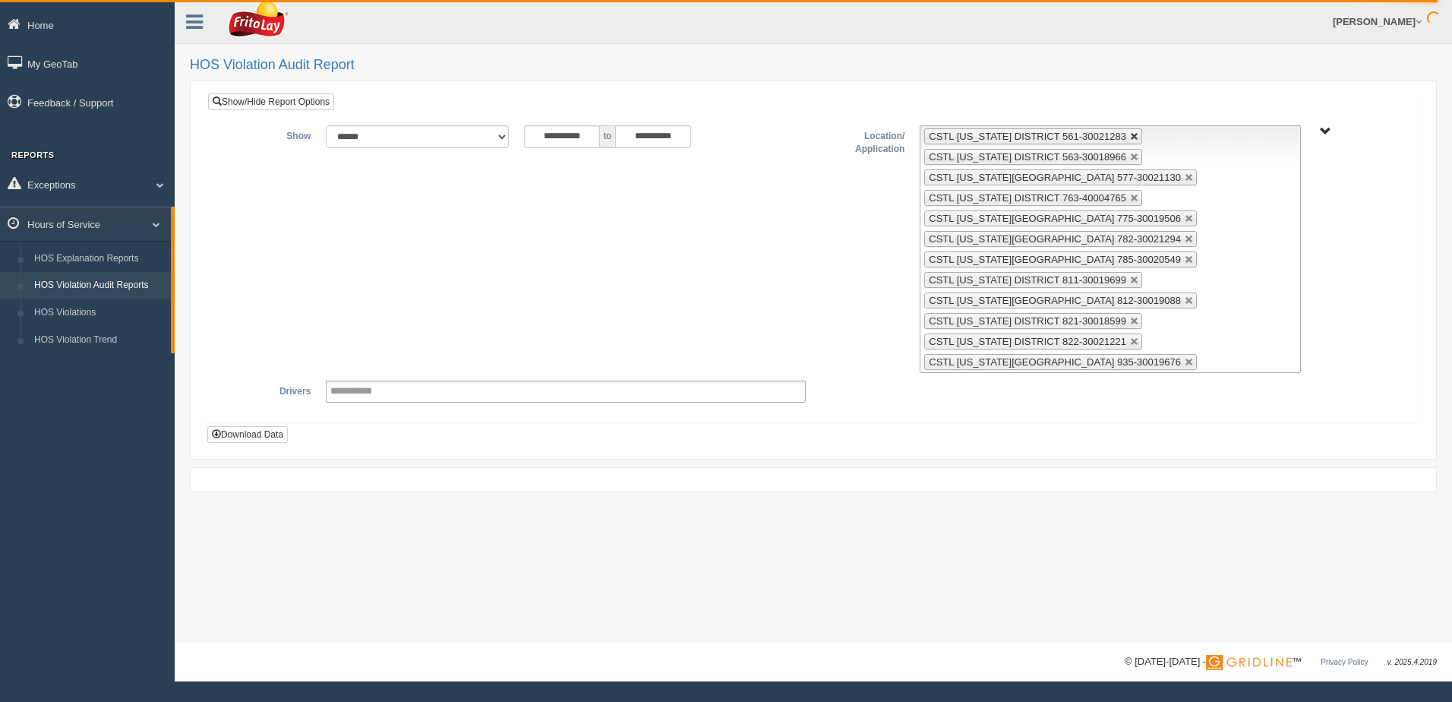
click at [1130, 134] on link at bounding box center [1134, 136] width 9 height 9
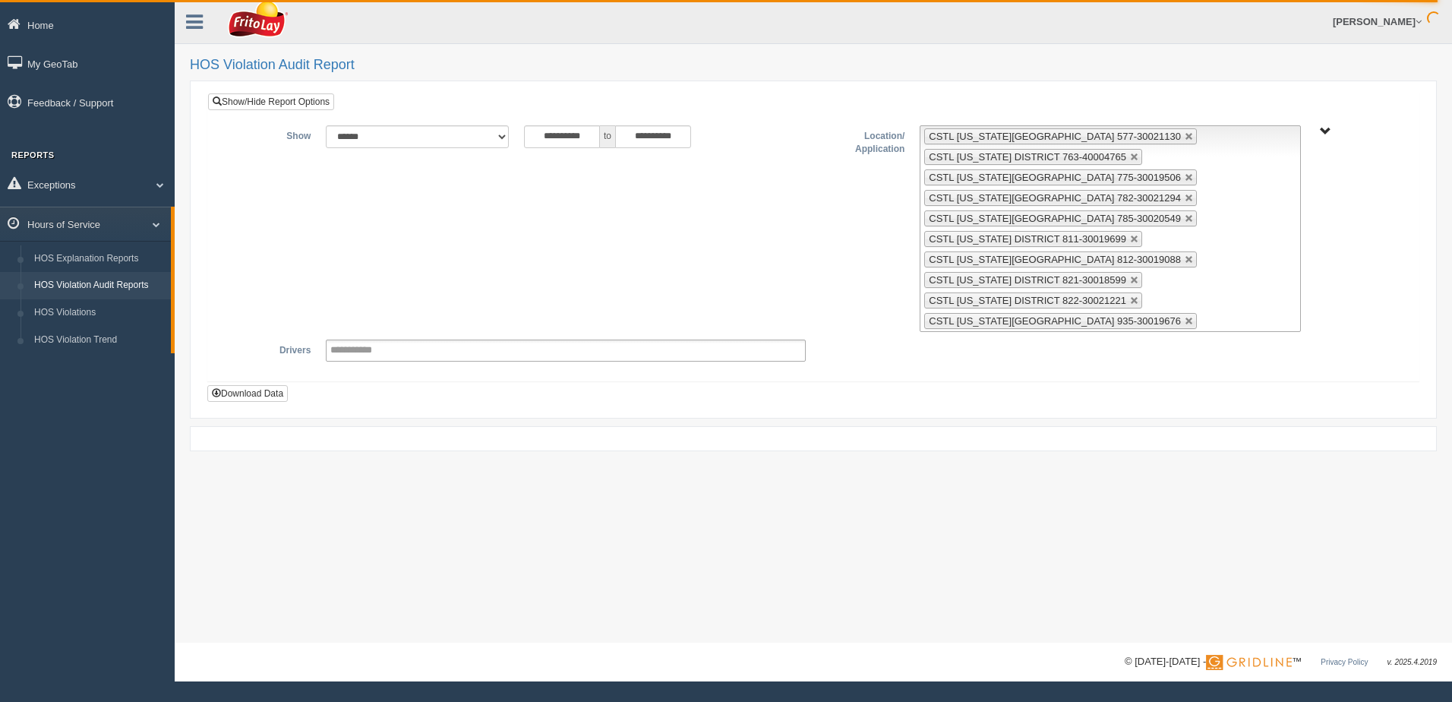
click at [1185, 135] on link at bounding box center [1189, 136] width 9 height 9
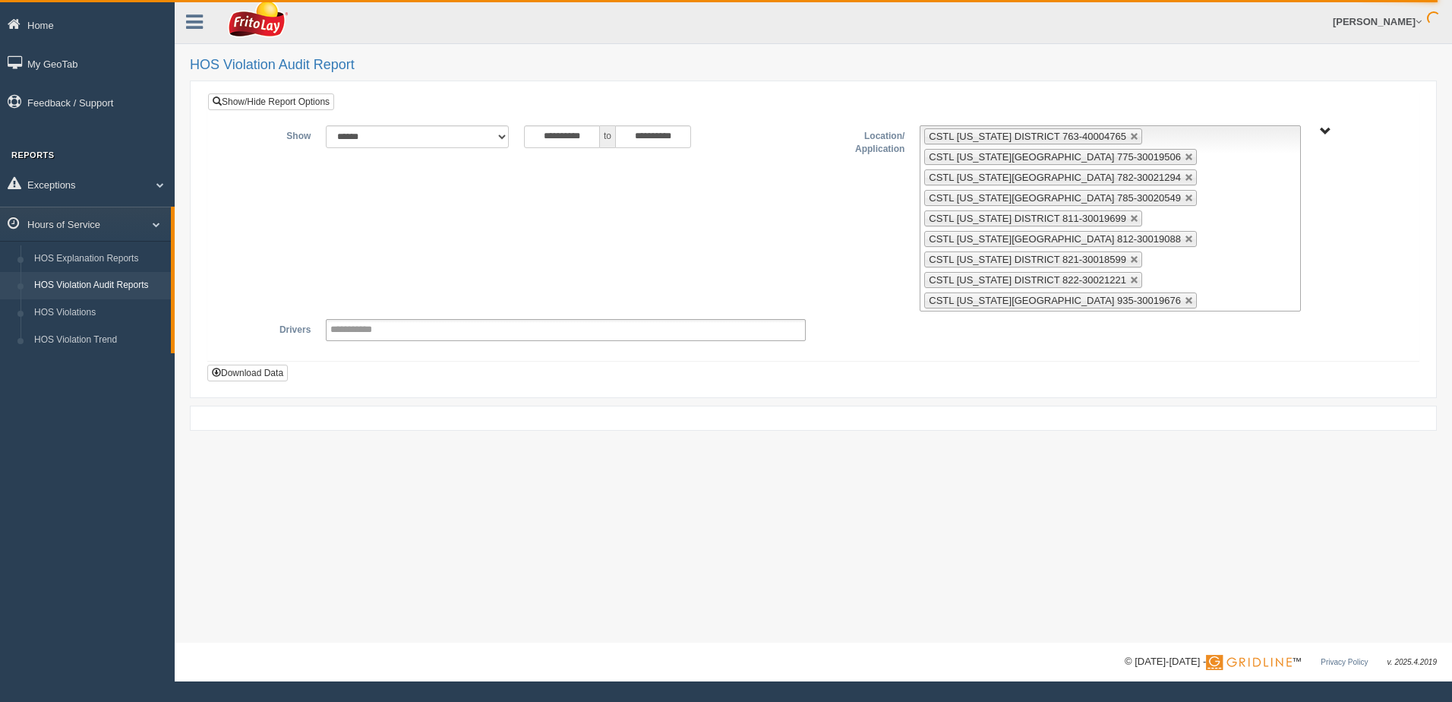
click at [1130, 135] on link at bounding box center [1134, 136] width 9 height 9
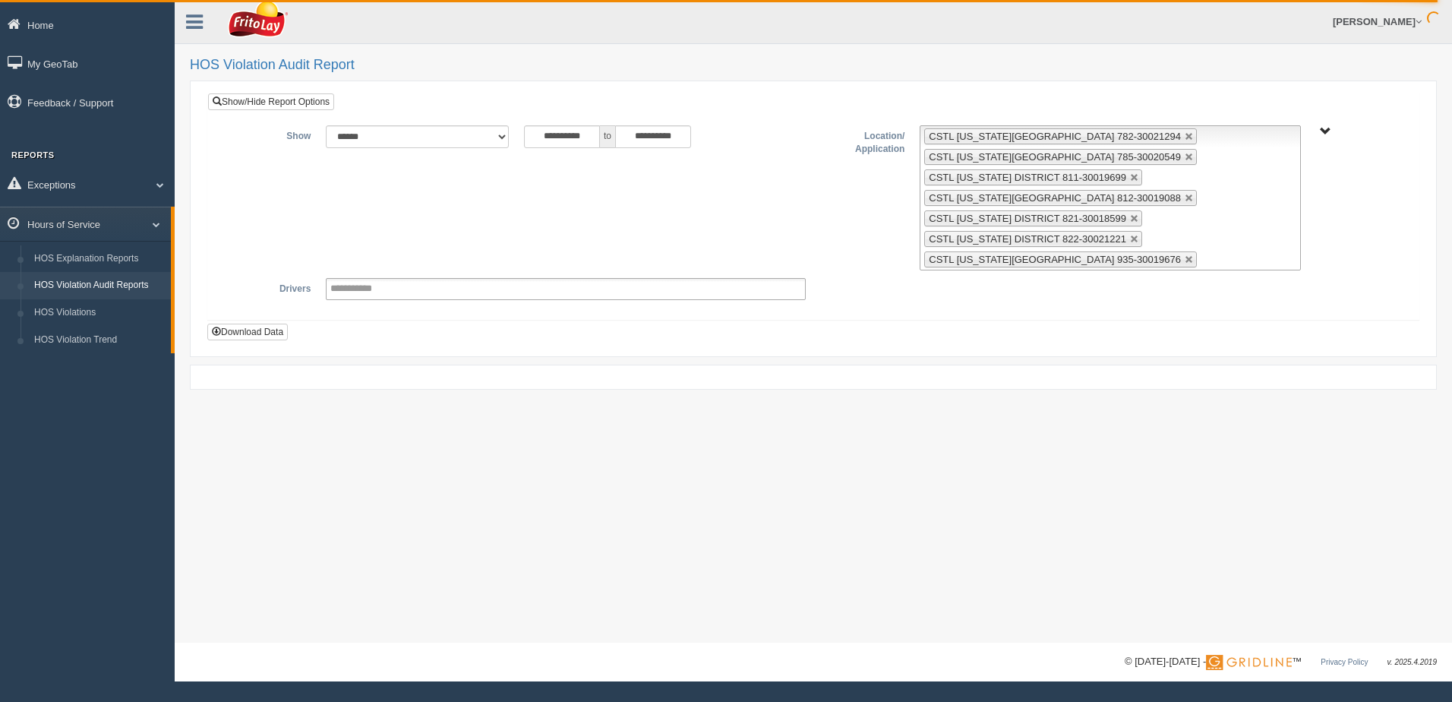
click at [1185, 135] on link at bounding box center [1189, 136] width 9 height 9
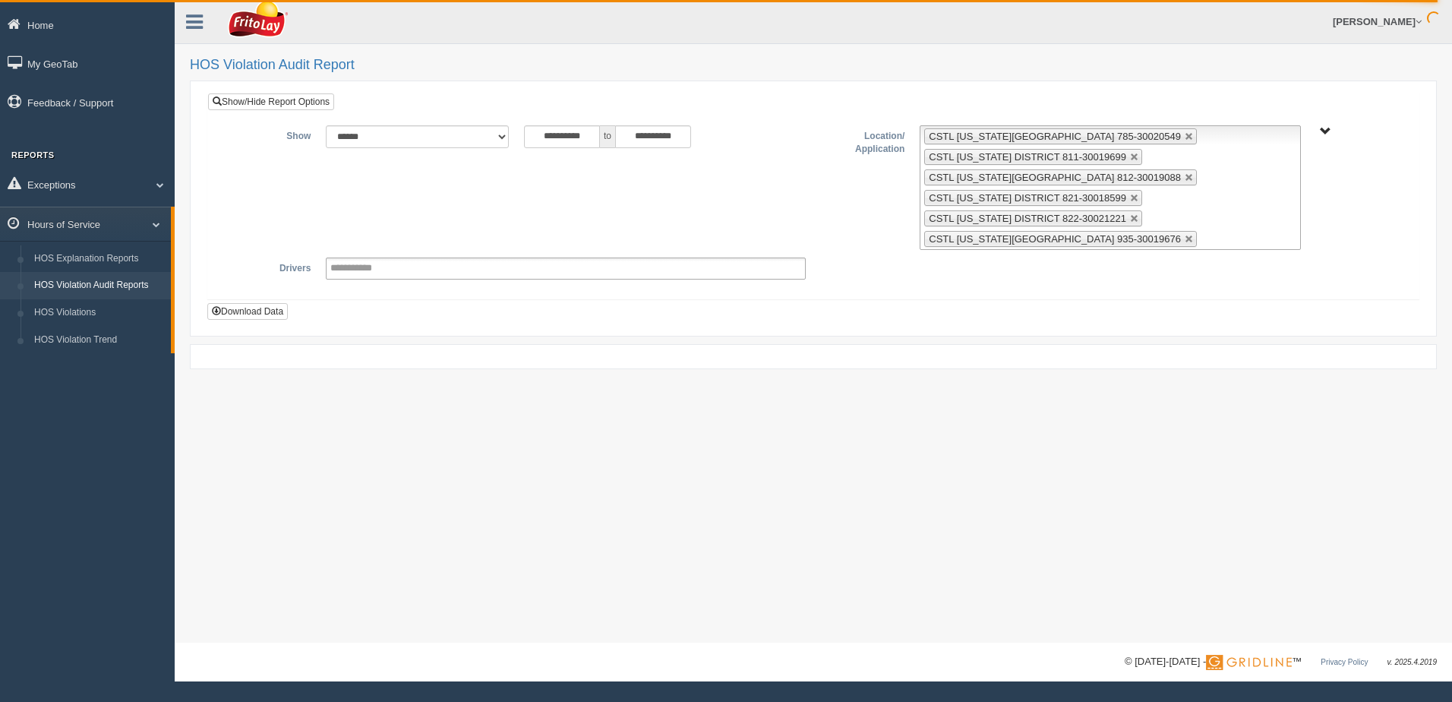
click at [1185, 135] on link at bounding box center [1189, 136] width 9 height 9
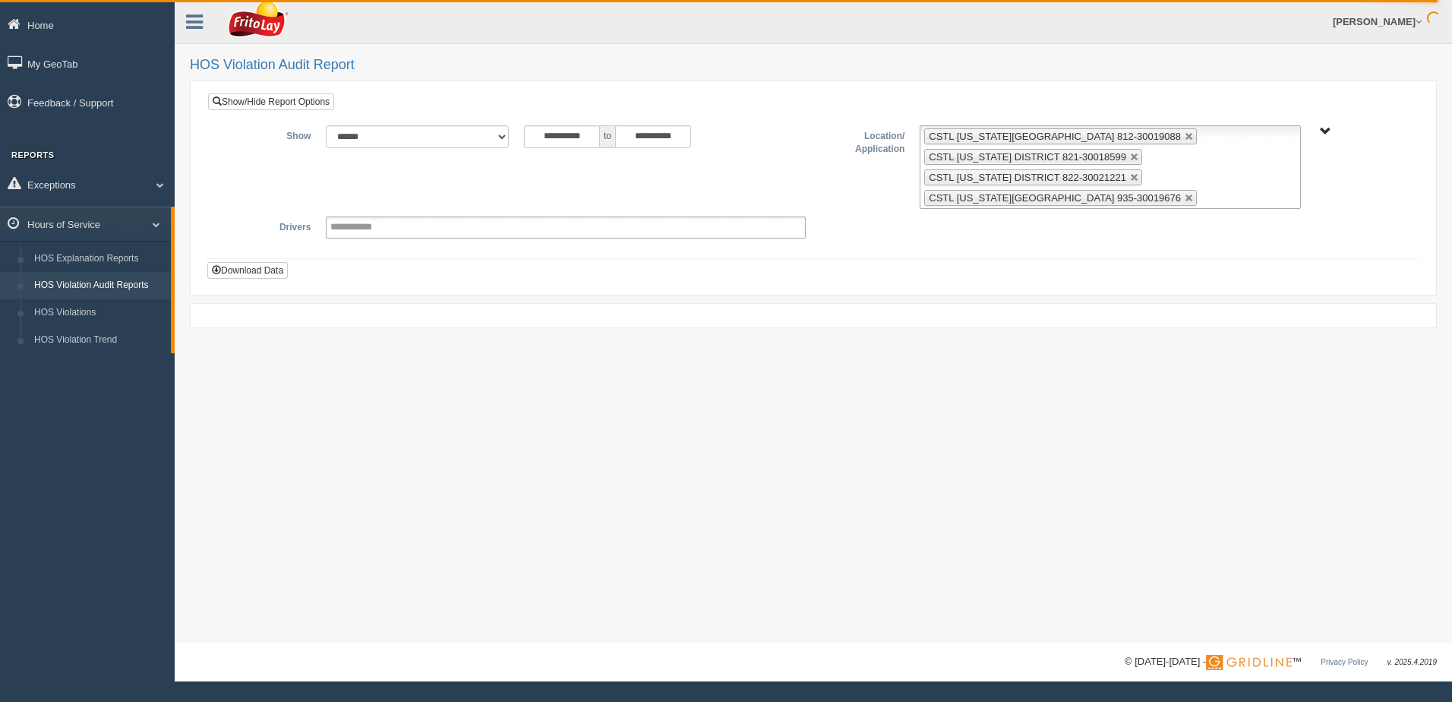
click at [1185, 135] on link at bounding box center [1189, 136] width 9 height 9
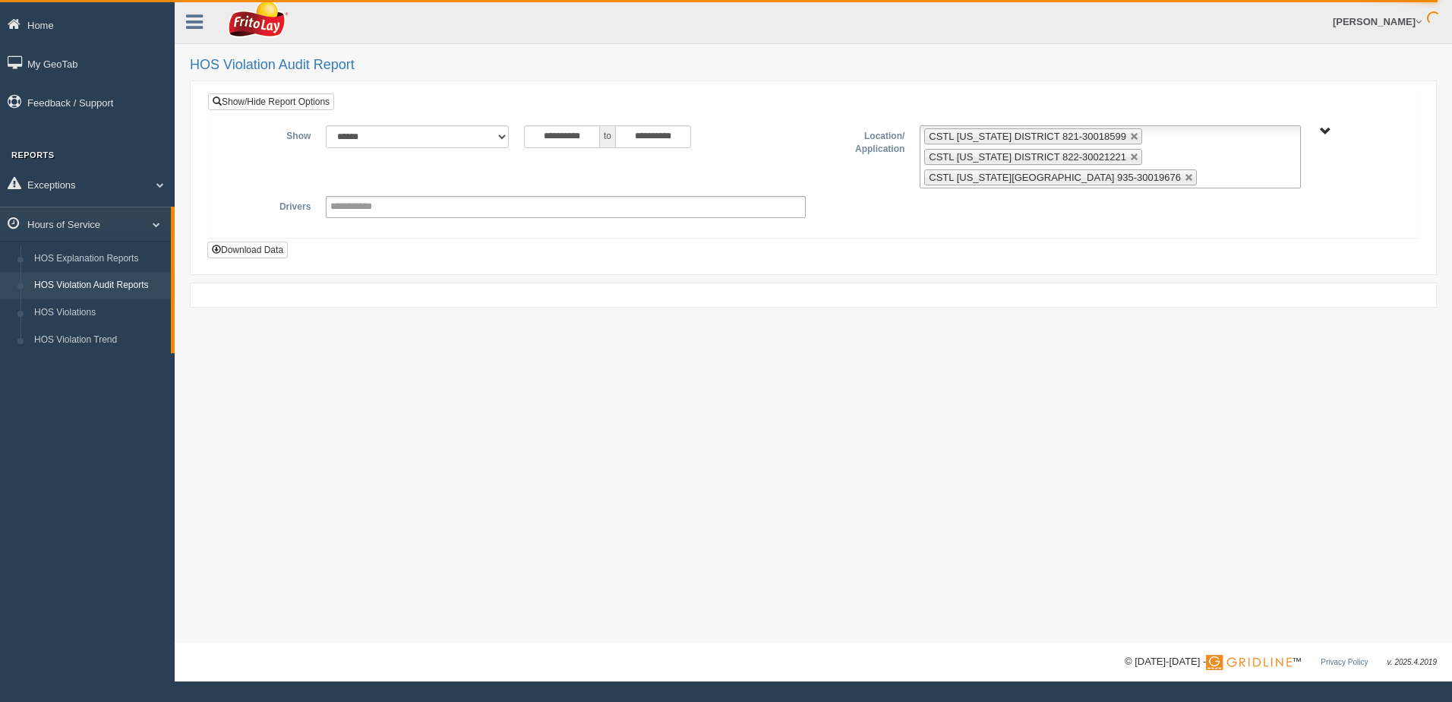
click at [1130, 135] on link at bounding box center [1134, 136] width 9 height 9
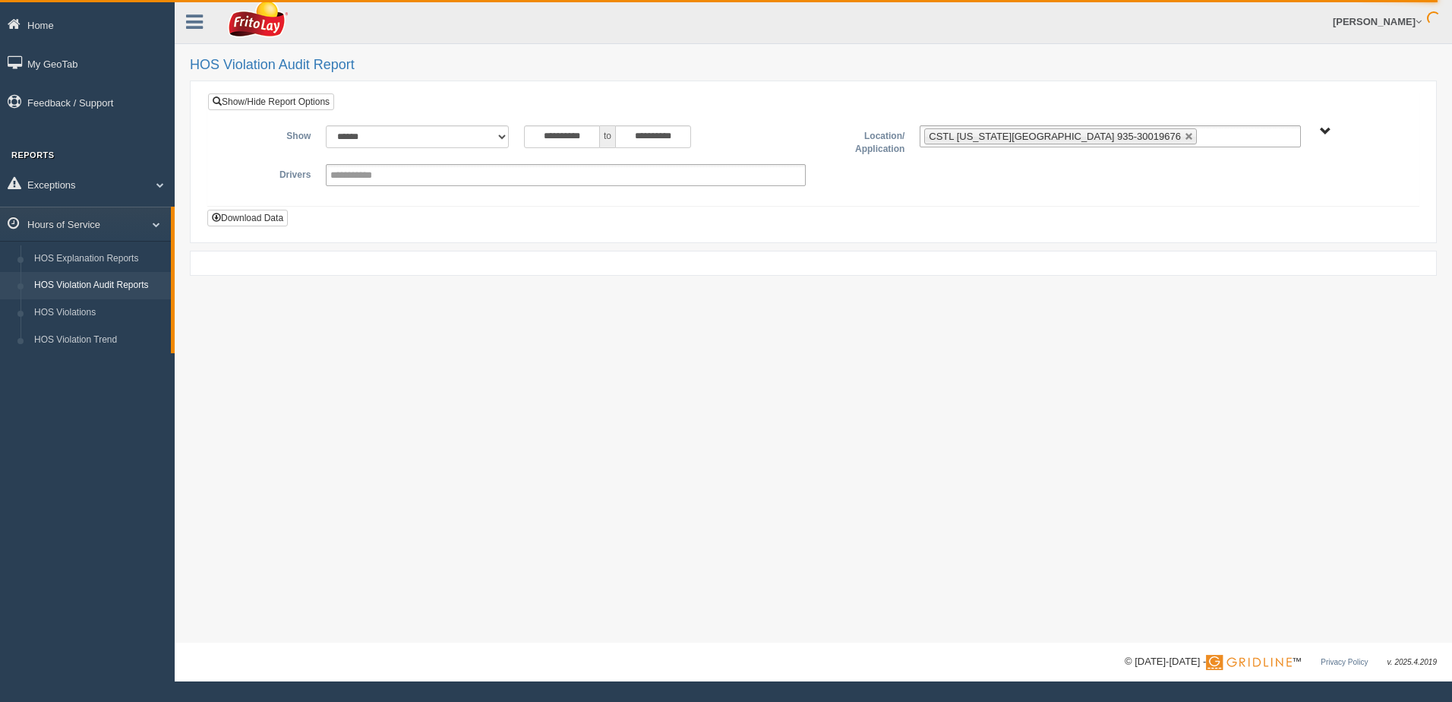
click at [1185, 135] on link at bounding box center [1189, 136] width 9 height 9
type input "**********"
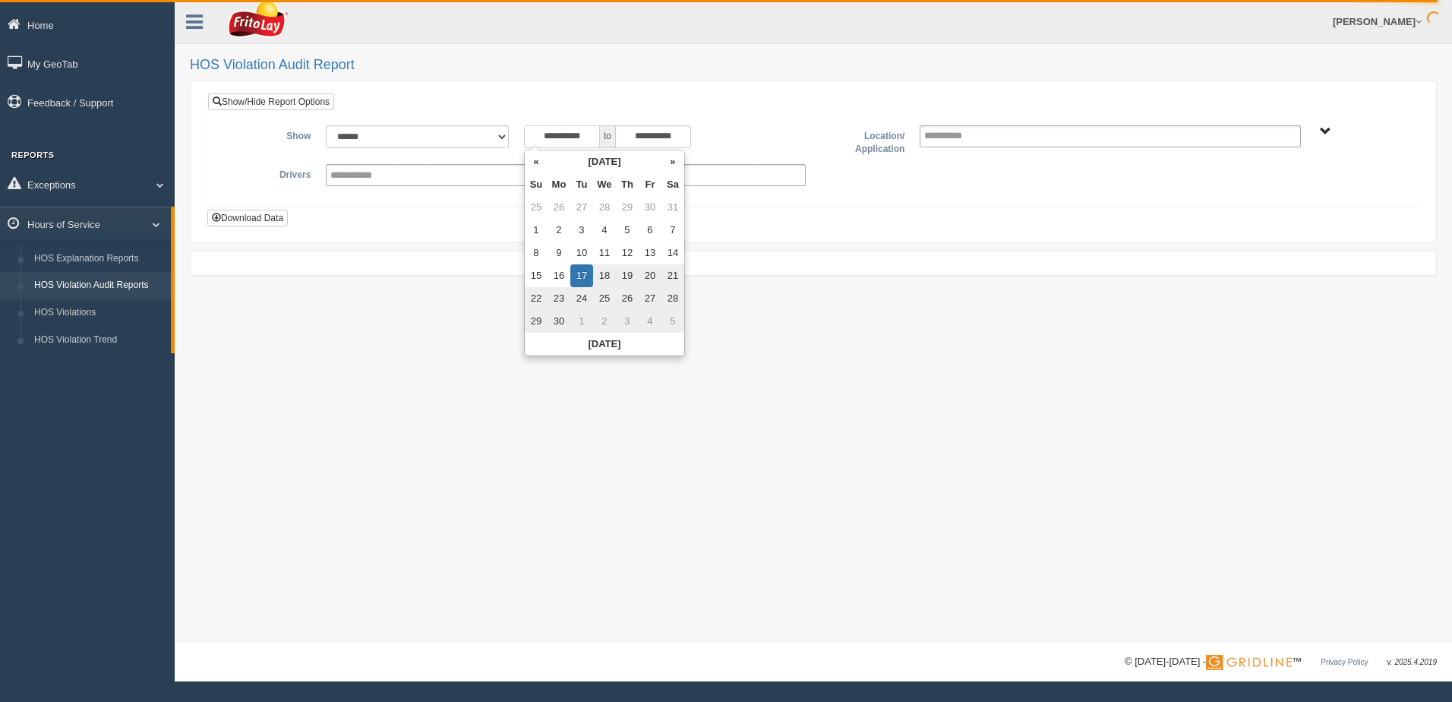
click at [533, 137] on input "**********" at bounding box center [562, 136] width 76 height 23
click at [646, 297] on td "27" at bounding box center [650, 298] width 23 height 23
click at [791, 234] on div "**********" at bounding box center [814, 164] width 1220 height 142
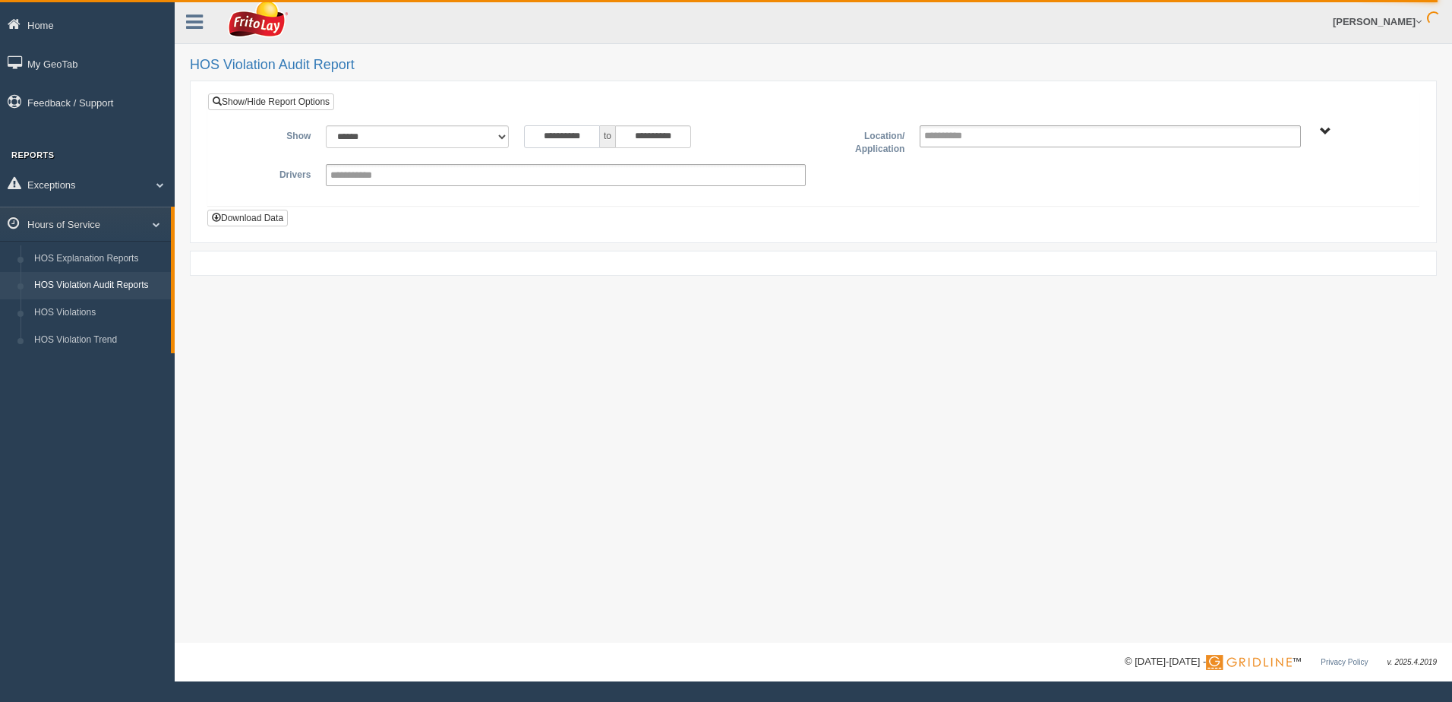
click at [536, 136] on input "**********" at bounding box center [562, 136] width 76 height 23
click at [678, 160] on th "»" at bounding box center [673, 161] width 23 height 23
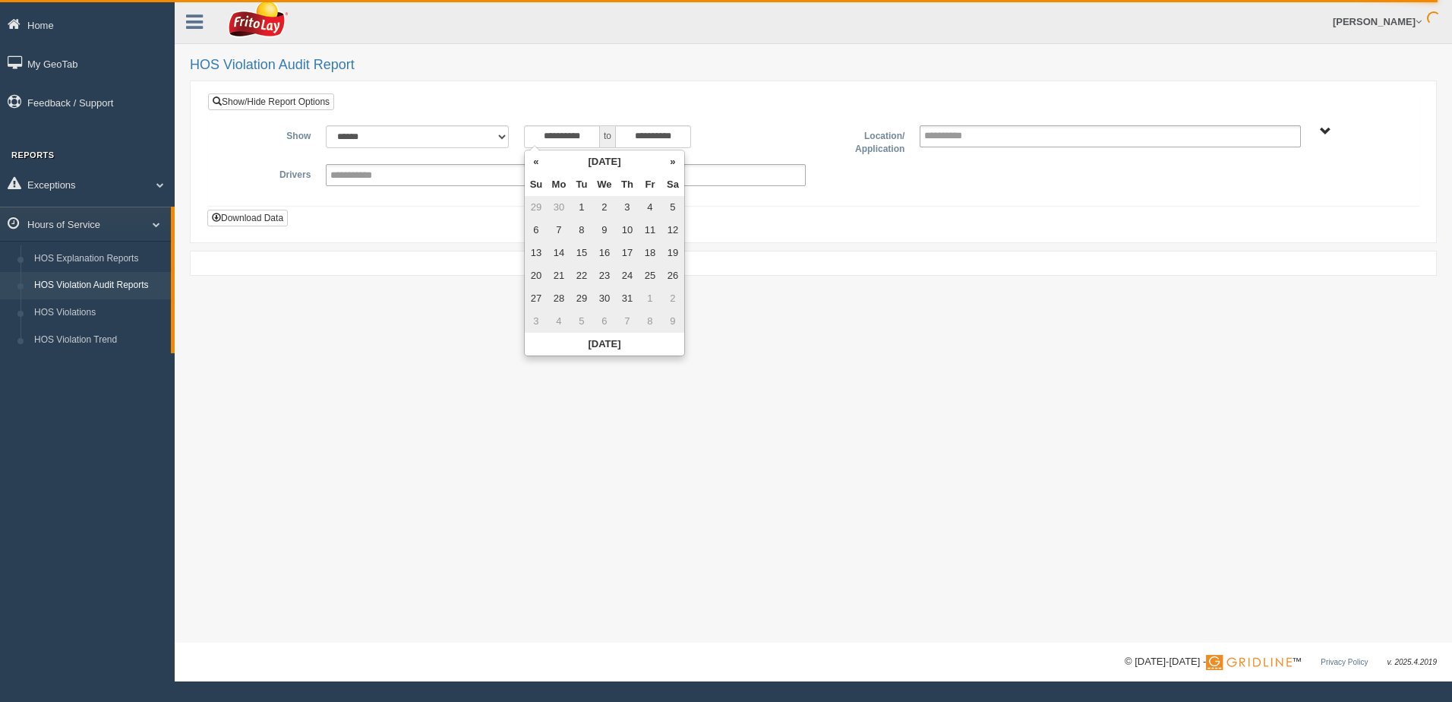
click at [555, 295] on td "28" at bounding box center [559, 298] width 23 height 23
type input "**********"
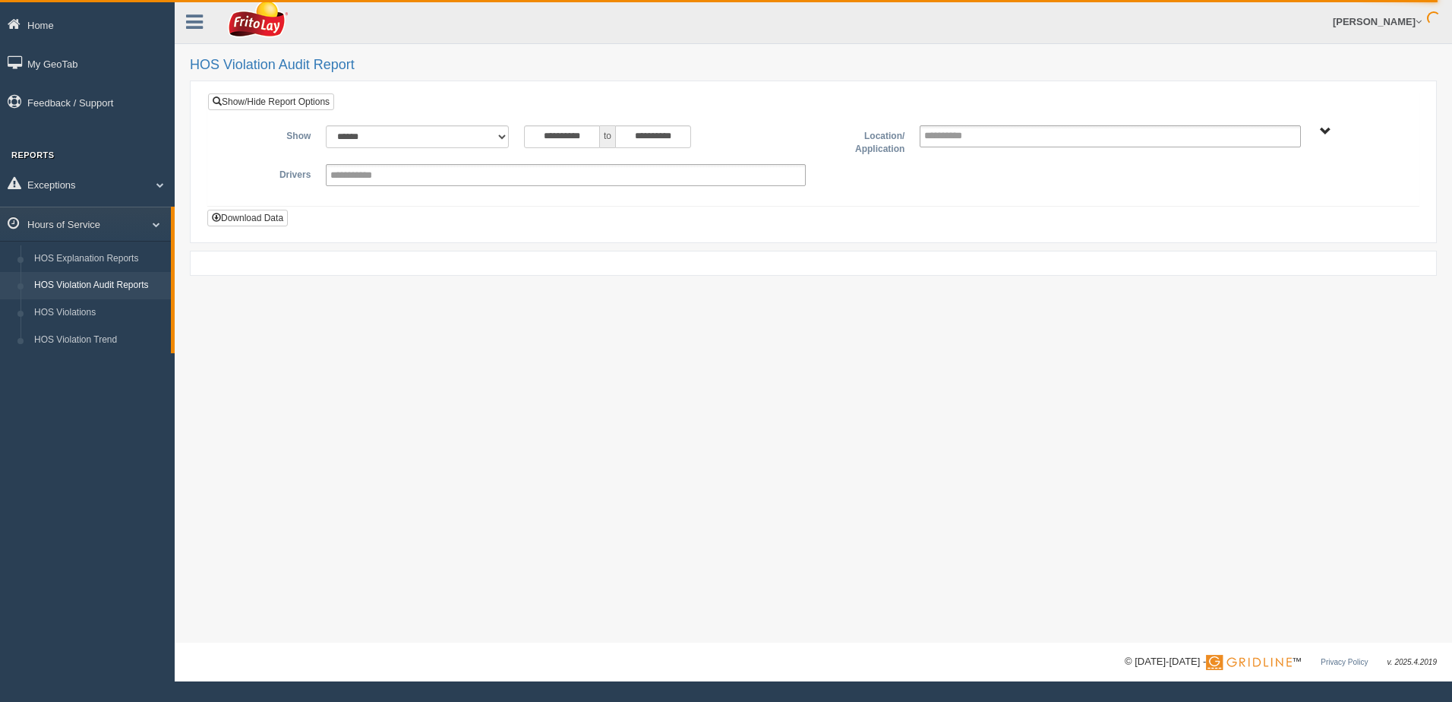
click at [794, 296] on div "**********" at bounding box center [814, 321] width 1278 height 643
click at [1322, 130] on span "Up One Level Select COASTAL [US_STATE] ZONE-MU01640 Select Everything in COASTA…" at bounding box center [1325, 131] width 11 height 11
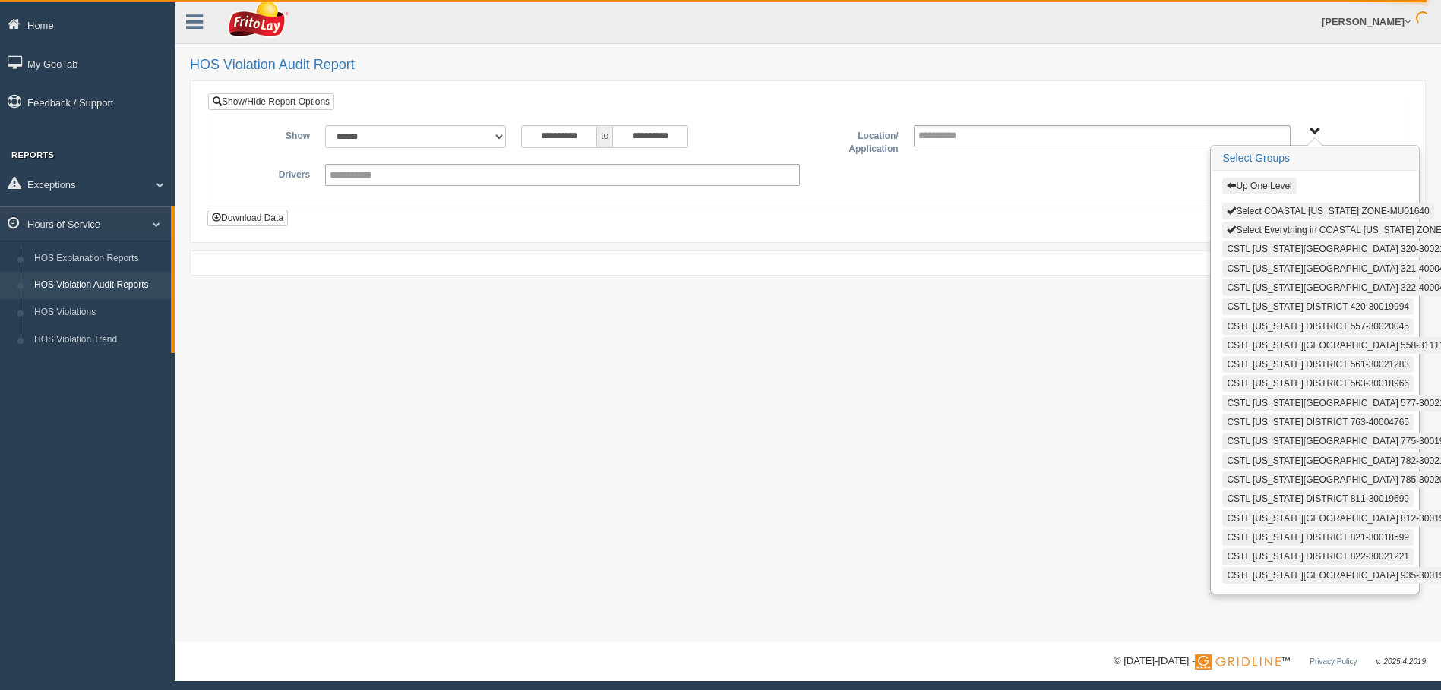
click at [1265, 189] on button "Up One Level" at bounding box center [1259, 186] width 74 height 17
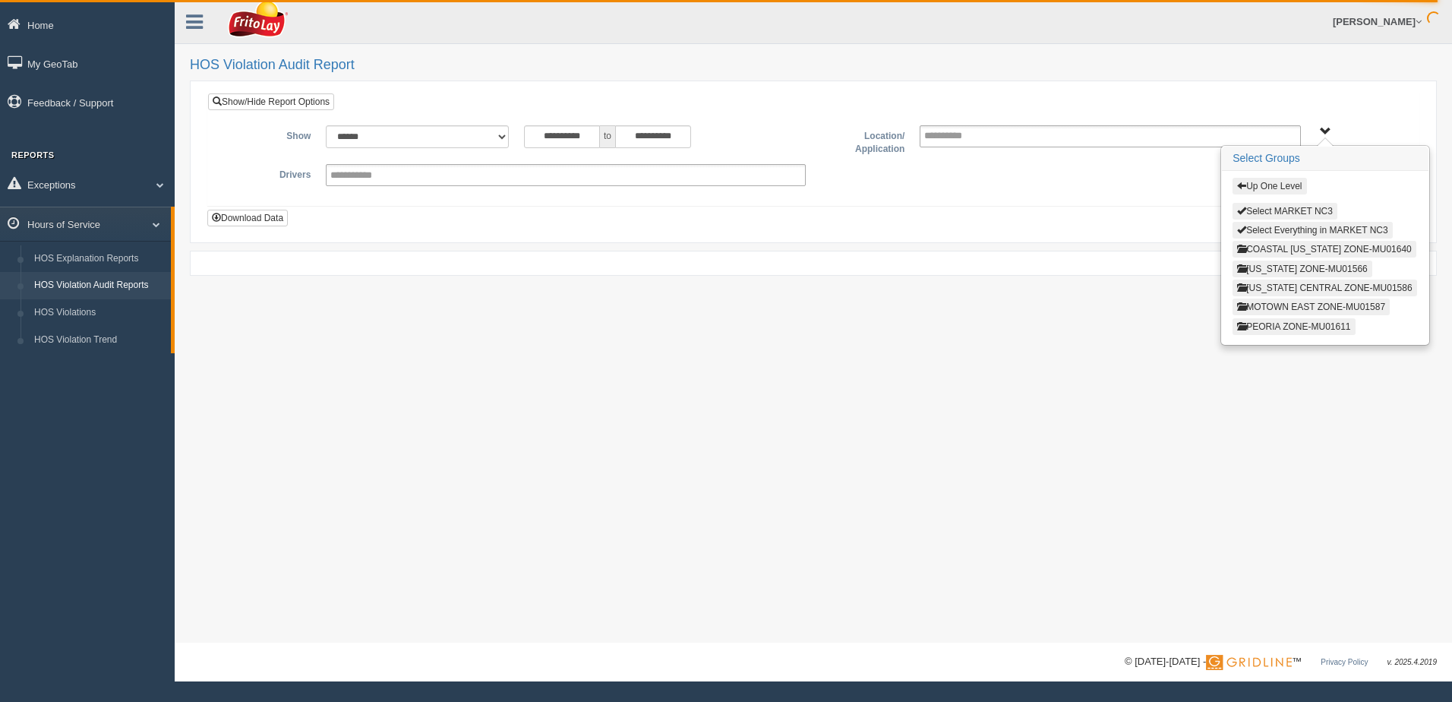
click at [1260, 189] on button "Up One Level" at bounding box center [1270, 186] width 74 height 17
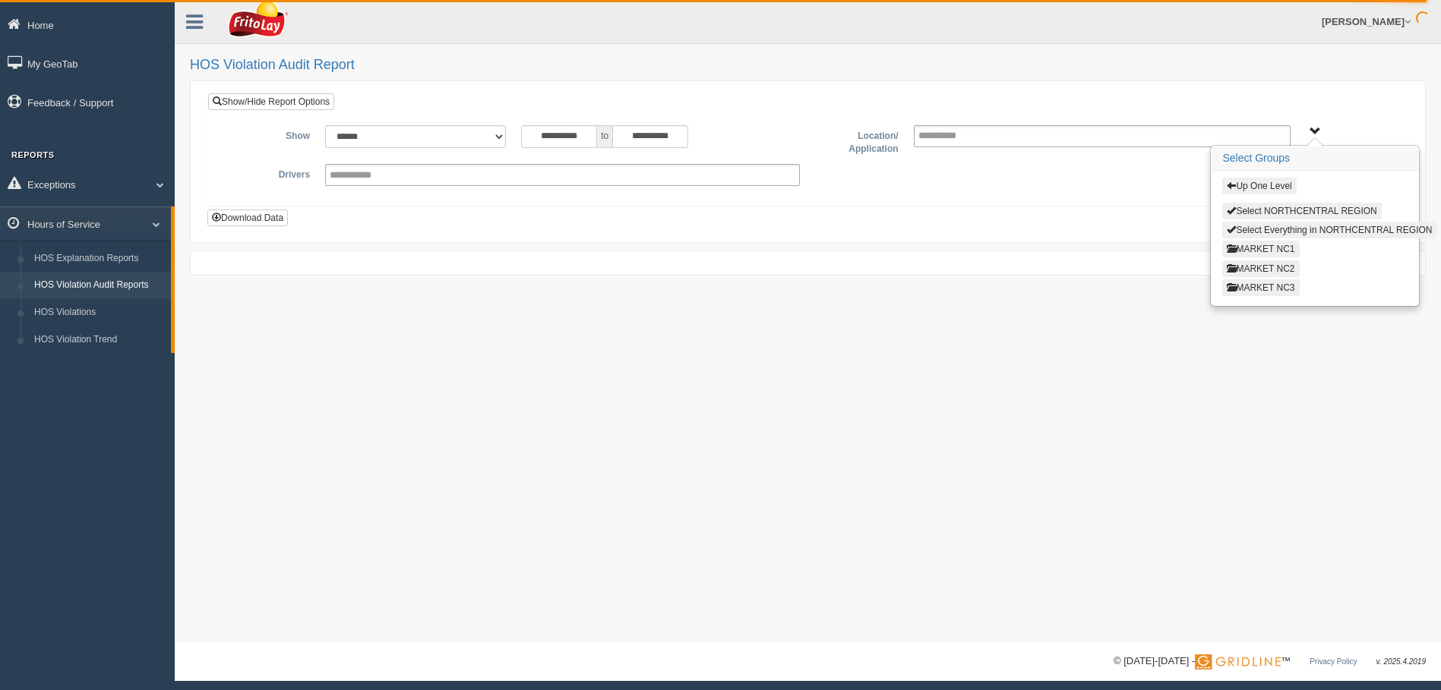
click at [1253, 250] on button "MARKET NC1" at bounding box center [1260, 249] width 77 height 17
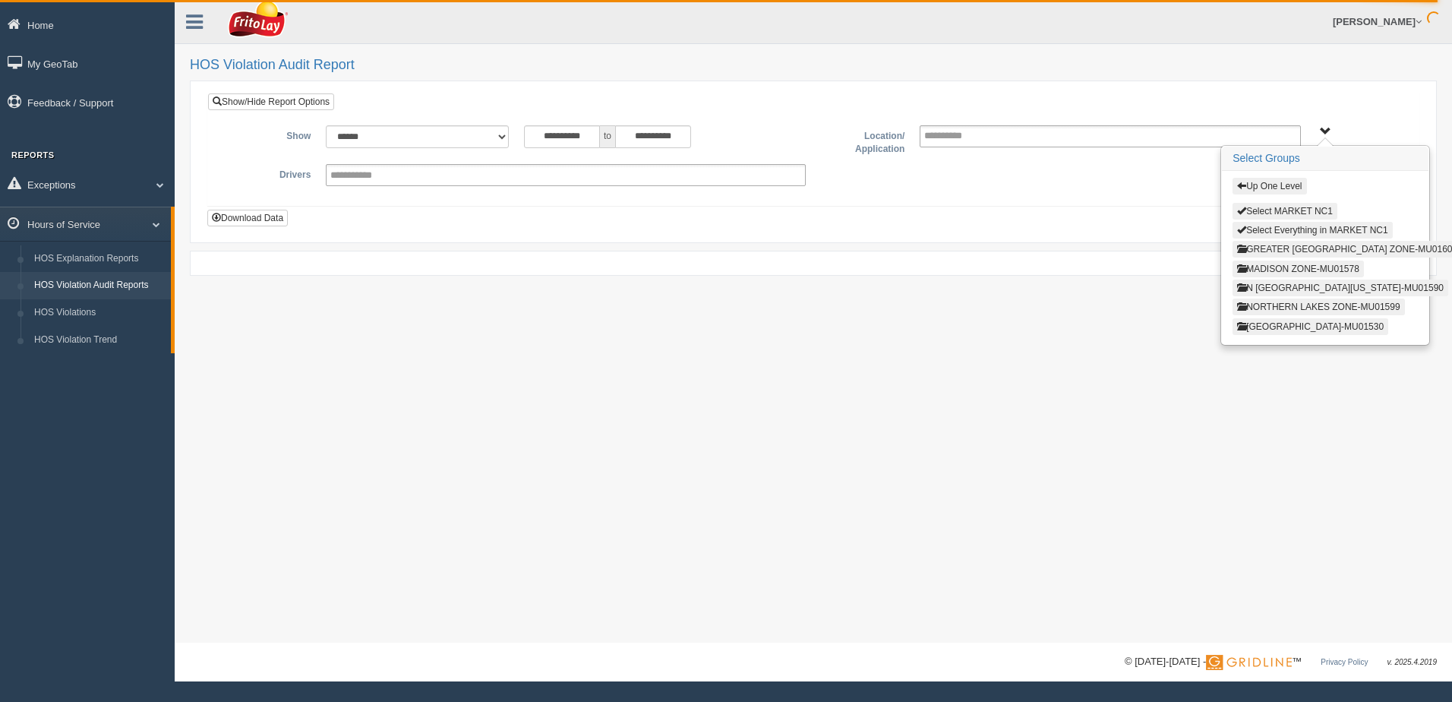
click at [1253, 250] on button "GREATER [GEOGRAPHIC_DATA] ZONE-MU01600" at bounding box center [1347, 249] width 229 height 17
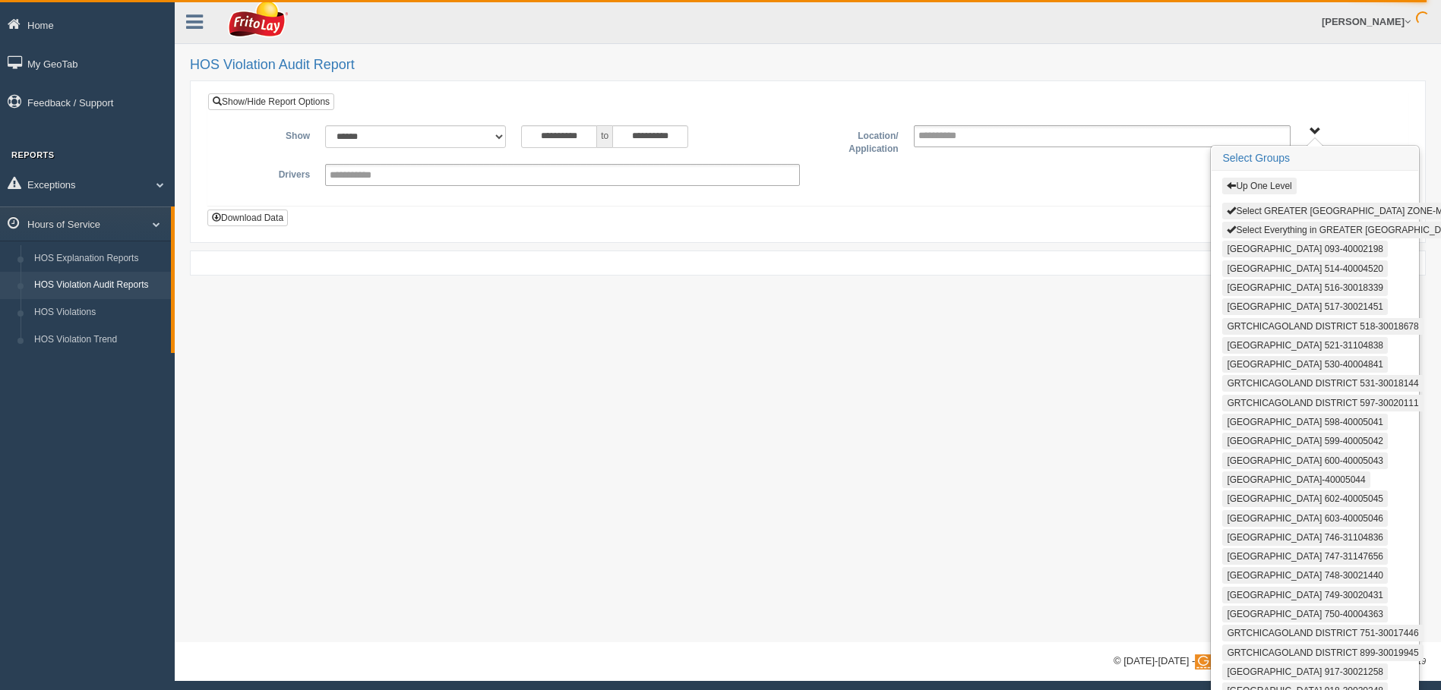
click at [1286, 229] on button "Select Everything in GREATER [GEOGRAPHIC_DATA] ZONE-MU01600" at bounding box center [1378, 230] width 312 height 17
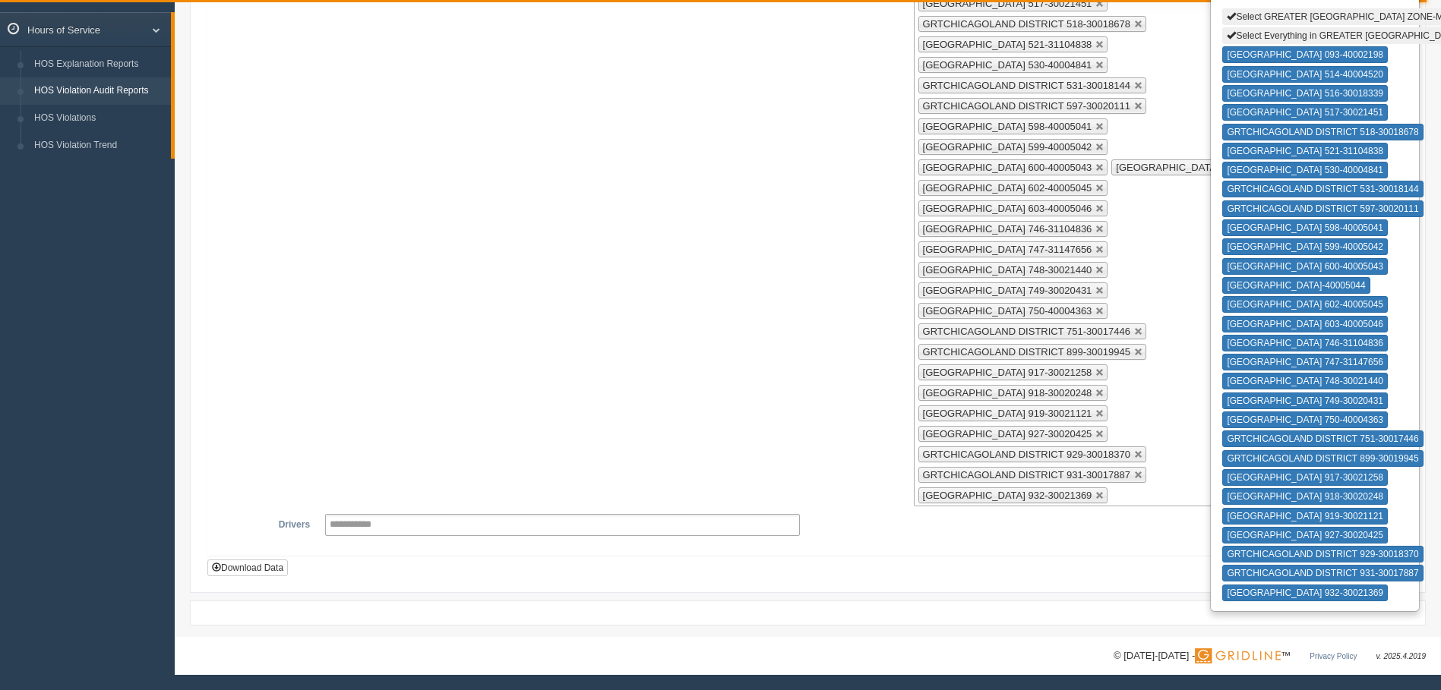
scroll to position [215, 0]
click at [239, 570] on button "Download Data" at bounding box center [247, 568] width 81 height 17
